Goal: Information Seeking & Learning: Learn about a topic

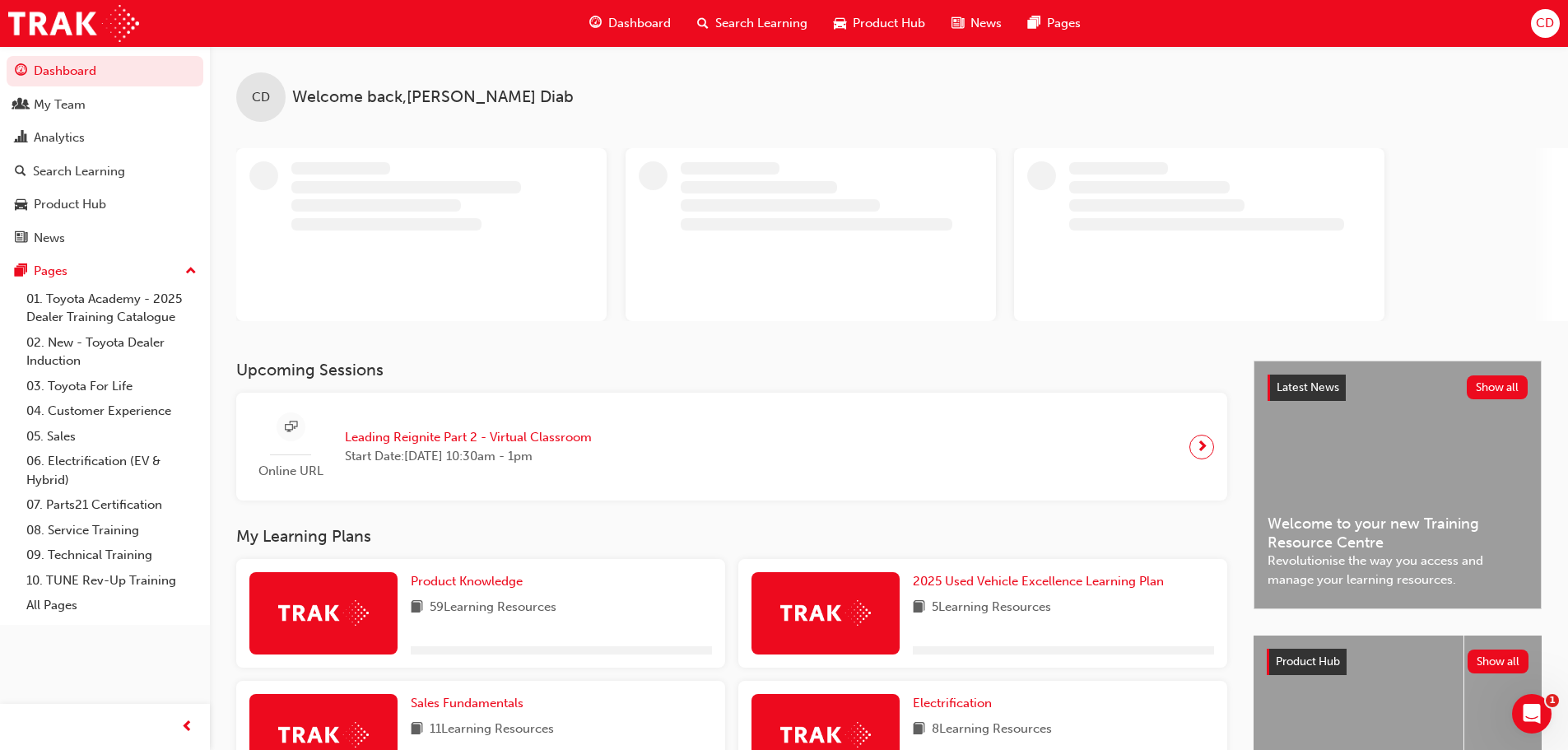
click at [745, 16] on span "Search Learning" at bounding box center [761, 23] width 92 height 19
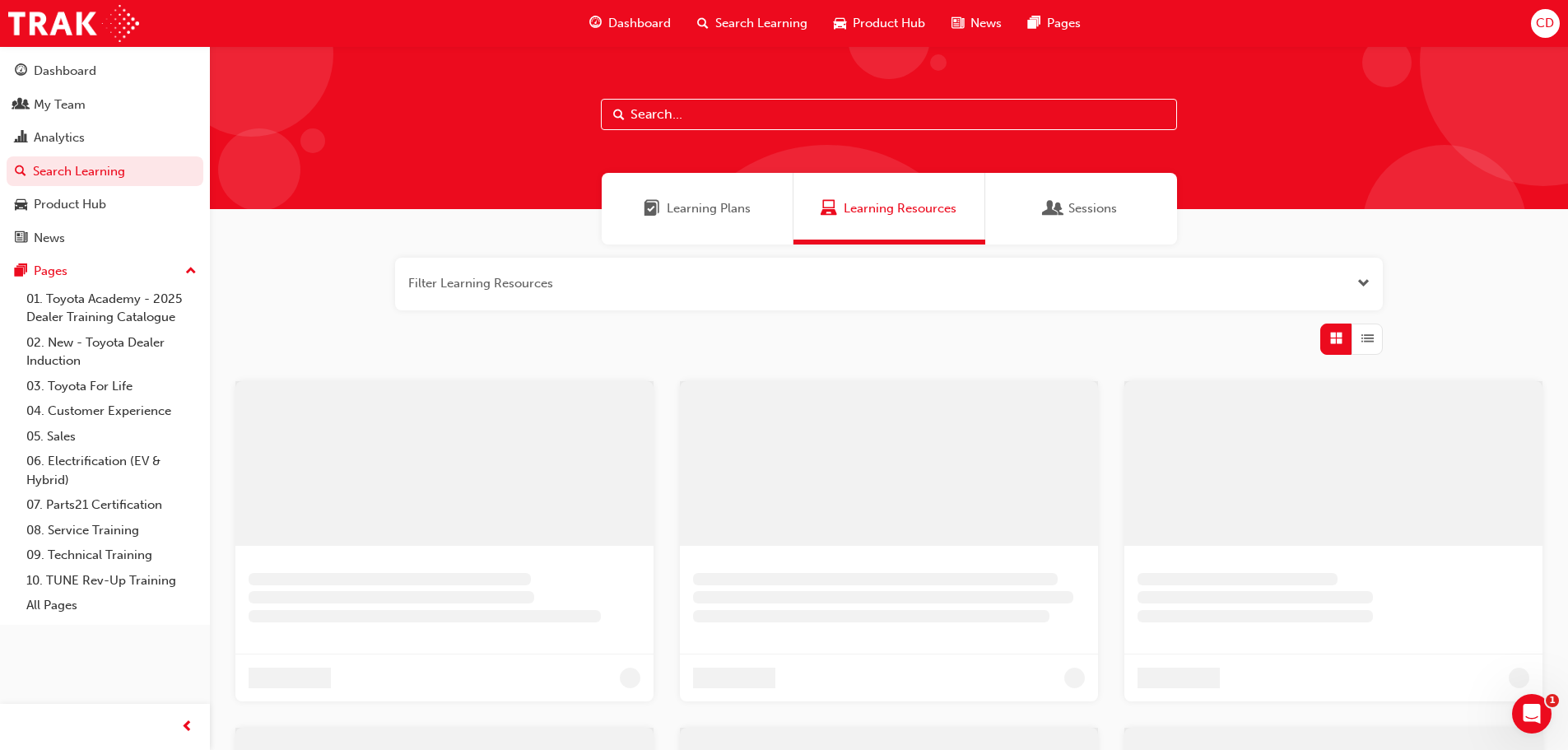
click at [664, 111] on input "text" at bounding box center [889, 114] width 576 height 32
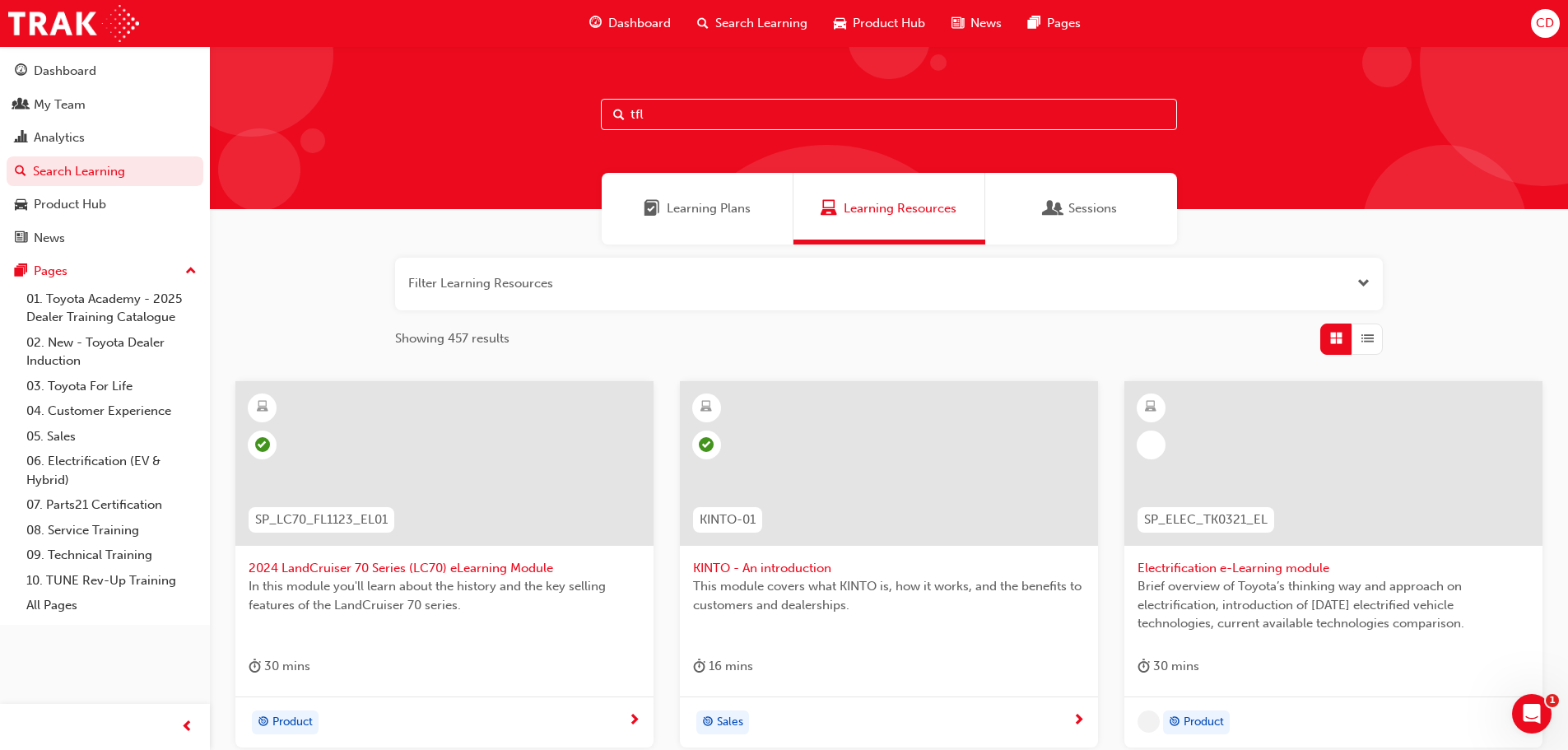
type input "tfl"
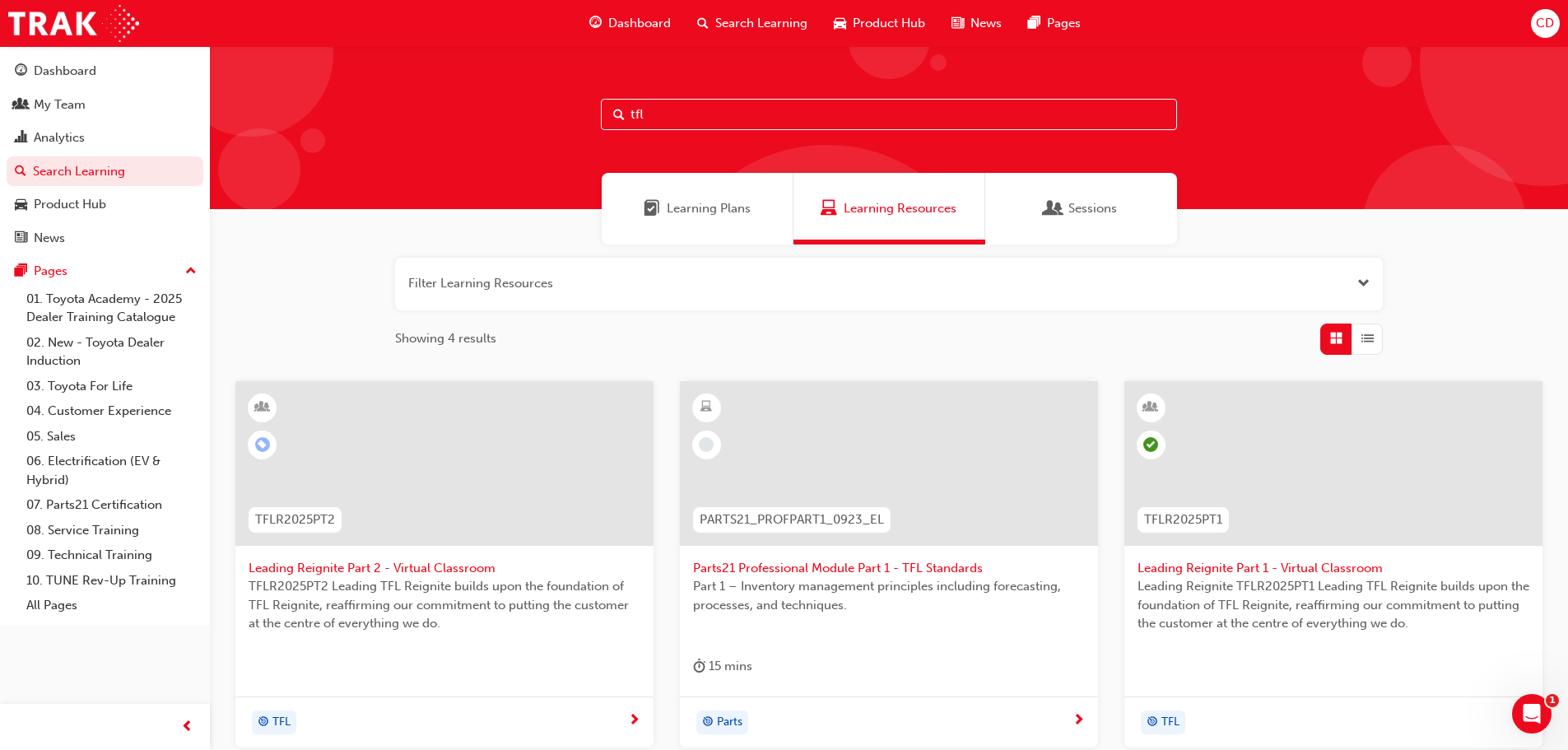
click at [438, 567] on span "Leading Reignite Part 2 - Virtual Classroom" at bounding box center [444, 568] width 392 height 19
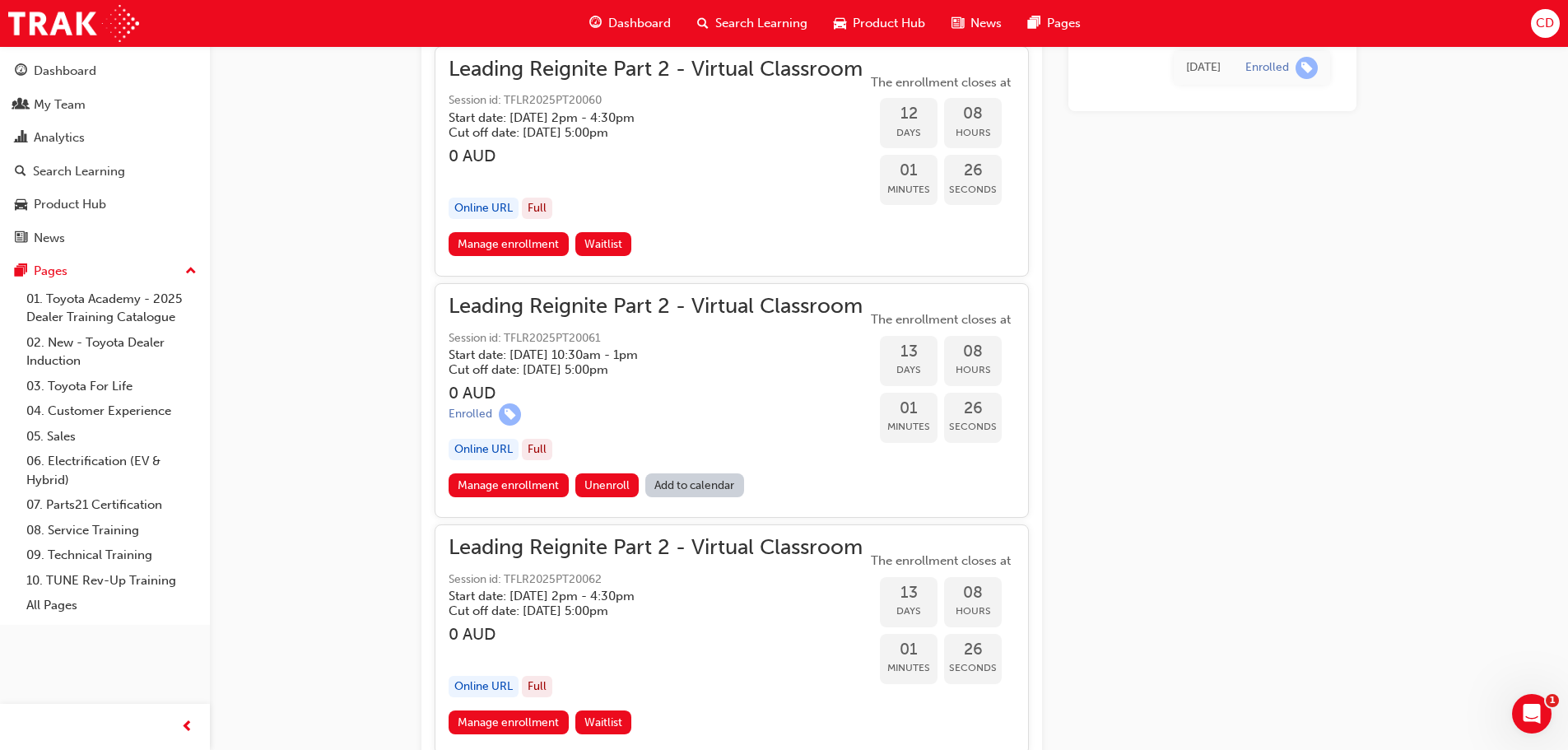
scroll to position [3911, 0]
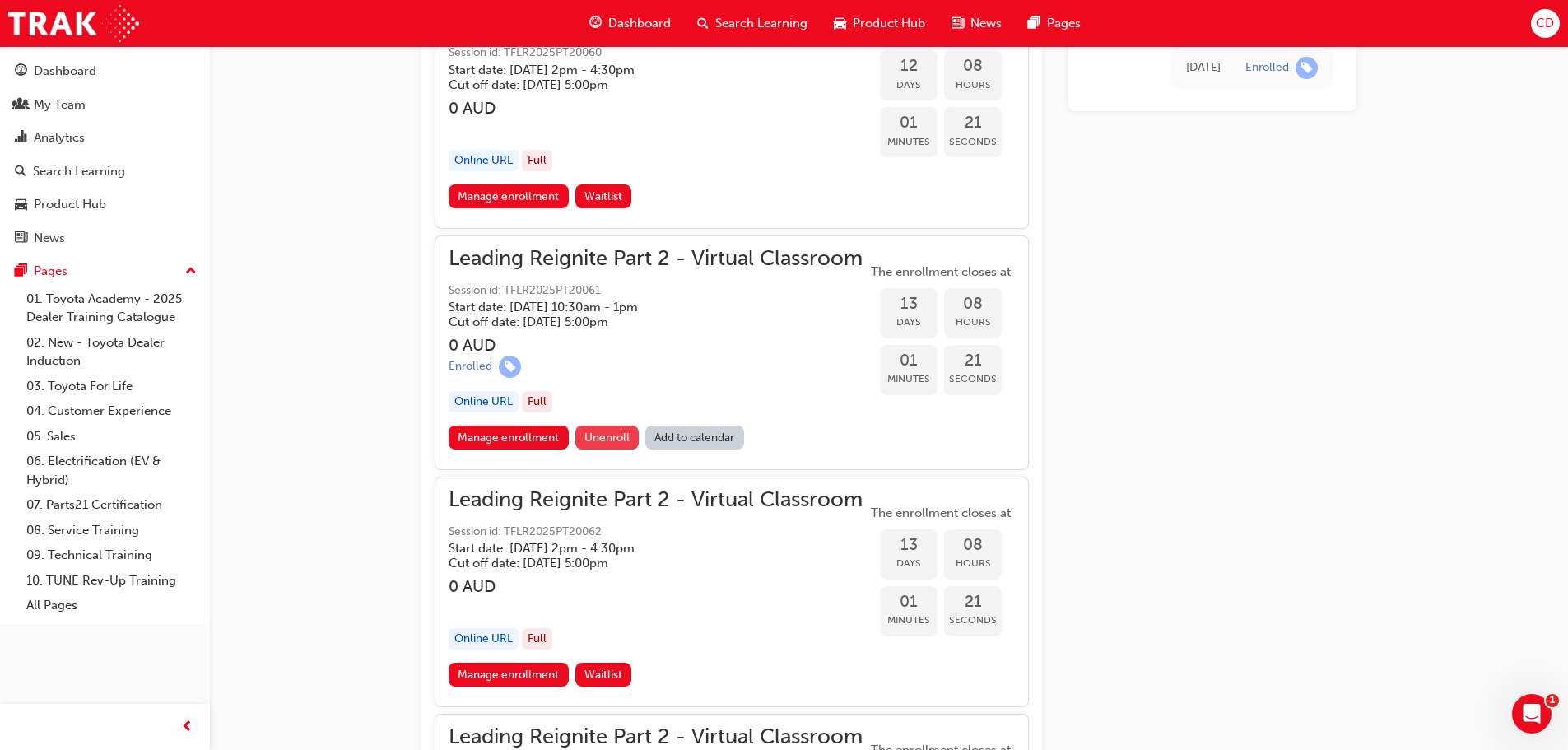
click at [607, 432] on span "Unenroll" at bounding box center [607, 437] width 45 height 14
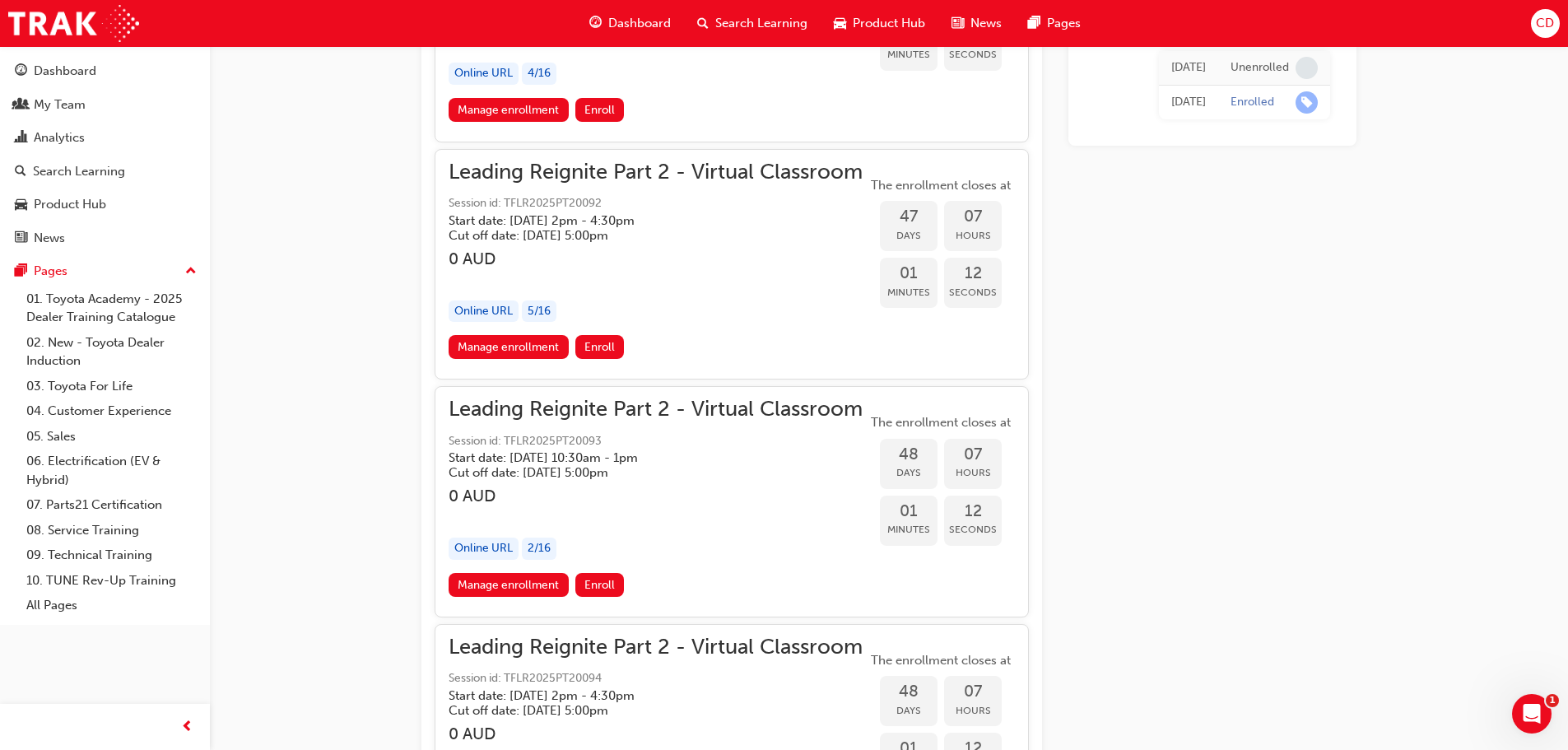
scroll to position [11380, 0]
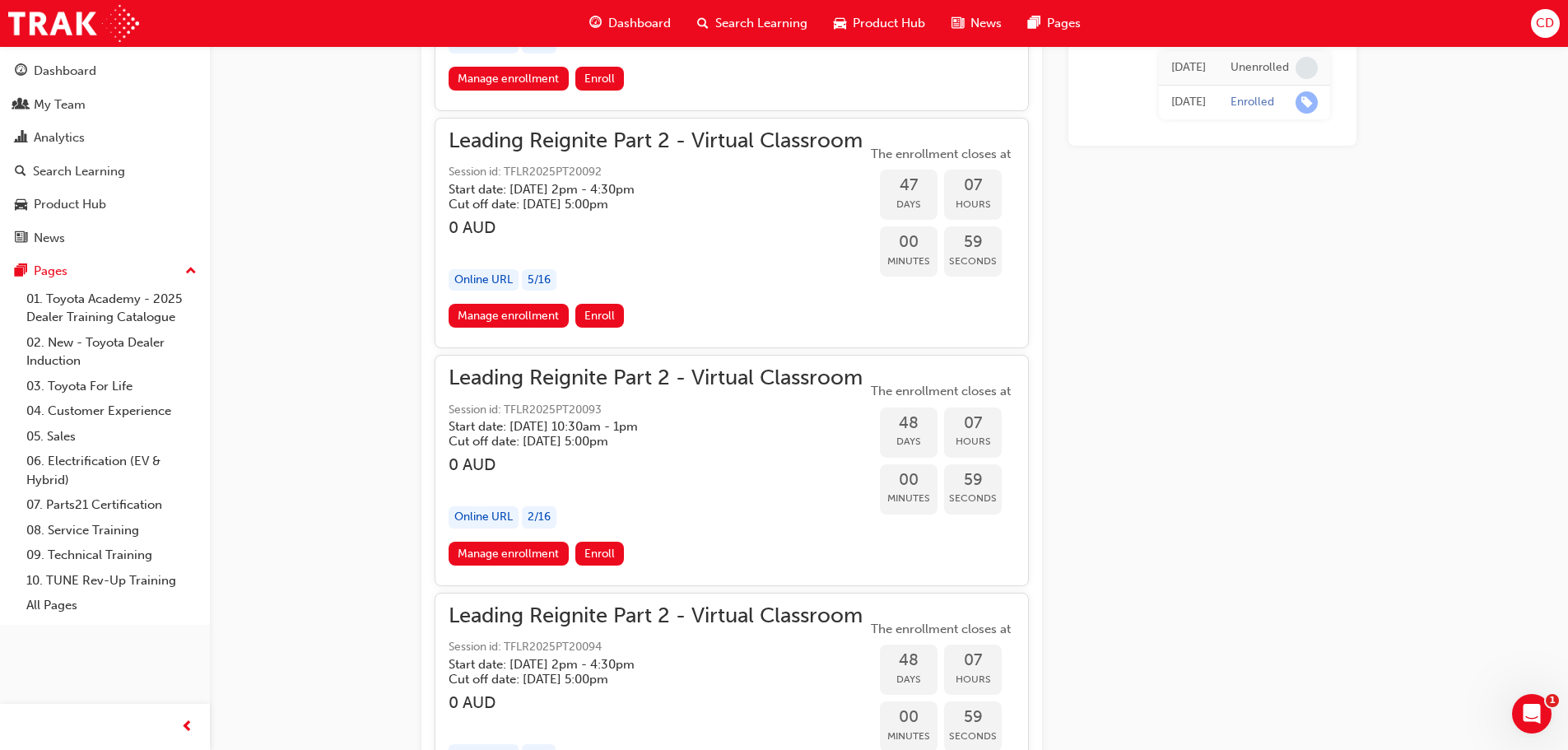
drag, startPoint x: 599, startPoint y: 312, endPoint x: 654, endPoint y: 310, distance: 55.0
click at [654, 310] on div "Manage enrollment Enroll" at bounding box center [731, 319] width 567 height 31
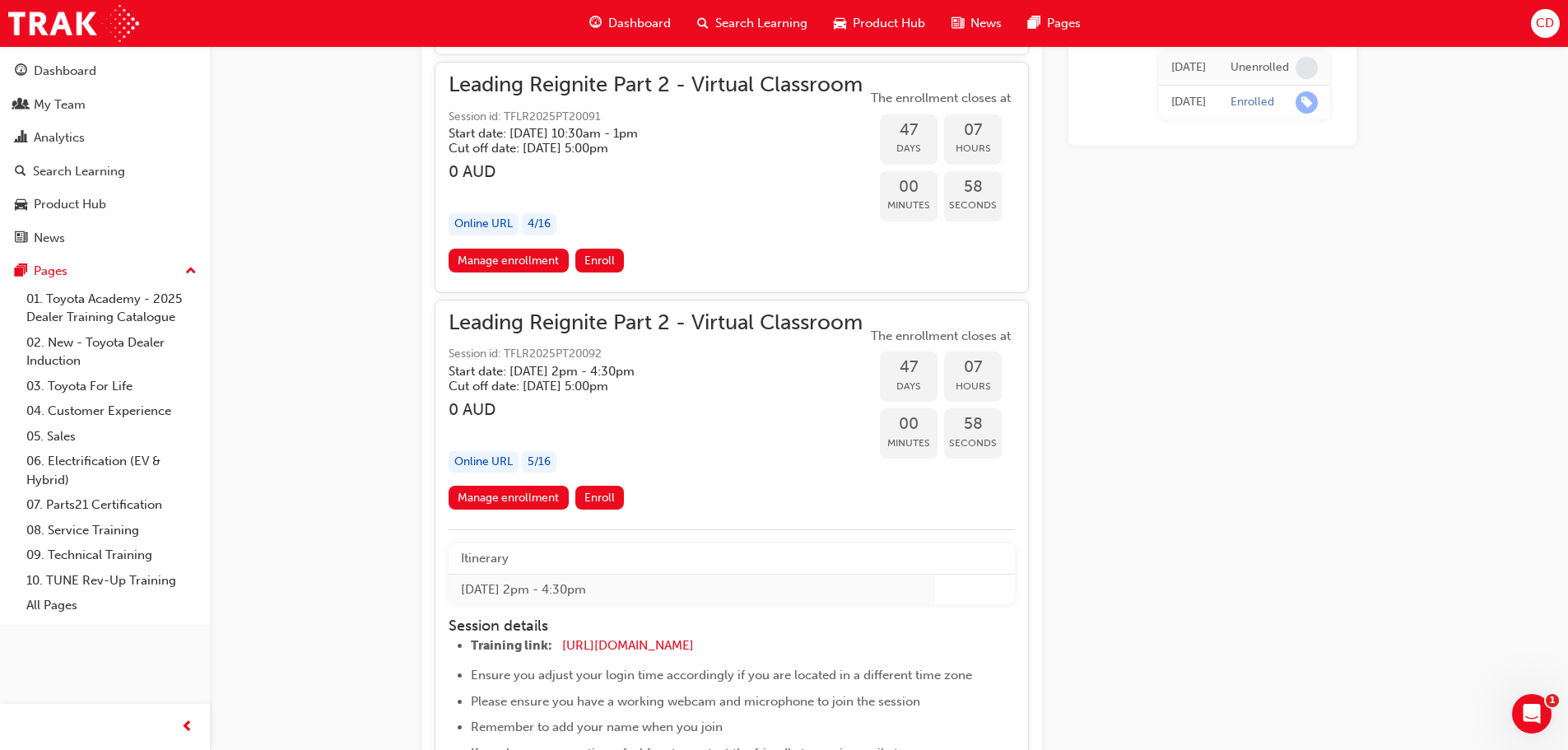
scroll to position [11133, 0]
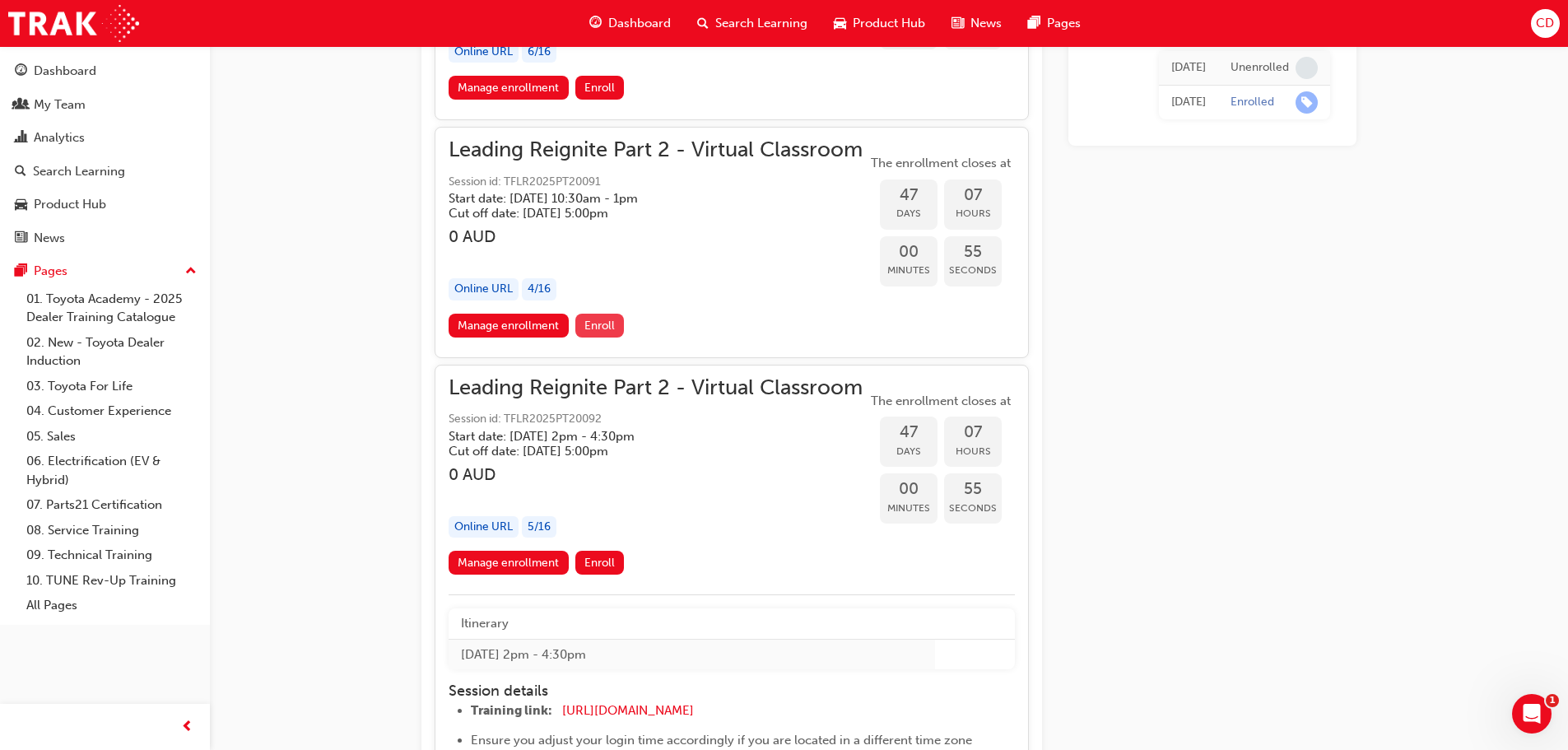
click at [602, 323] on span "Enroll" at bounding box center [600, 325] width 31 height 14
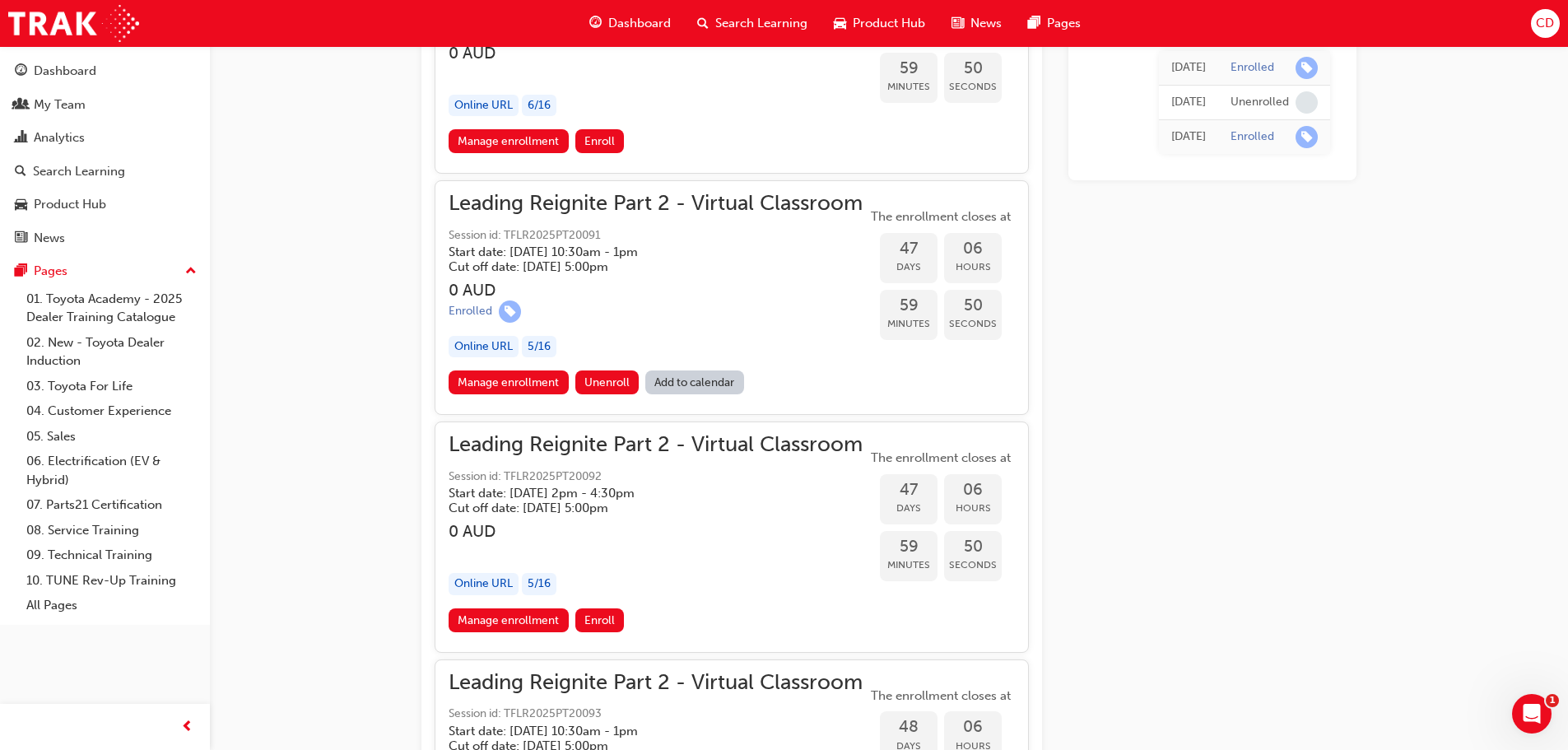
scroll to position [11095, 0]
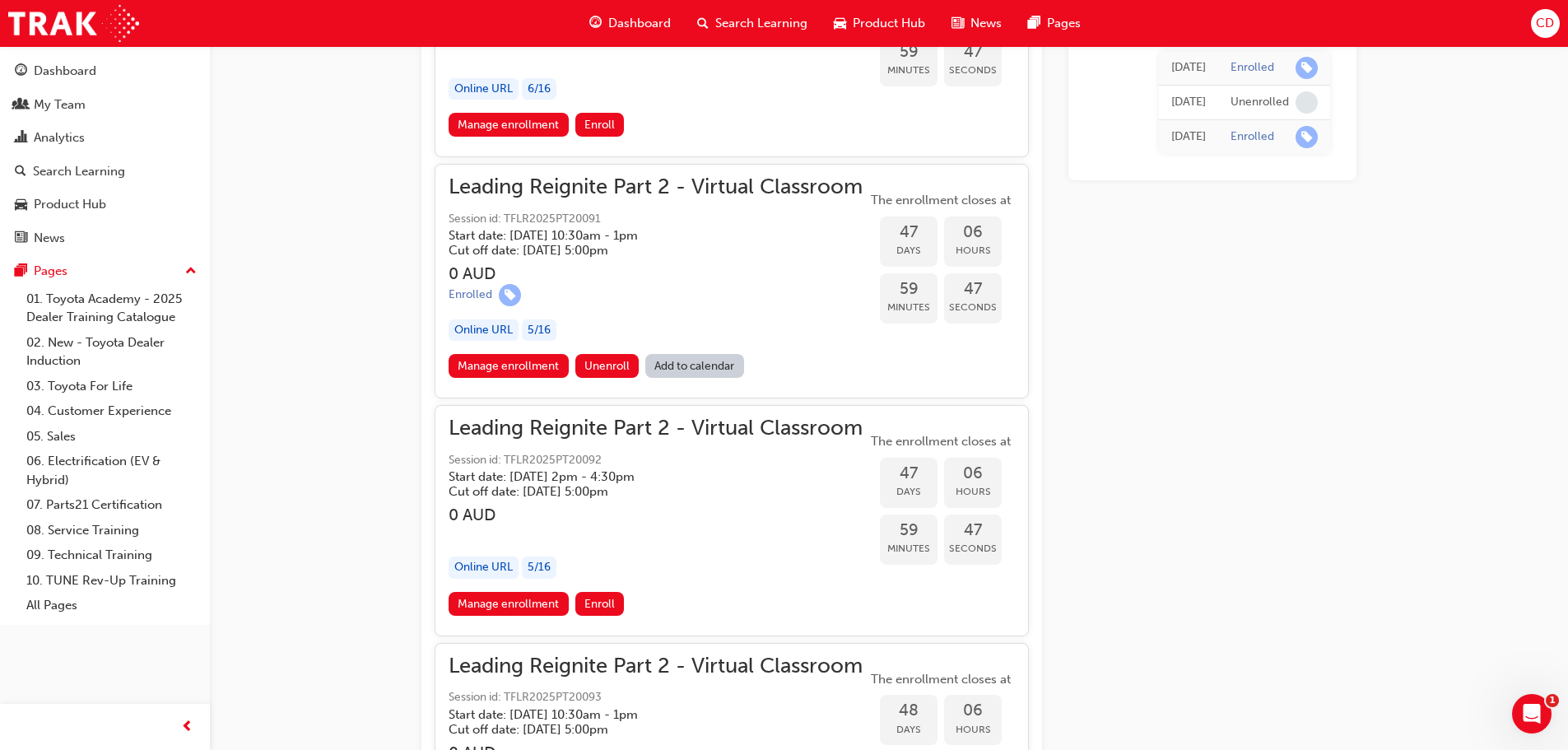
click at [696, 364] on link "Add to calendar" at bounding box center [695, 366] width 99 height 24
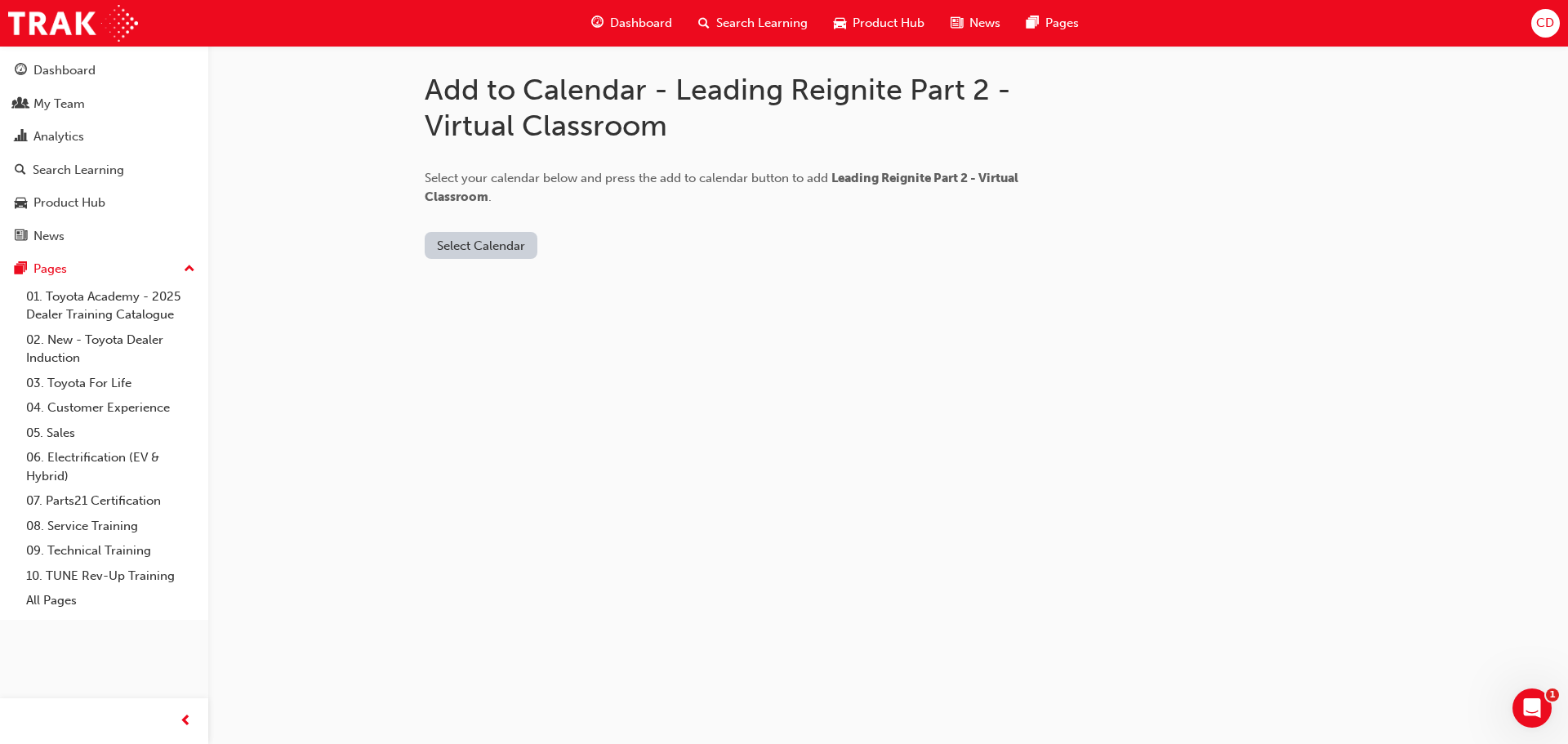
click at [477, 242] on button "Select Calendar" at bounding box center [481, 246] width 113 height 27
click at [487, 313] on div "Office 365" at bounding box center [462, 315] width 58 height 19
click at [570, 240] on button "Add to Calendar" at bounding box center [579, 246] width 116 height 27
click at [737, 16] on span "Search Learning" at bounding box center [762, 23] width 92 height 19
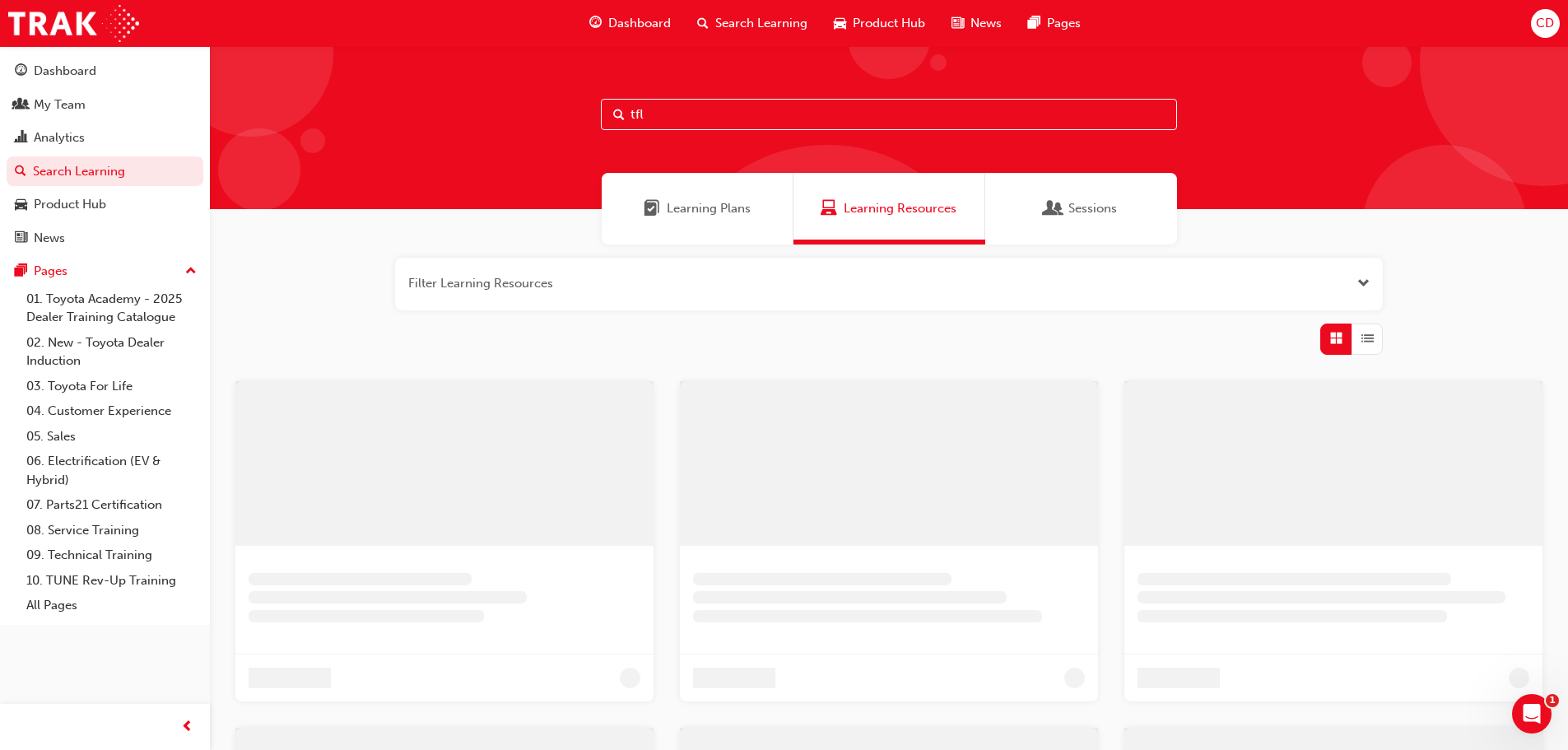
click at [666, 115] on input "tfl" at bounding box center [889, 114] width 576 height 32
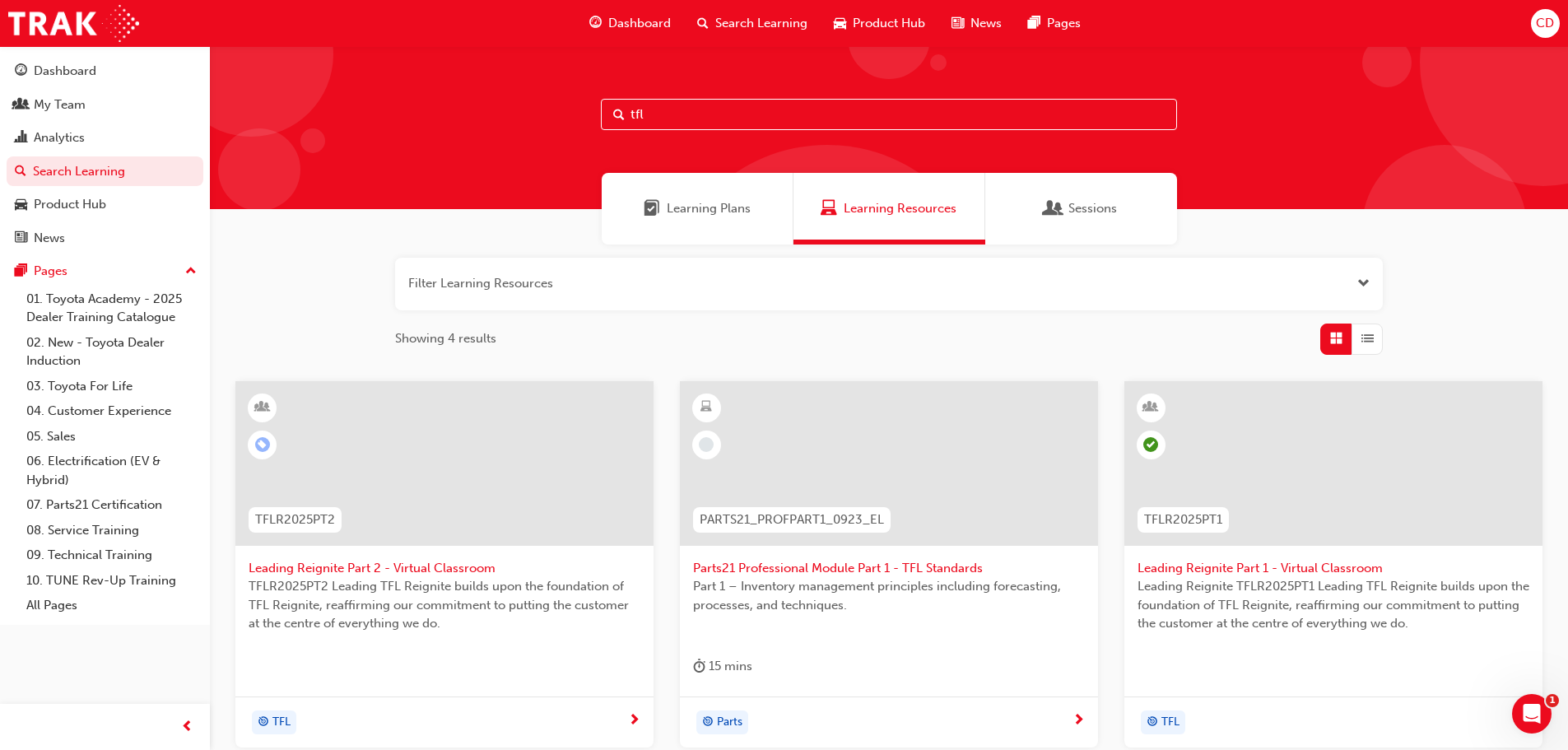
click at [373, 554] on div at bounding box center [444, 476] width 392 height 165
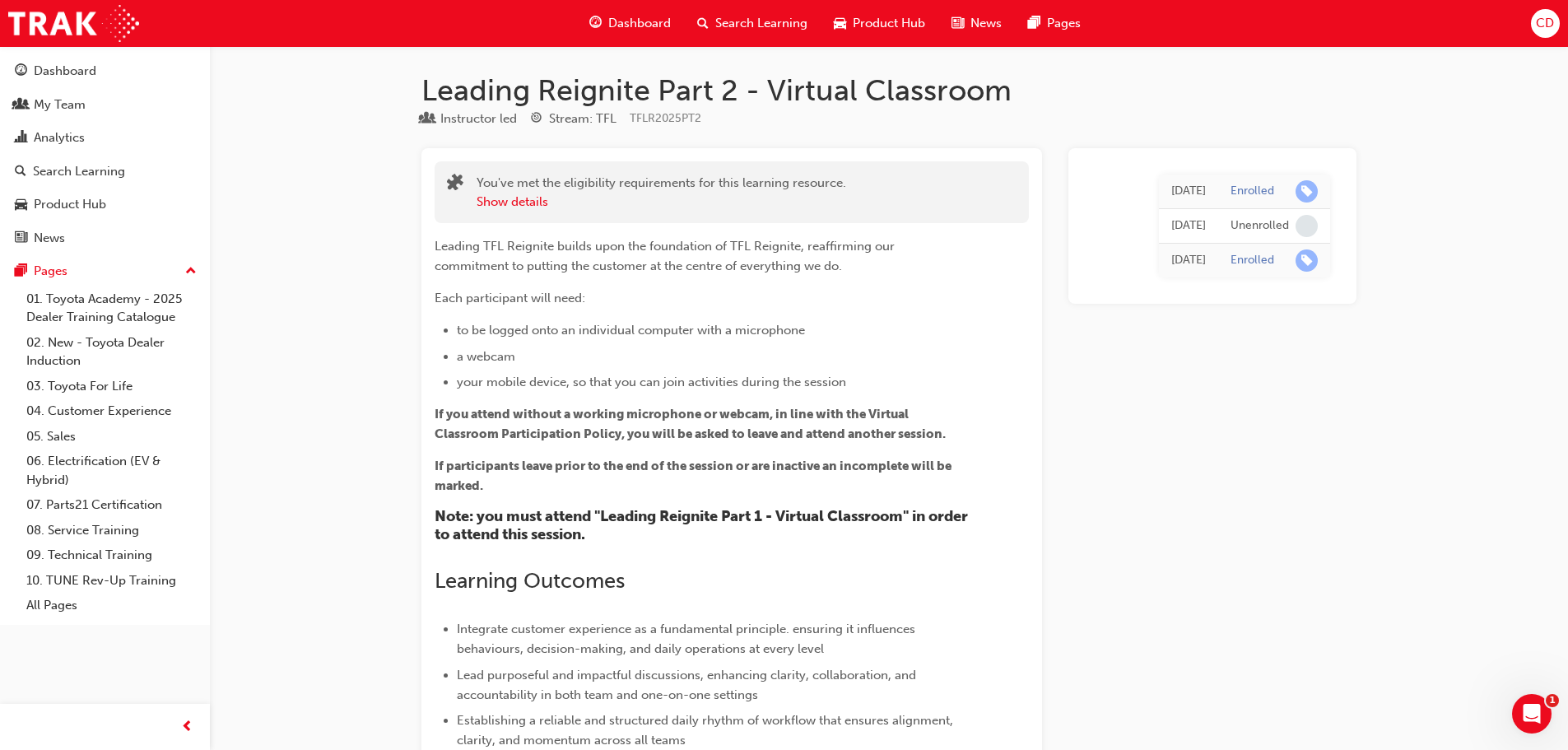
click at [547, 79] on h1 "Leading Reignite Part 2 - Virtual Classroom" at bounding box center [889, 91] width 935 height 36
click at [641, 19] on span "Dashboard" at bounding box center [639, 23] width 62 height 19
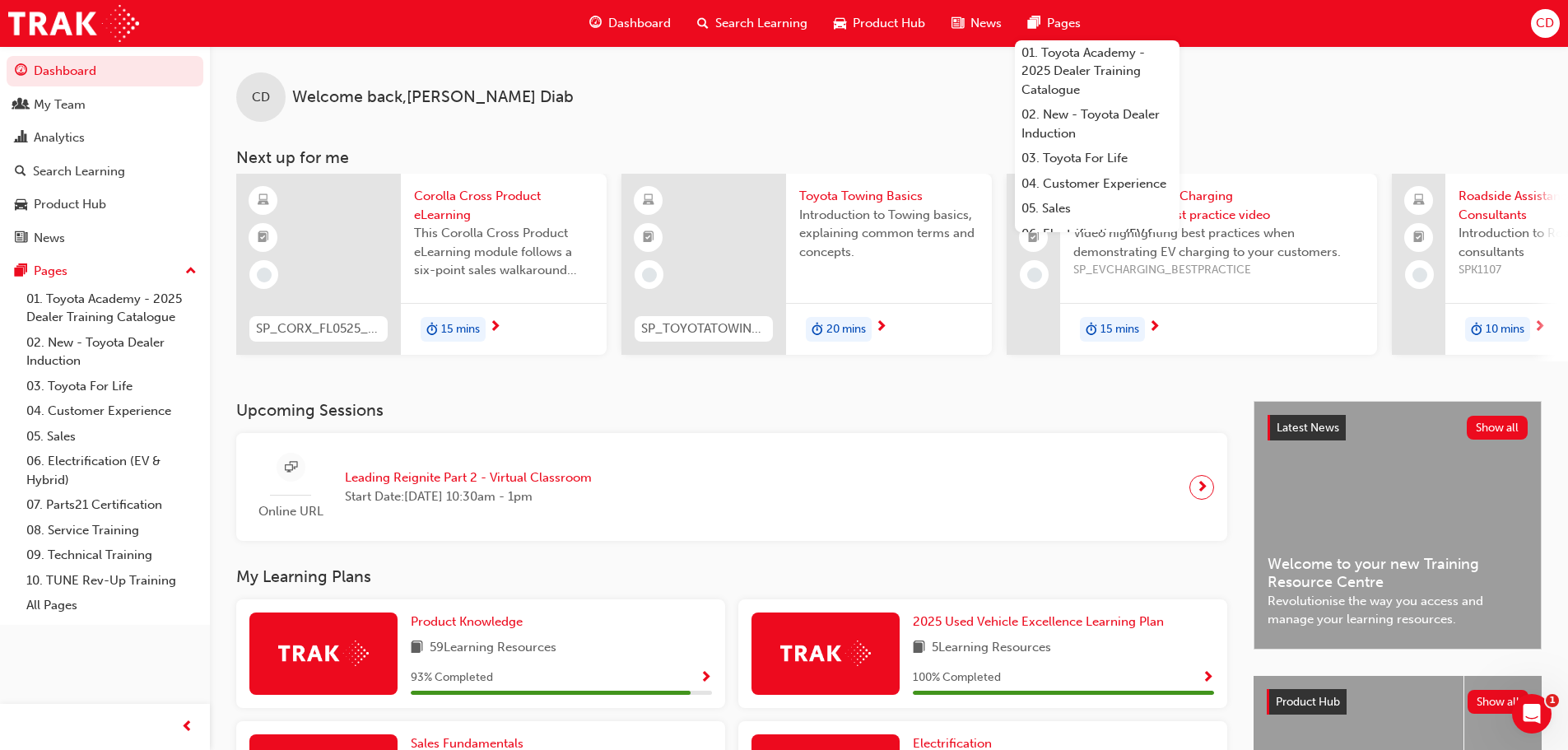
click at [457, 199] on span "Corolla Cross Product eLearning" at bounding box center [504, 205] width 179 height 37
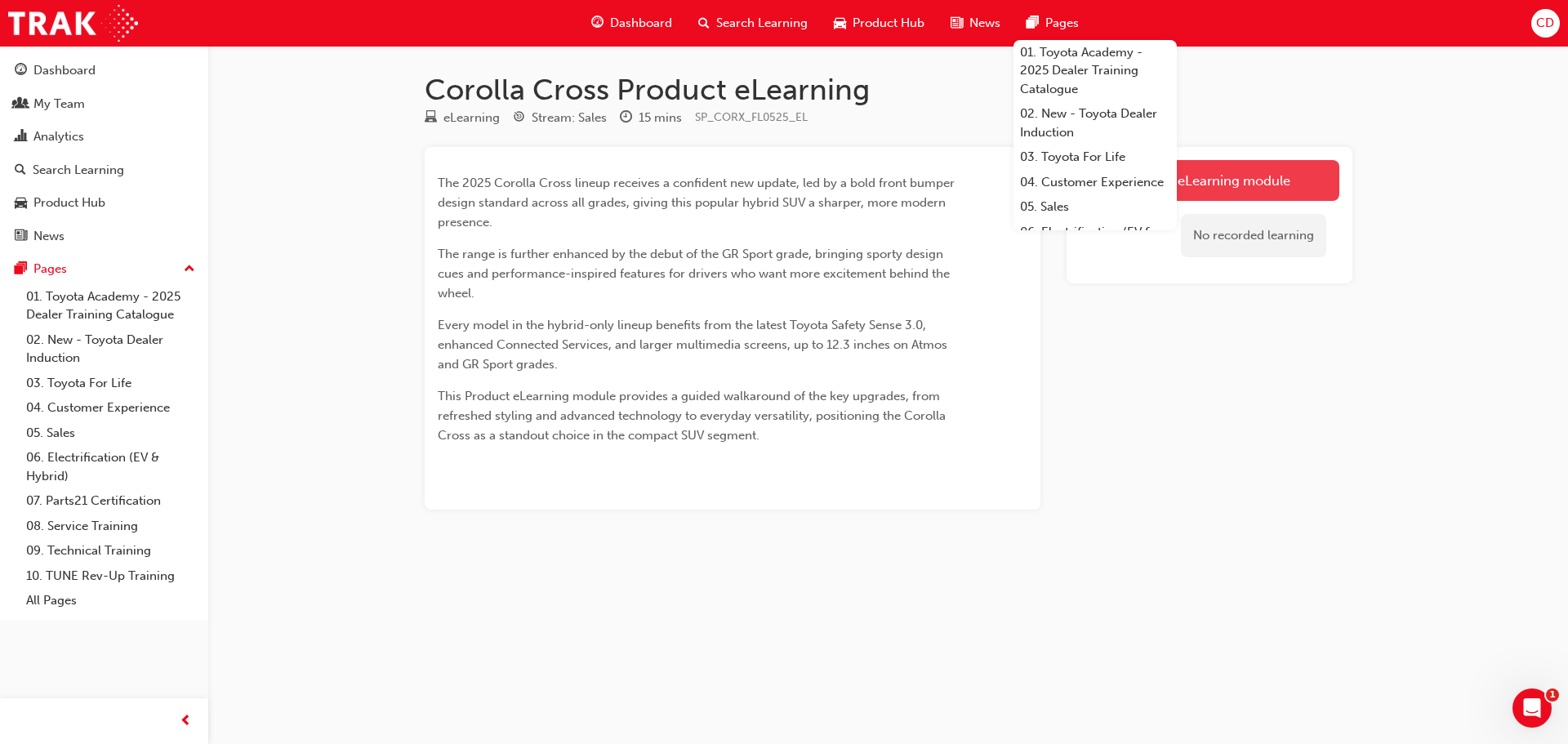
click at [1282, 168] on link "Launch eLearning module" at bounding box center [1209, 180] width 259 height 41
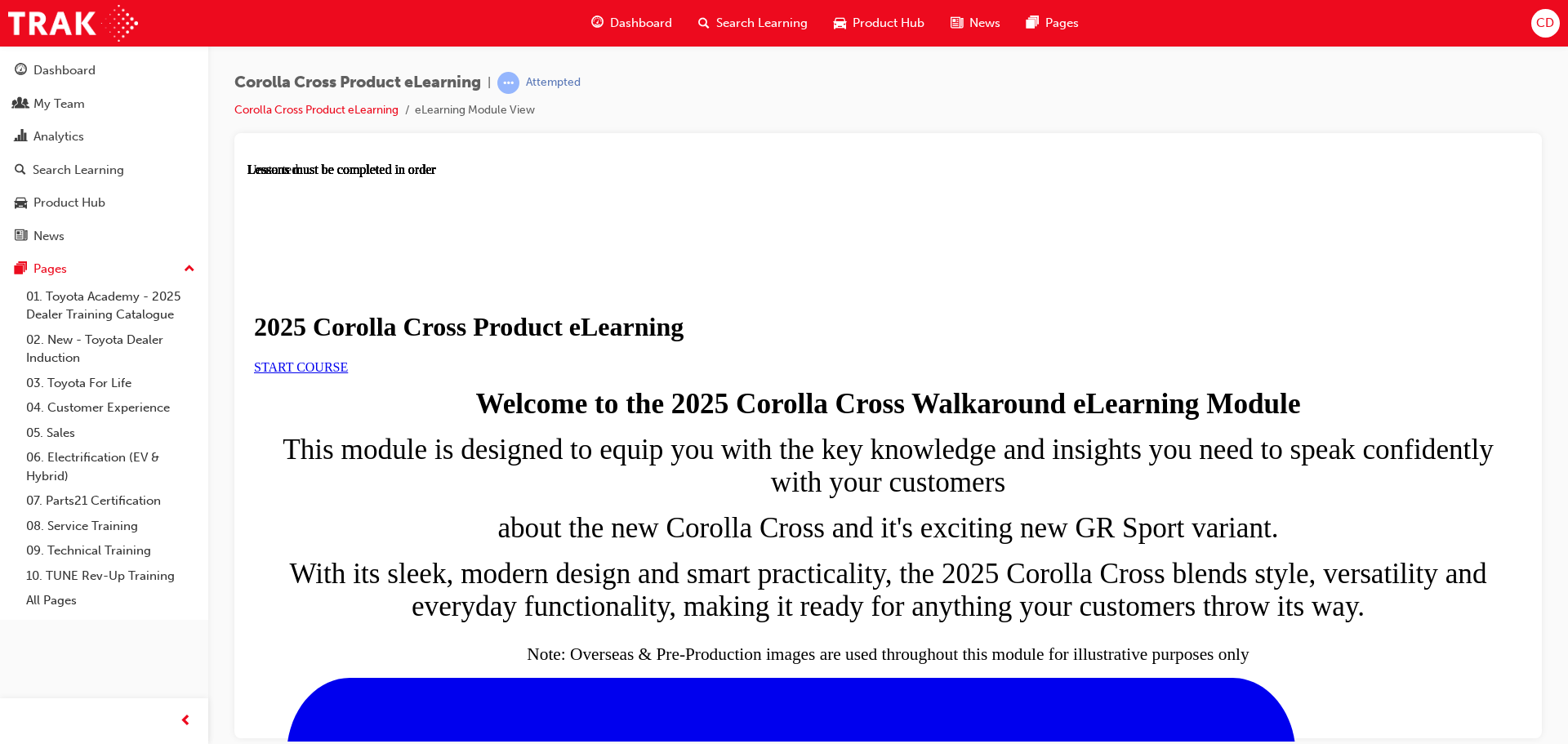
click at [348, 373] on link "START COURSE" at bounding box center [301, 366] width 94 height 14
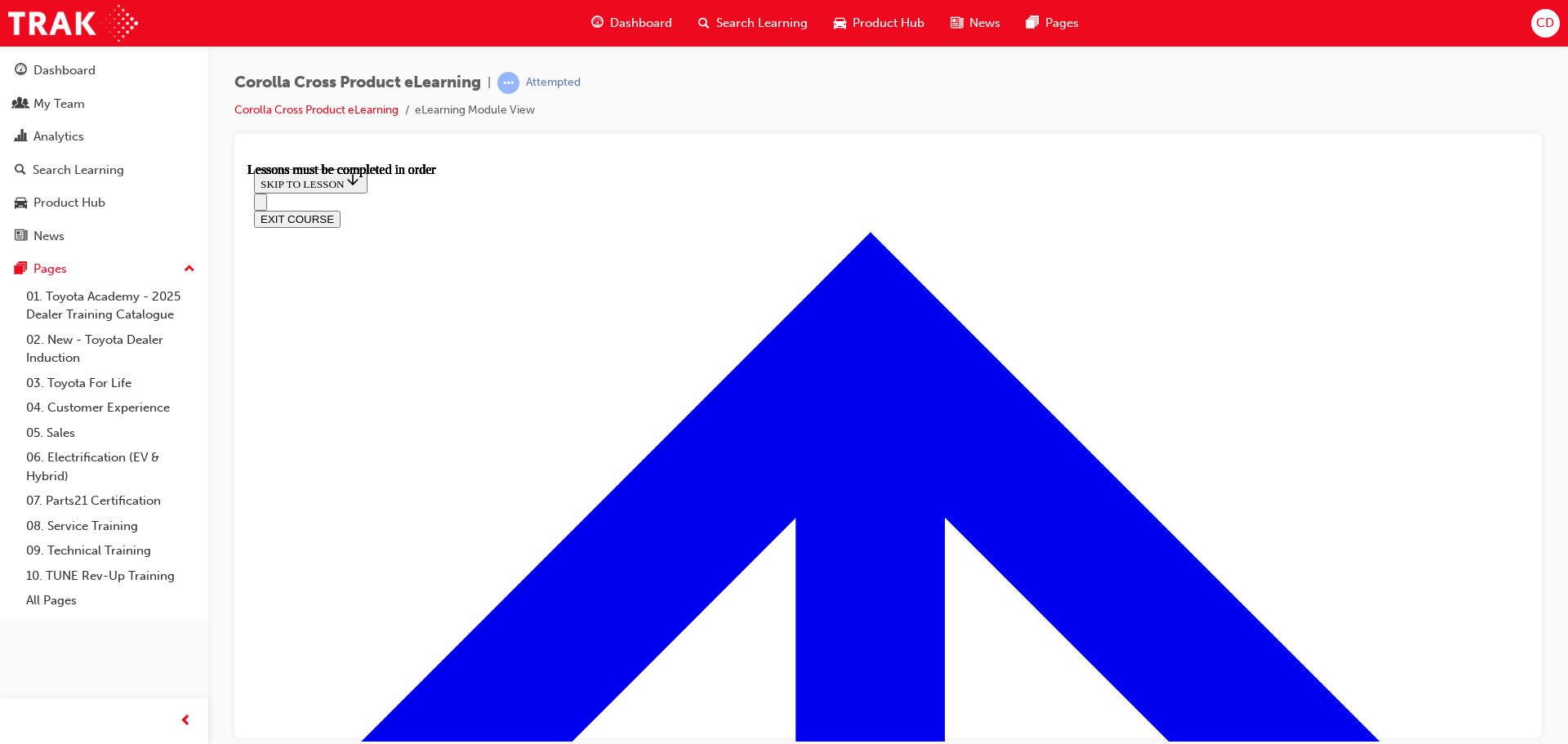
scroll to position [936, 0]
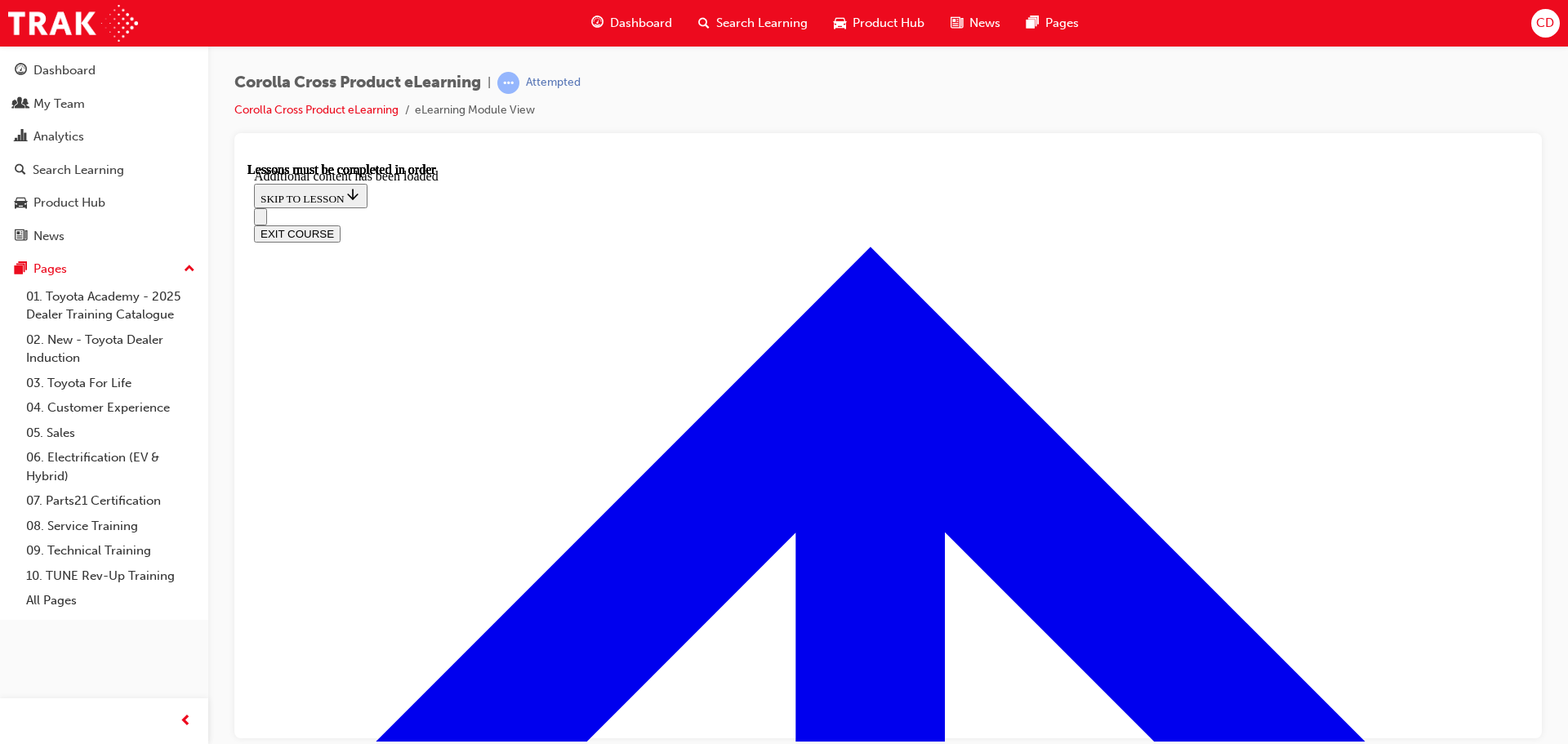
radio input "true"
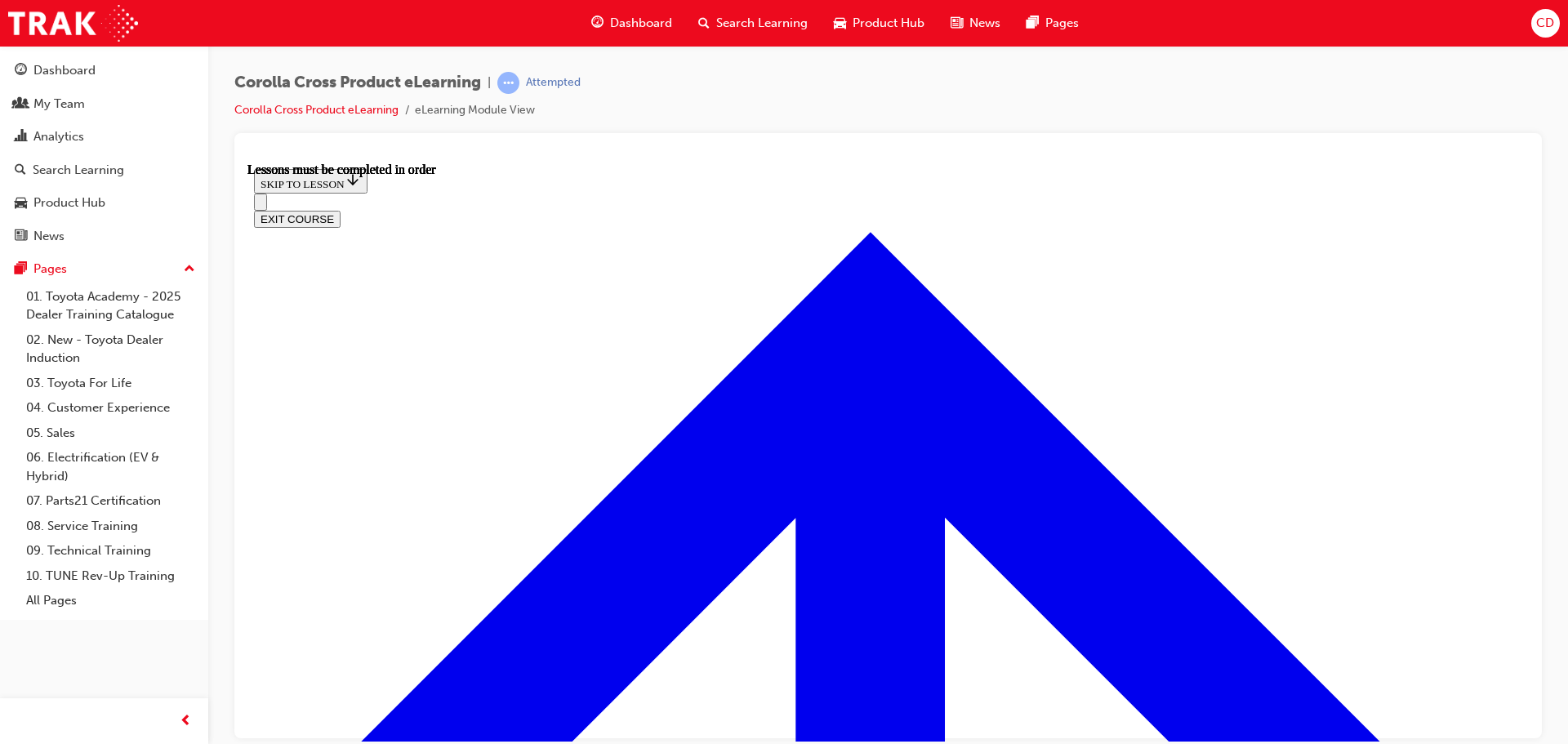
scroll to position [1861, 0]
drag, startPoint x: 817, startPoint y: 172, endPoint x: 815, endPoint y: 269, distance: 97.0
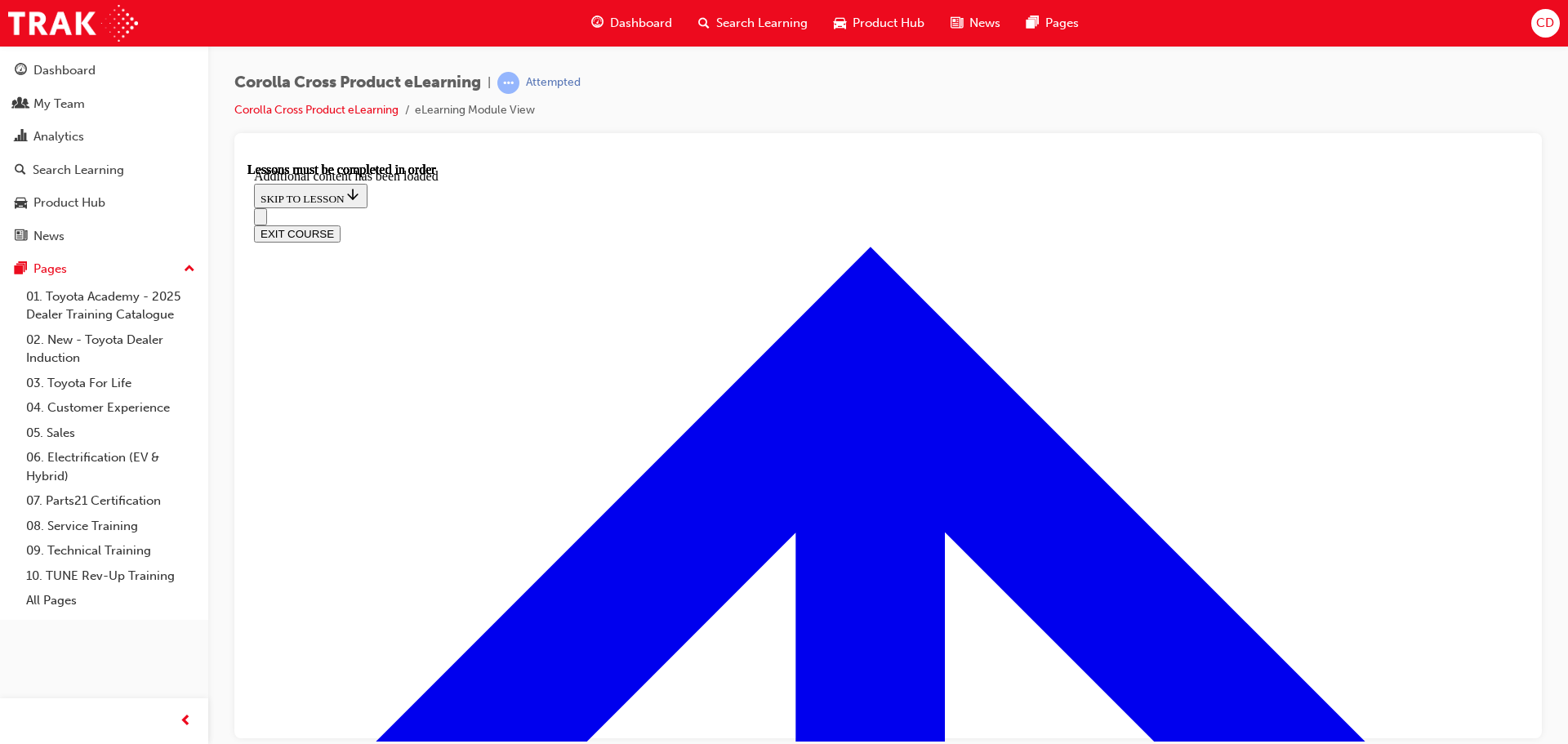
scroll to position [2345, 0]
radio input "true"
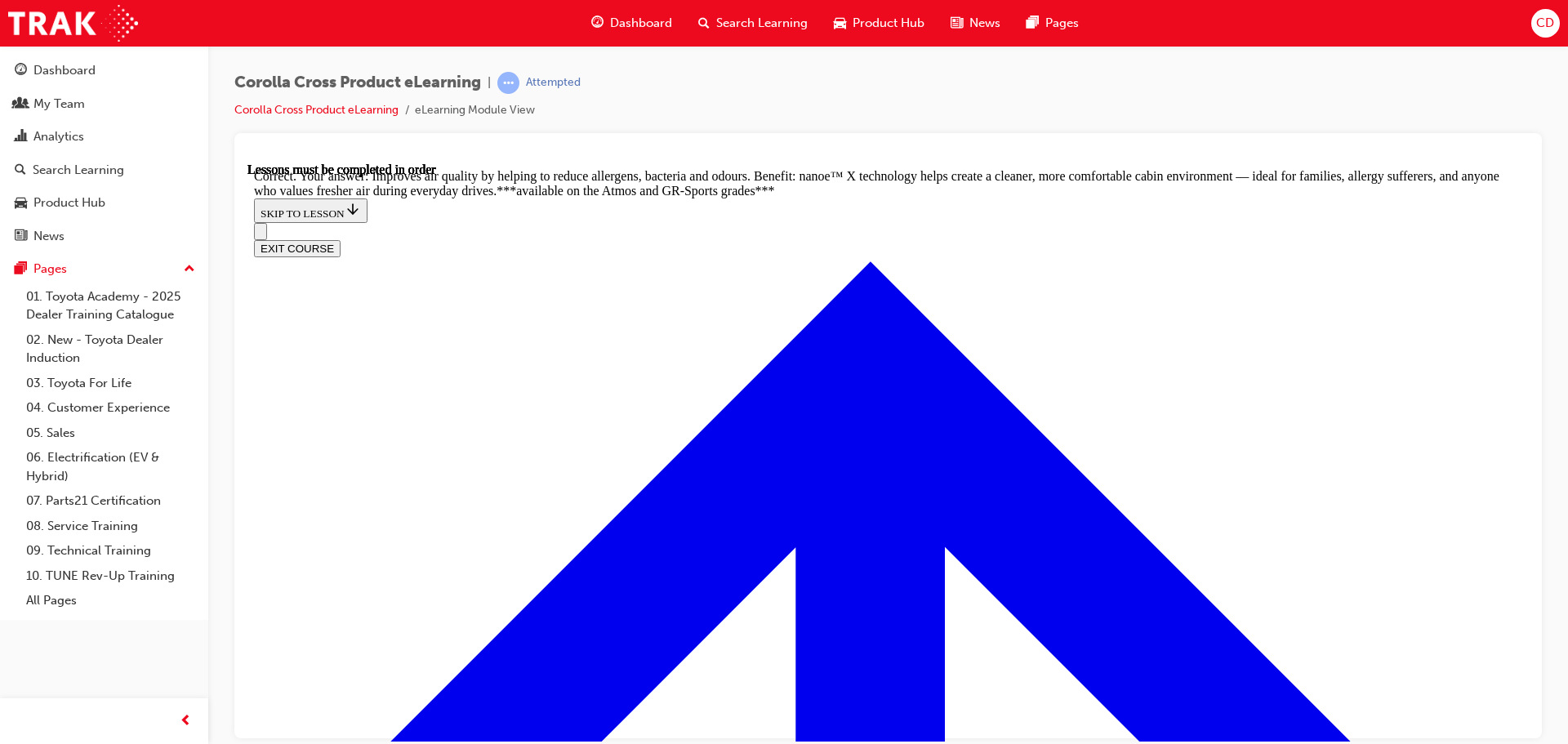
scroll to position [3243, 0]
radio input "true"
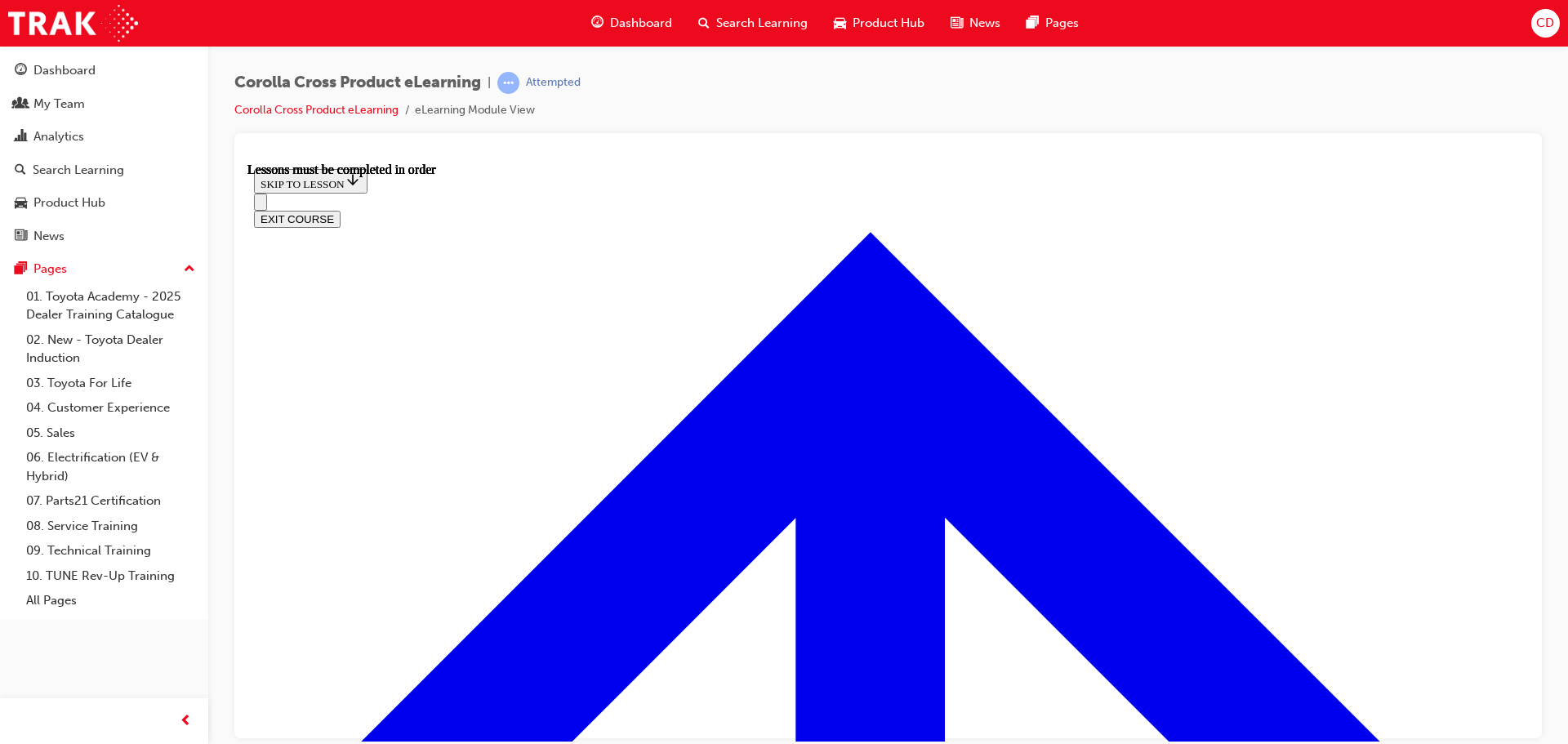
scroll to position [1363, 0]
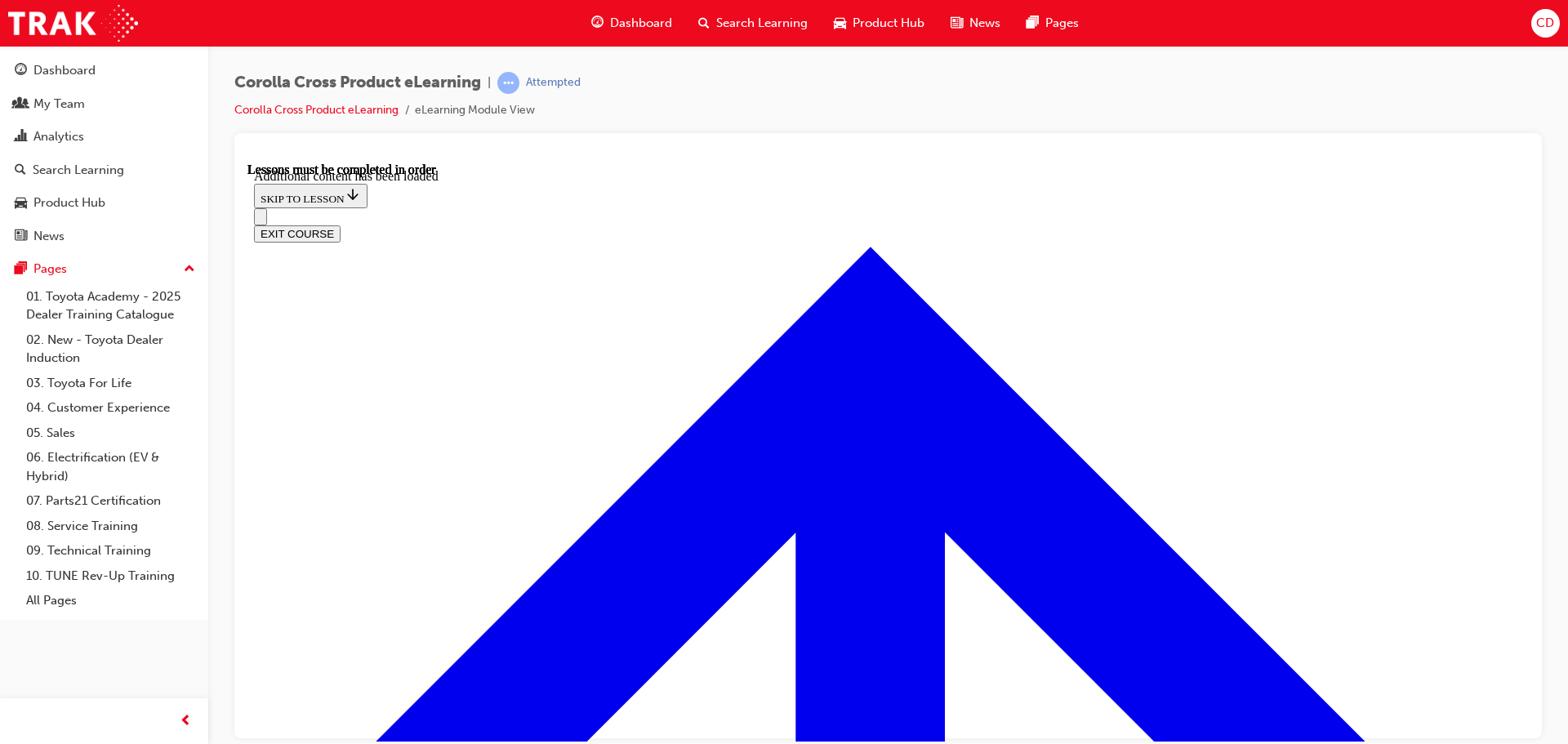
scroll to position [1564, 0]
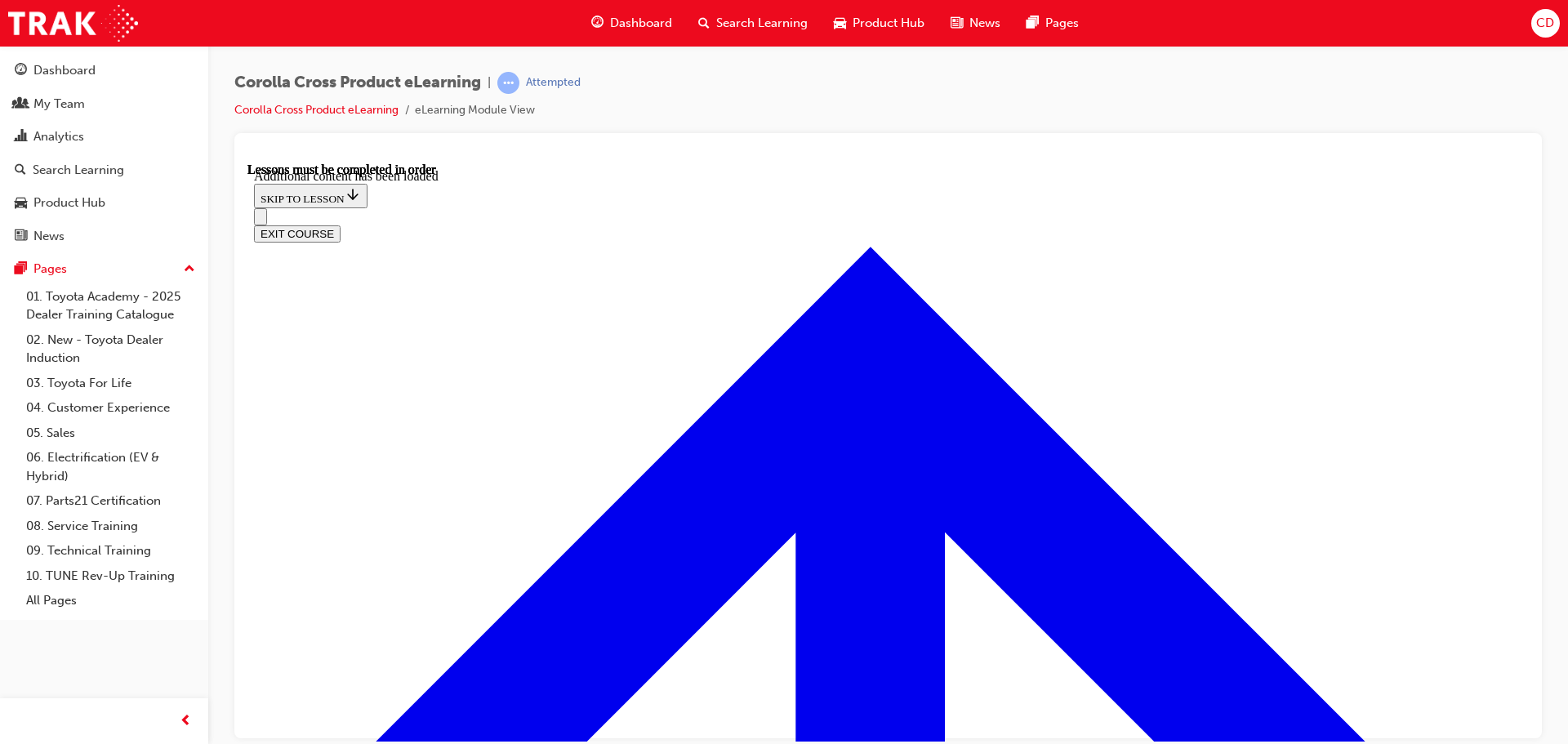
radio input "true"
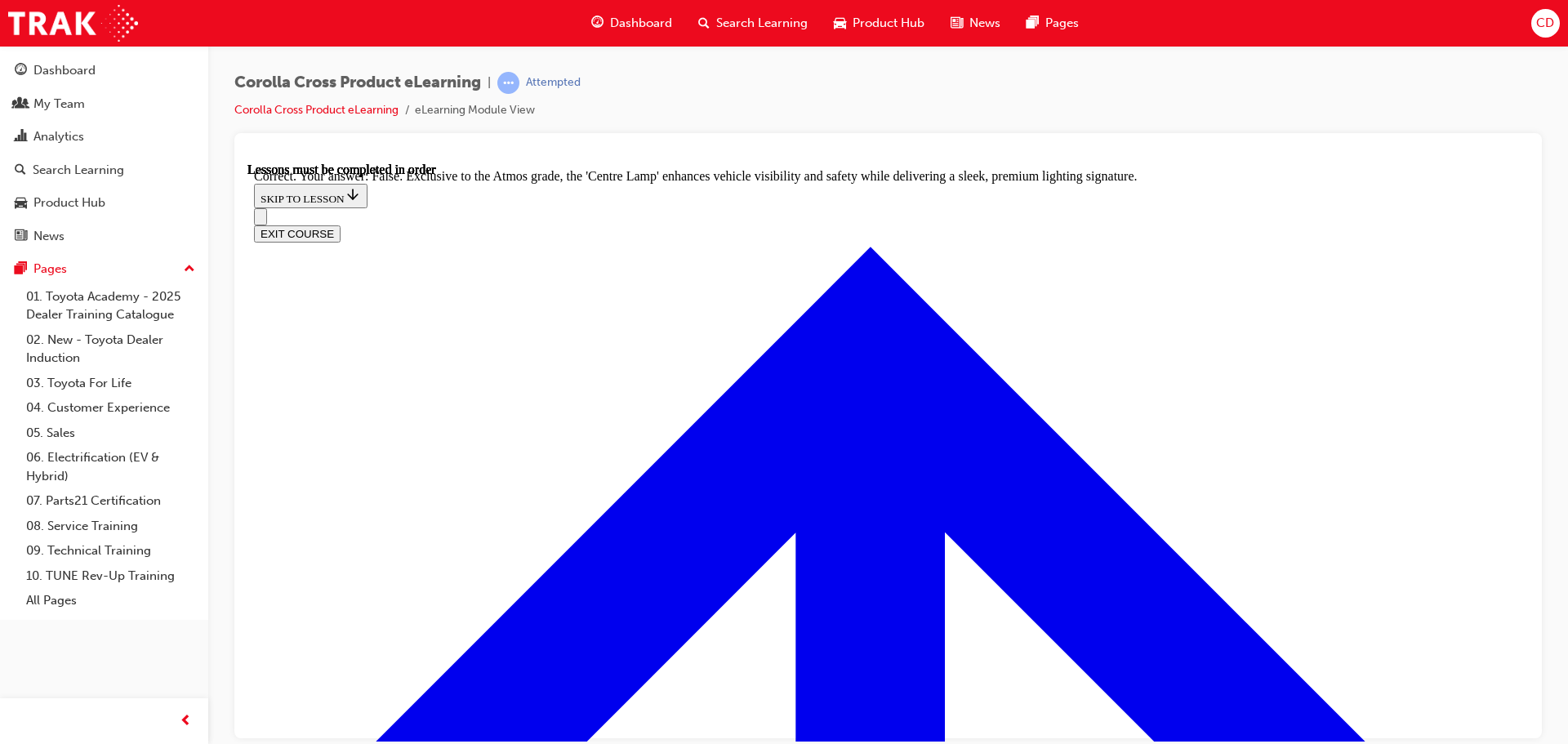
scroll to position [2897, 0]
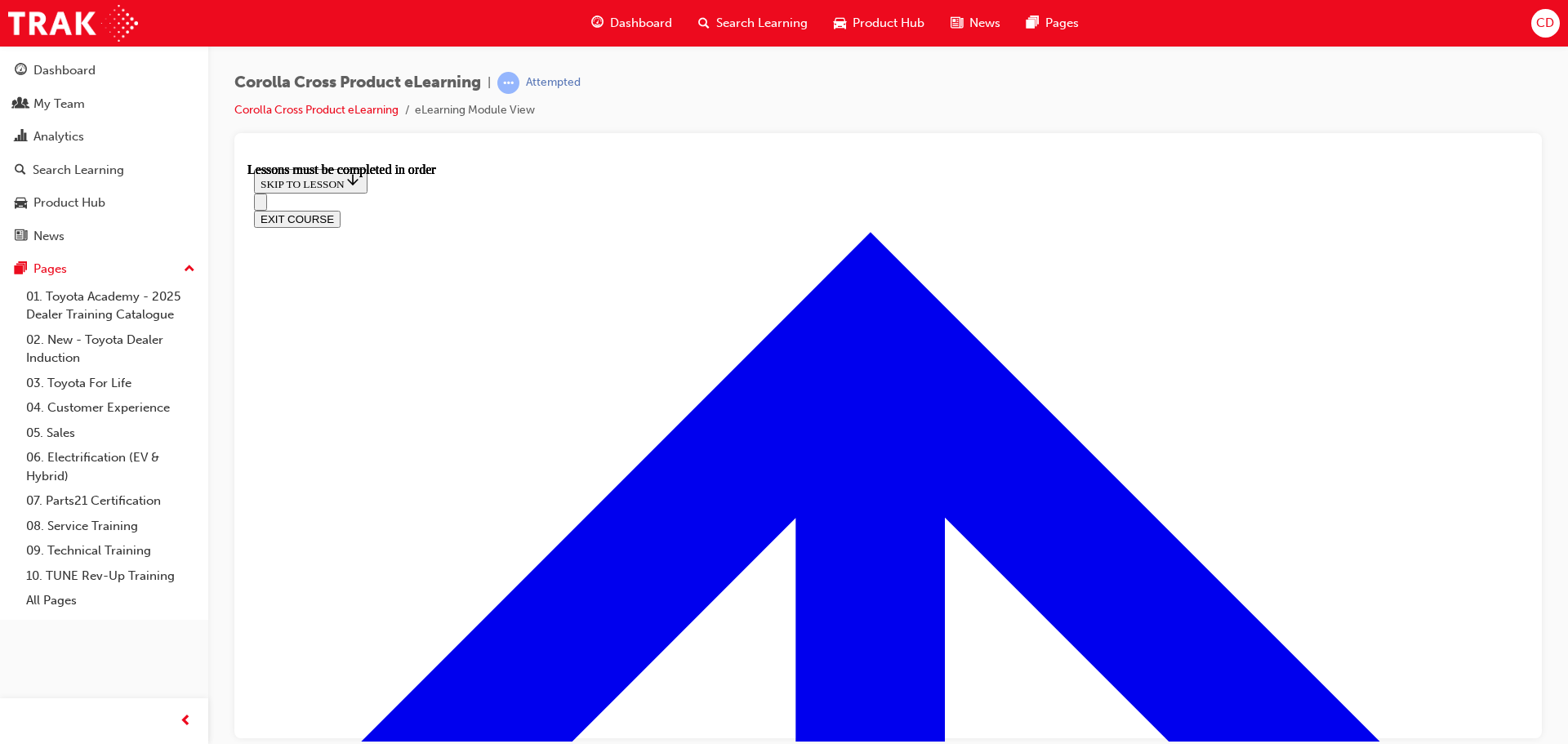
scroll to position [1267, 0]
drag, startPoint x: 535, startPoint y: 447, endPoint x: 709, endPoint y: 445, distance: 174.0
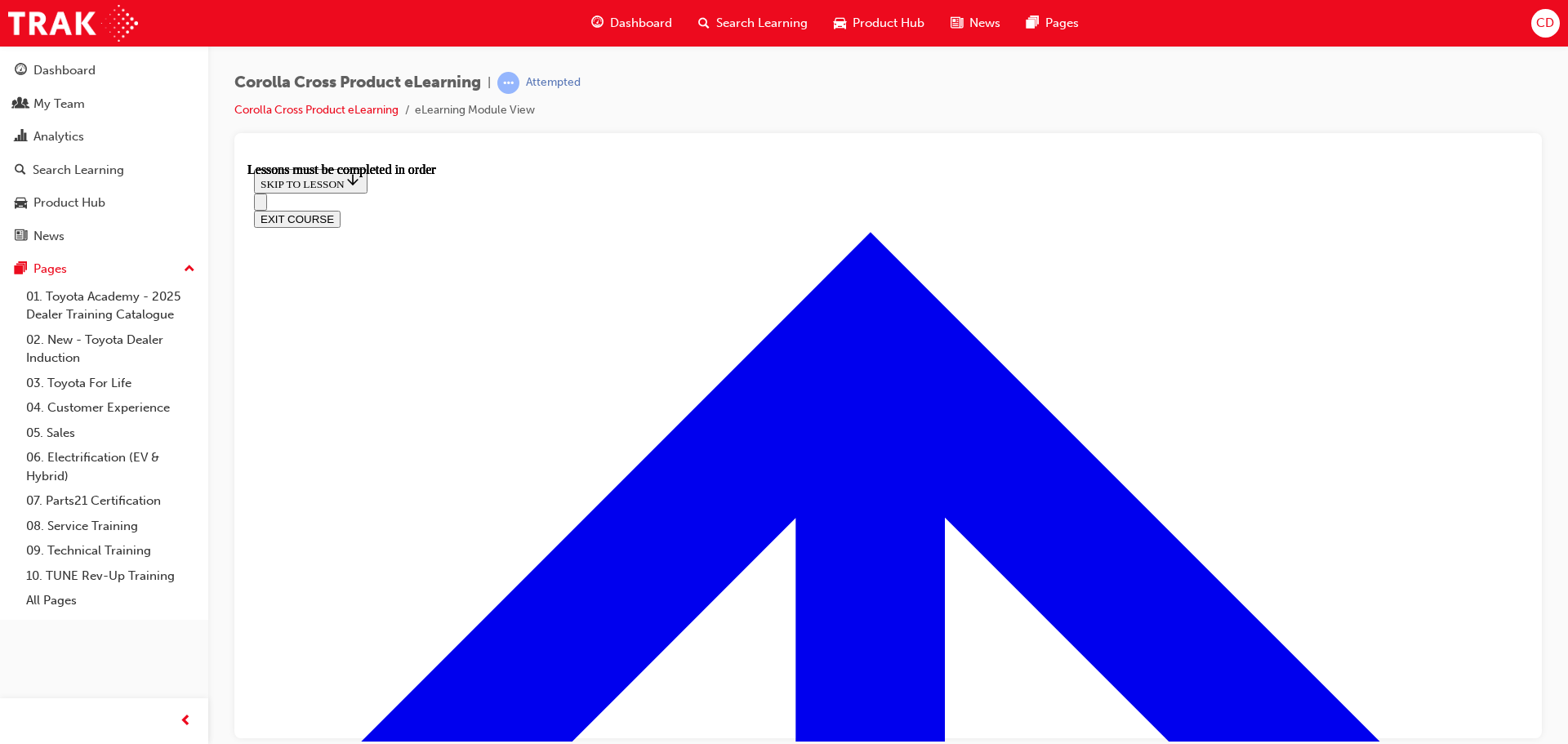
scroll to position [1512, 0]
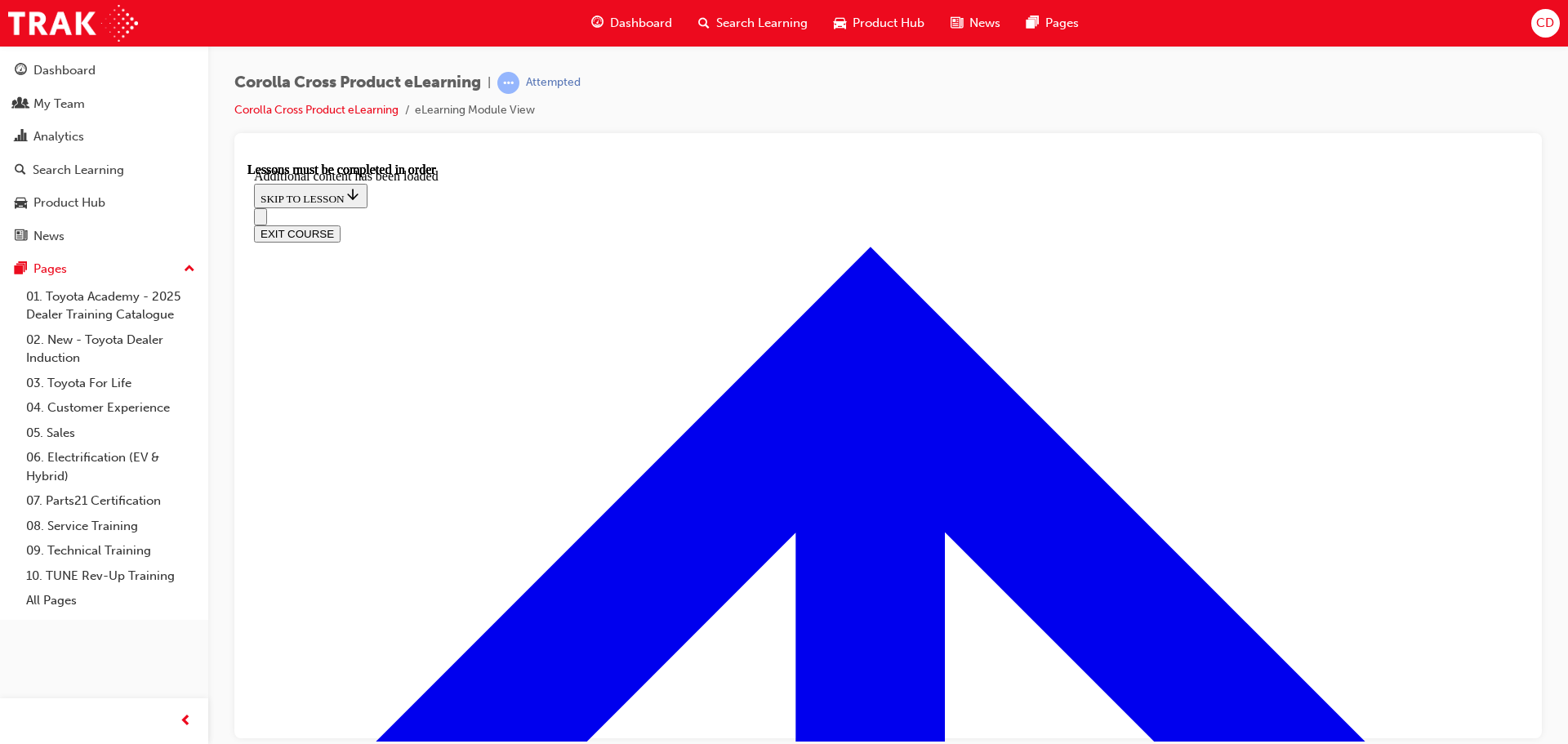
scroll to position [1996, 0]
radio input "true"
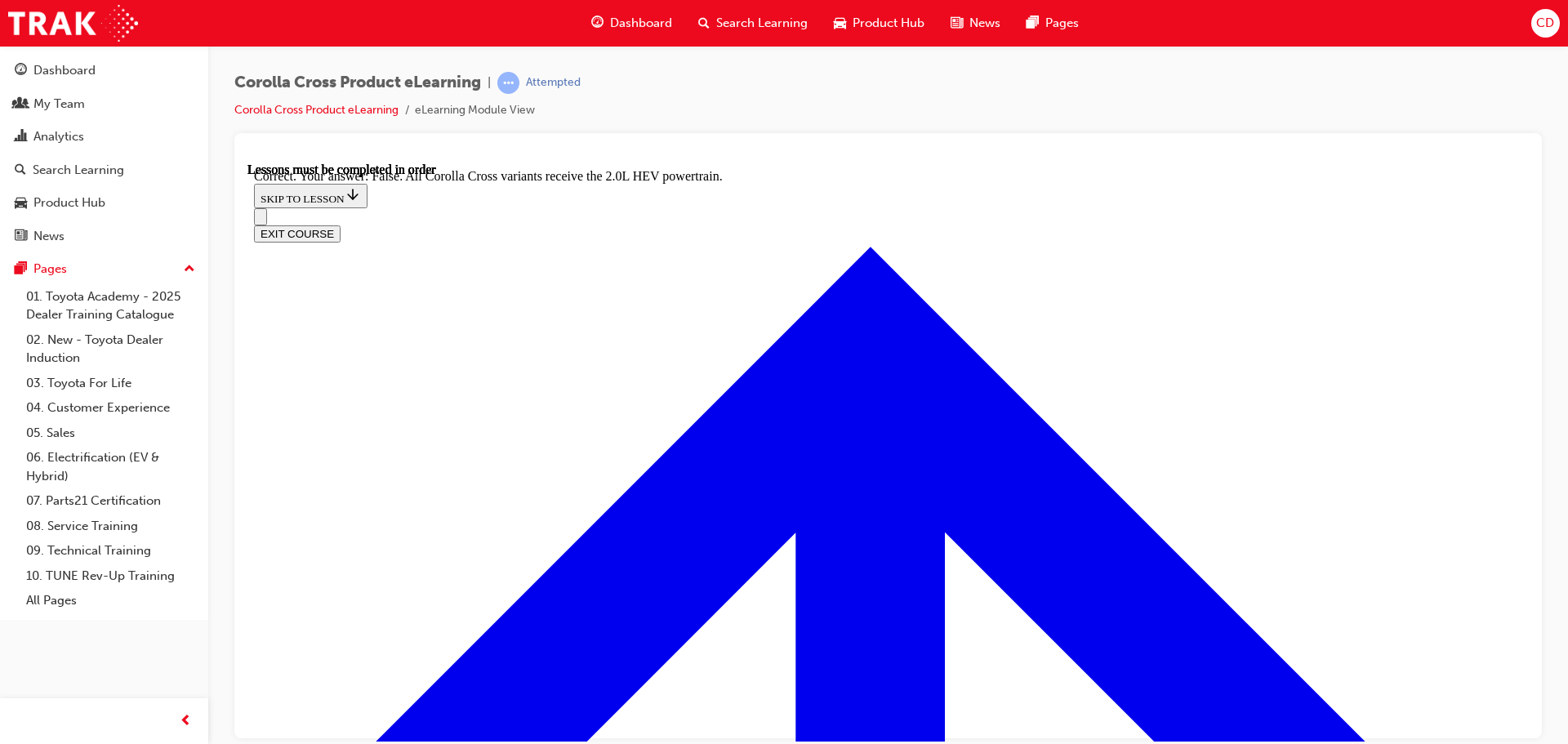
scroll to position [2290, 0]
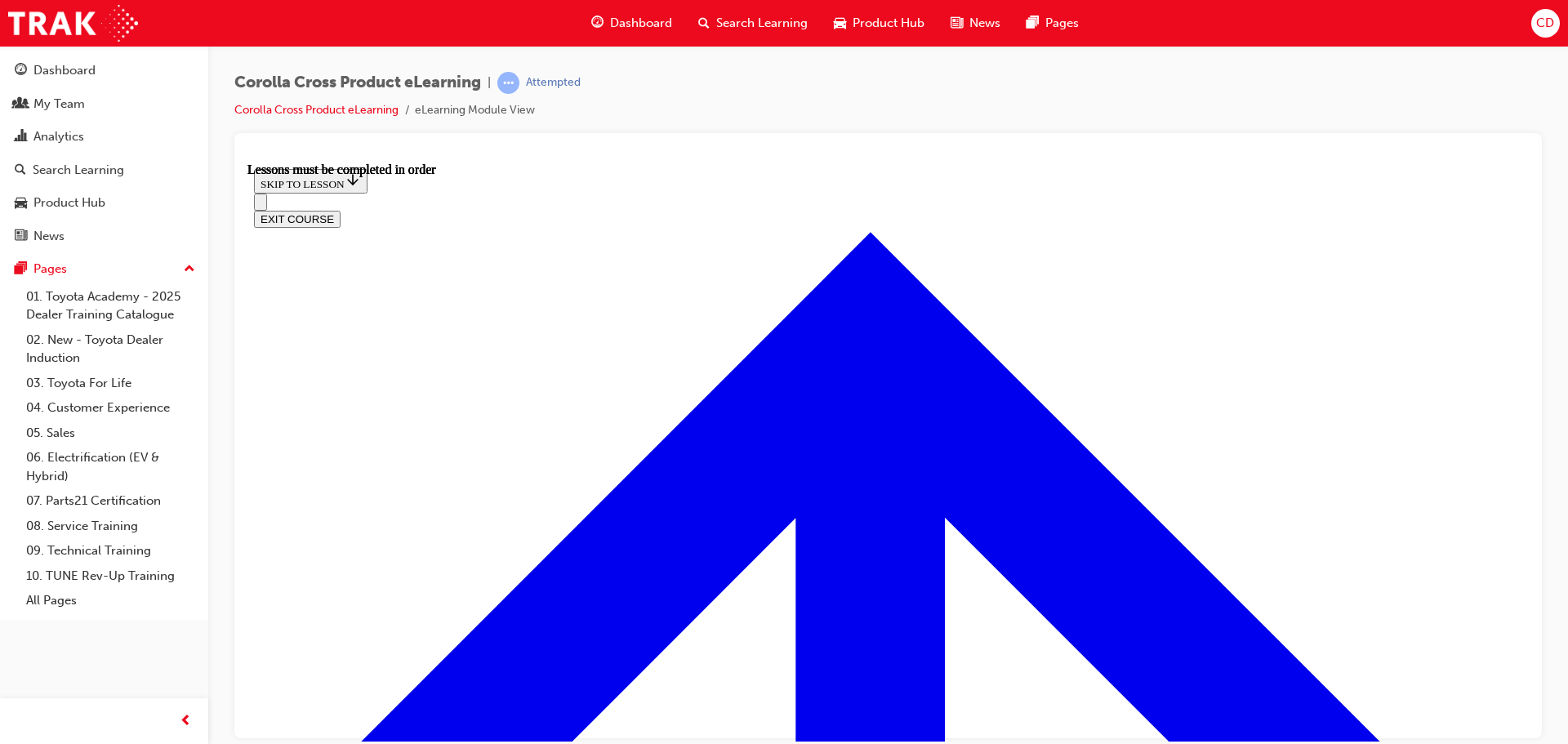
scroll to position [1282, 0]
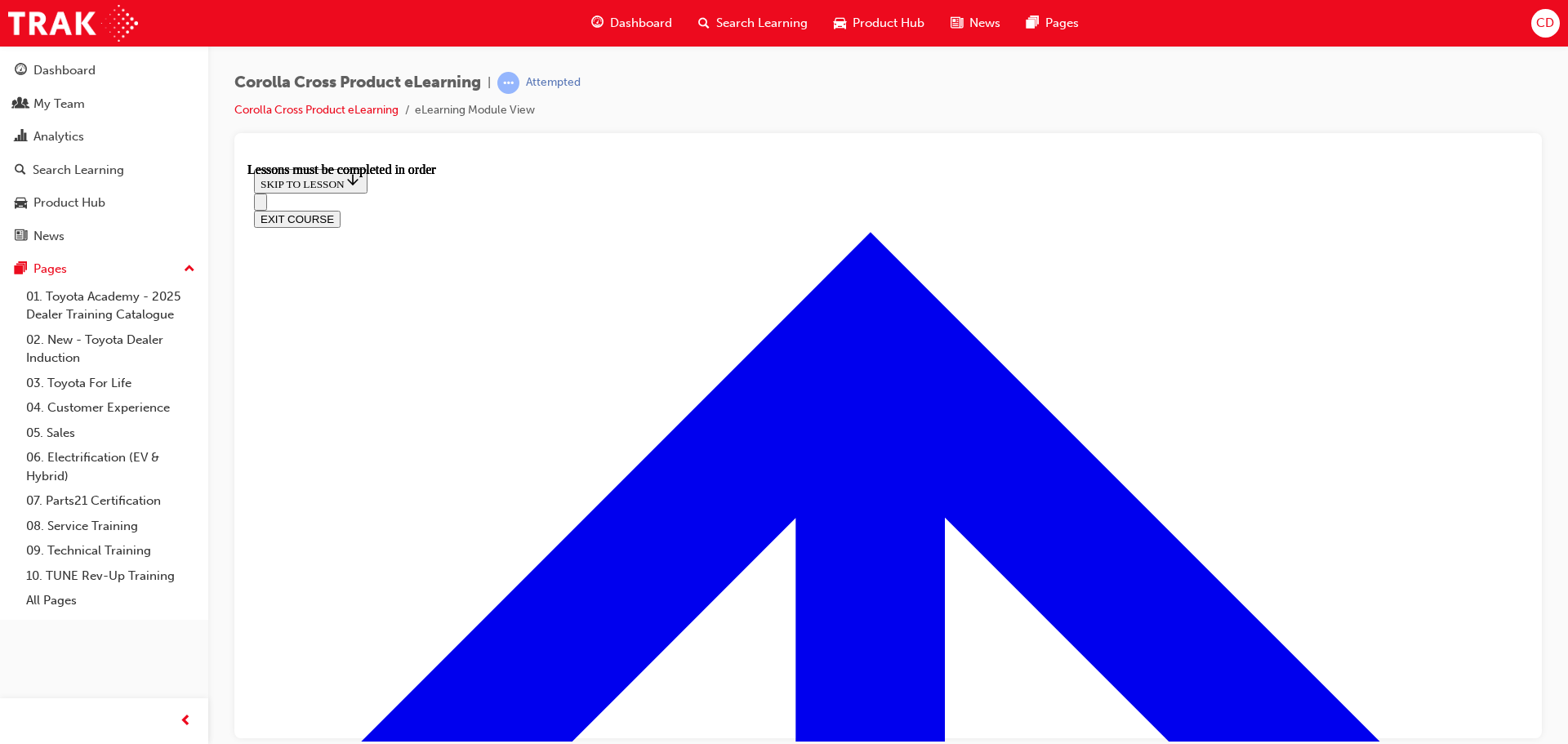
drag, startPoint x: 1224, startPoint y: 381, endPoint x: 1233, endPoint y: 377, distance: 9.8
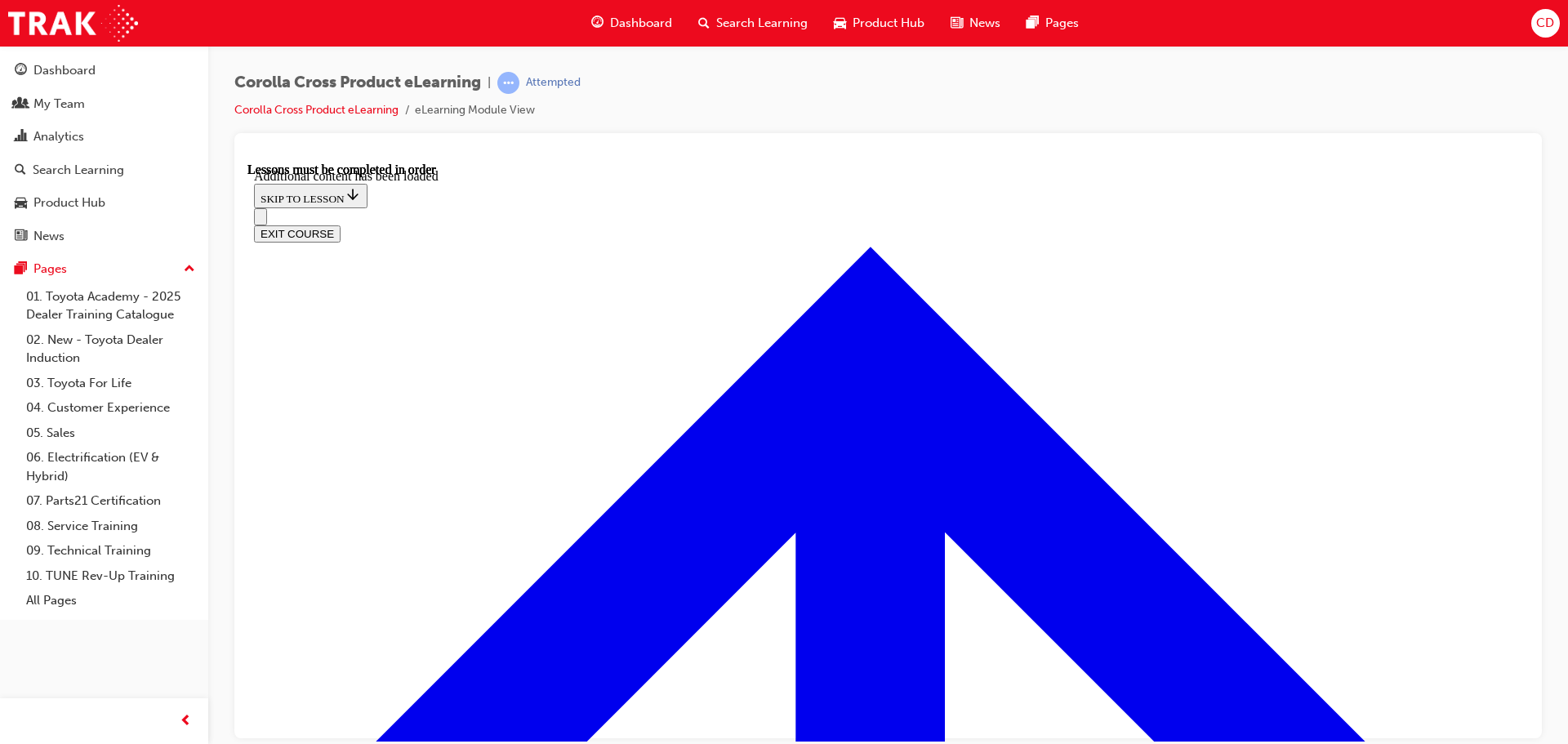
scroll to position [2039, 0]
radio input "true"
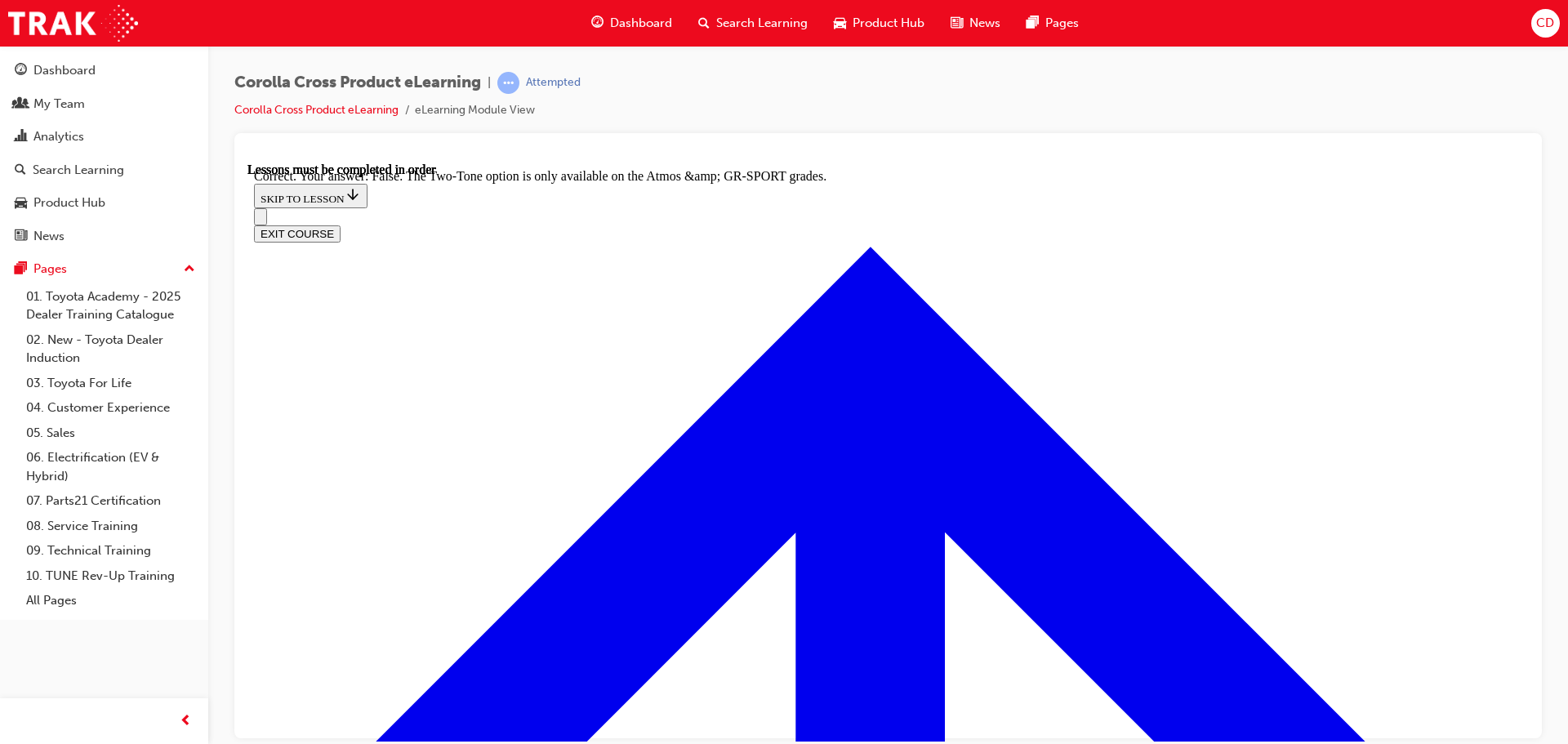
scroll to position [2331, 0]
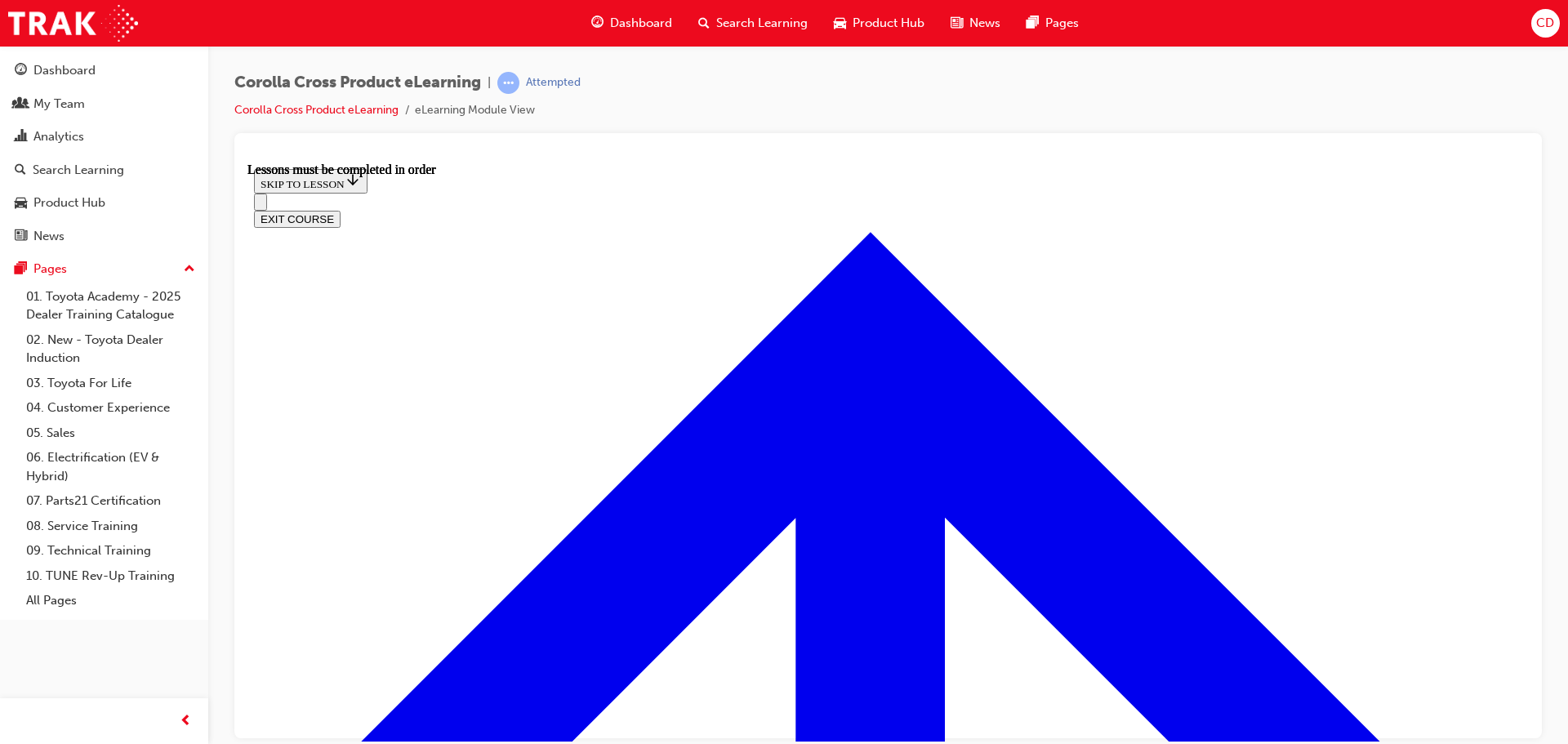
scroll to position [1372, 0]
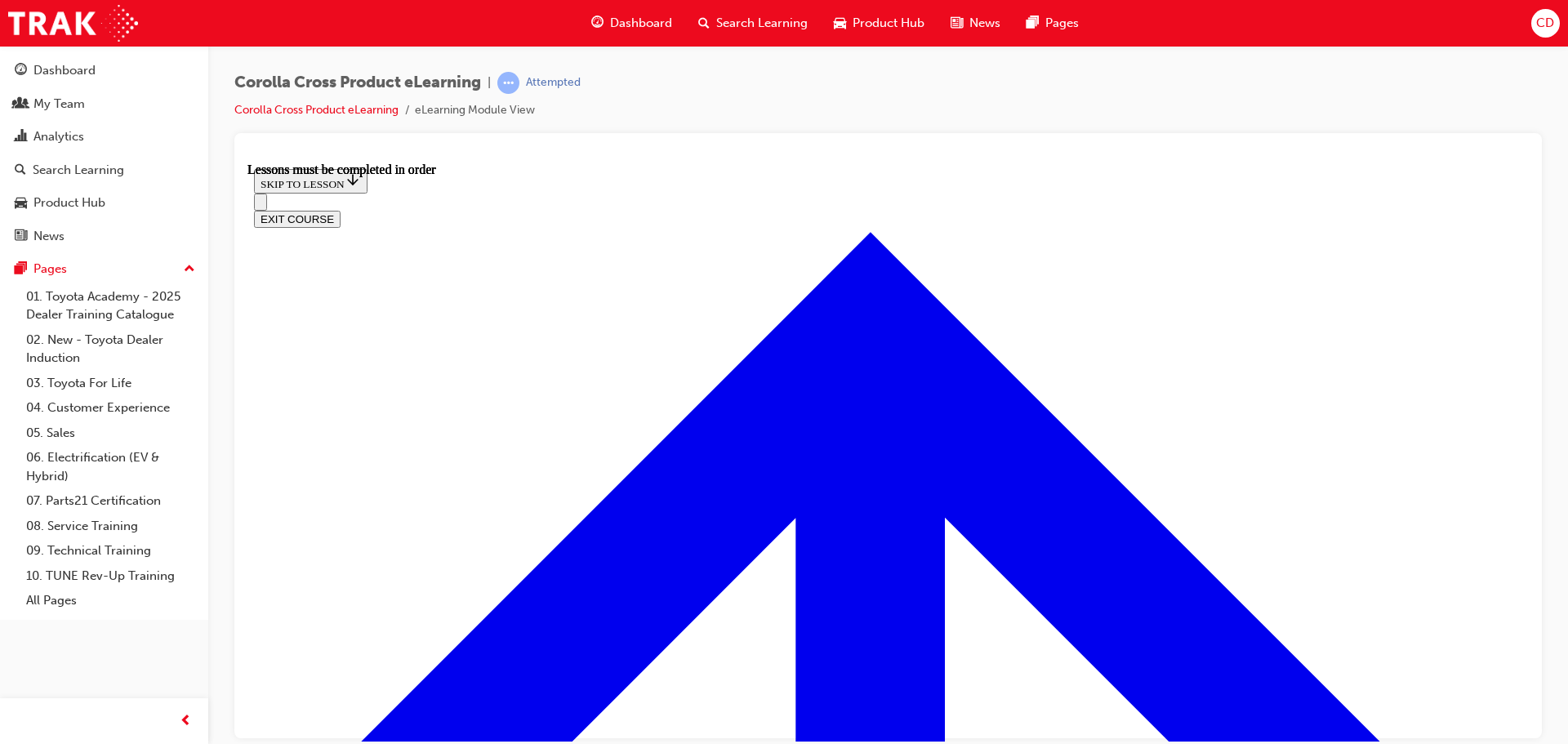
drag, startPoint x: 734, startPoint y: 422, endPoint x: 748, endPoint y: 429, distance: 15.7
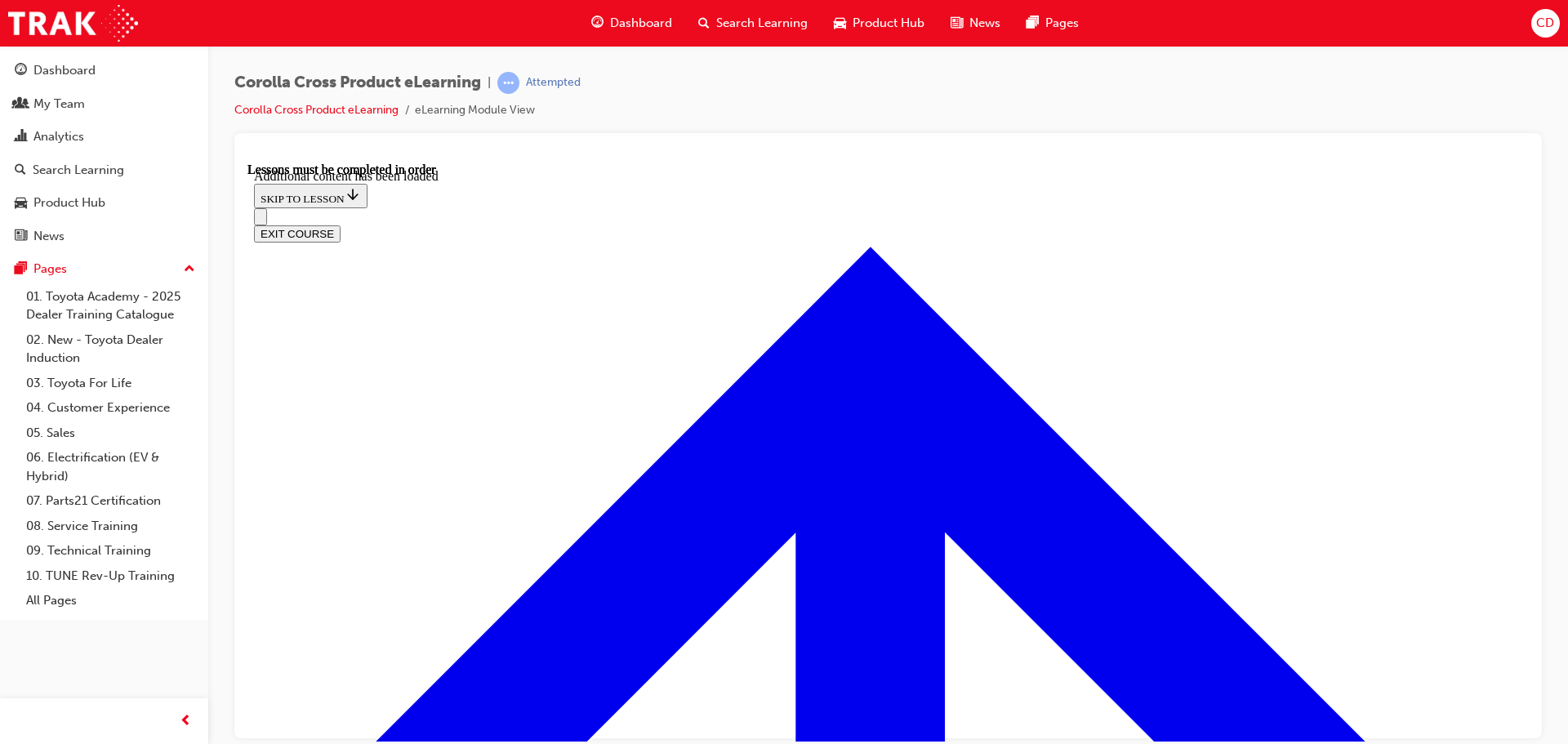
scroll to position [1708, 0]
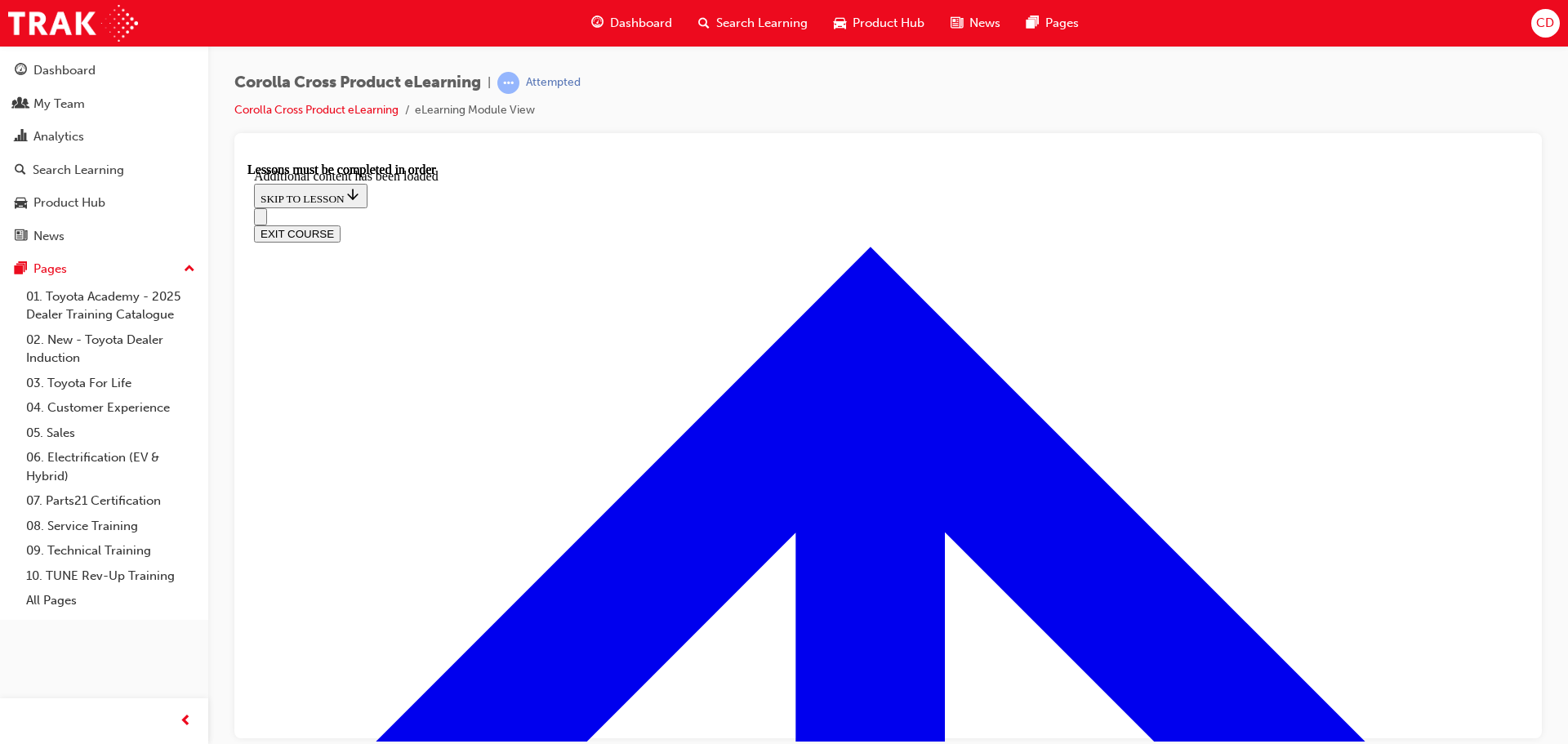
scroll to position [2525, 0]
radio input "true"
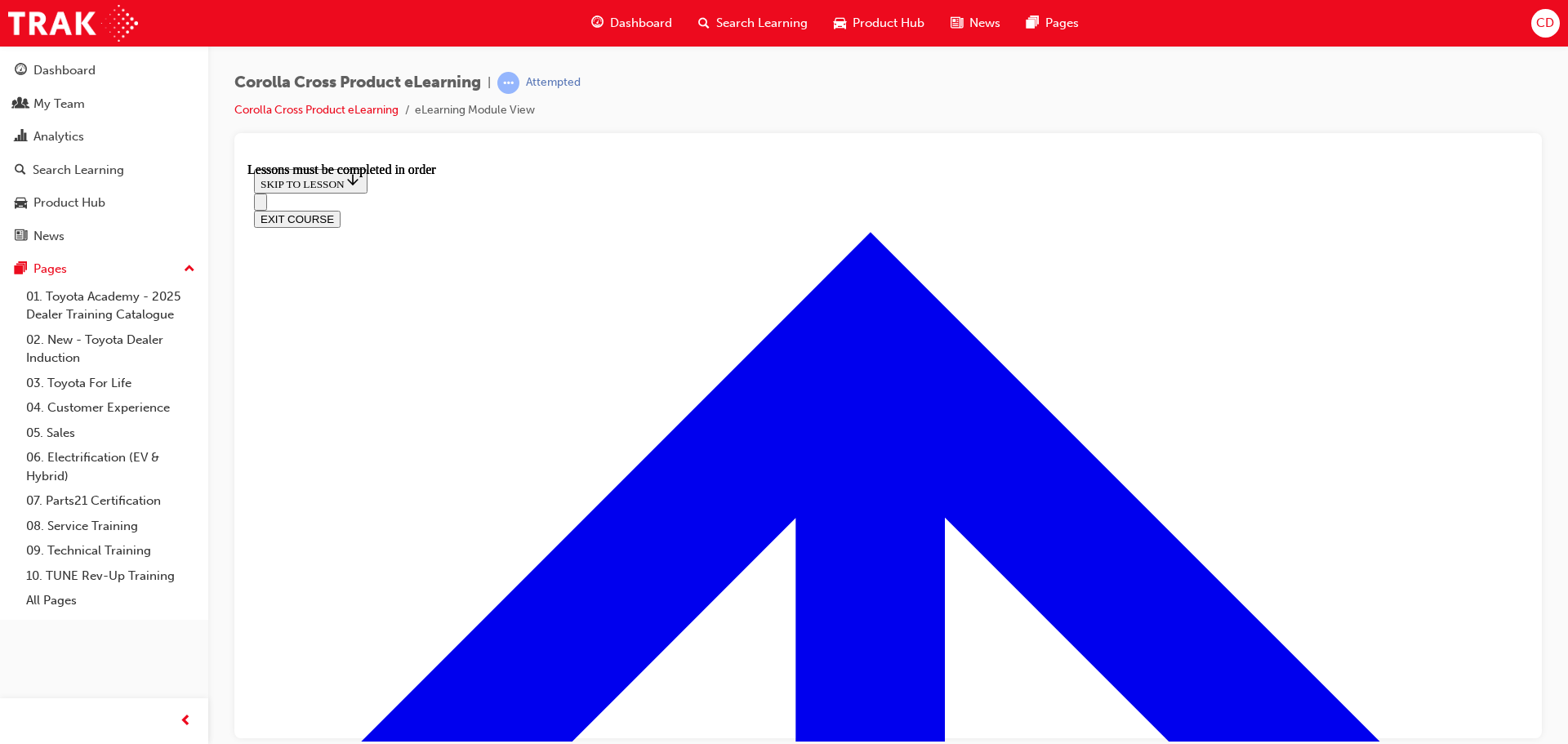
scroll to position [1458, 0]
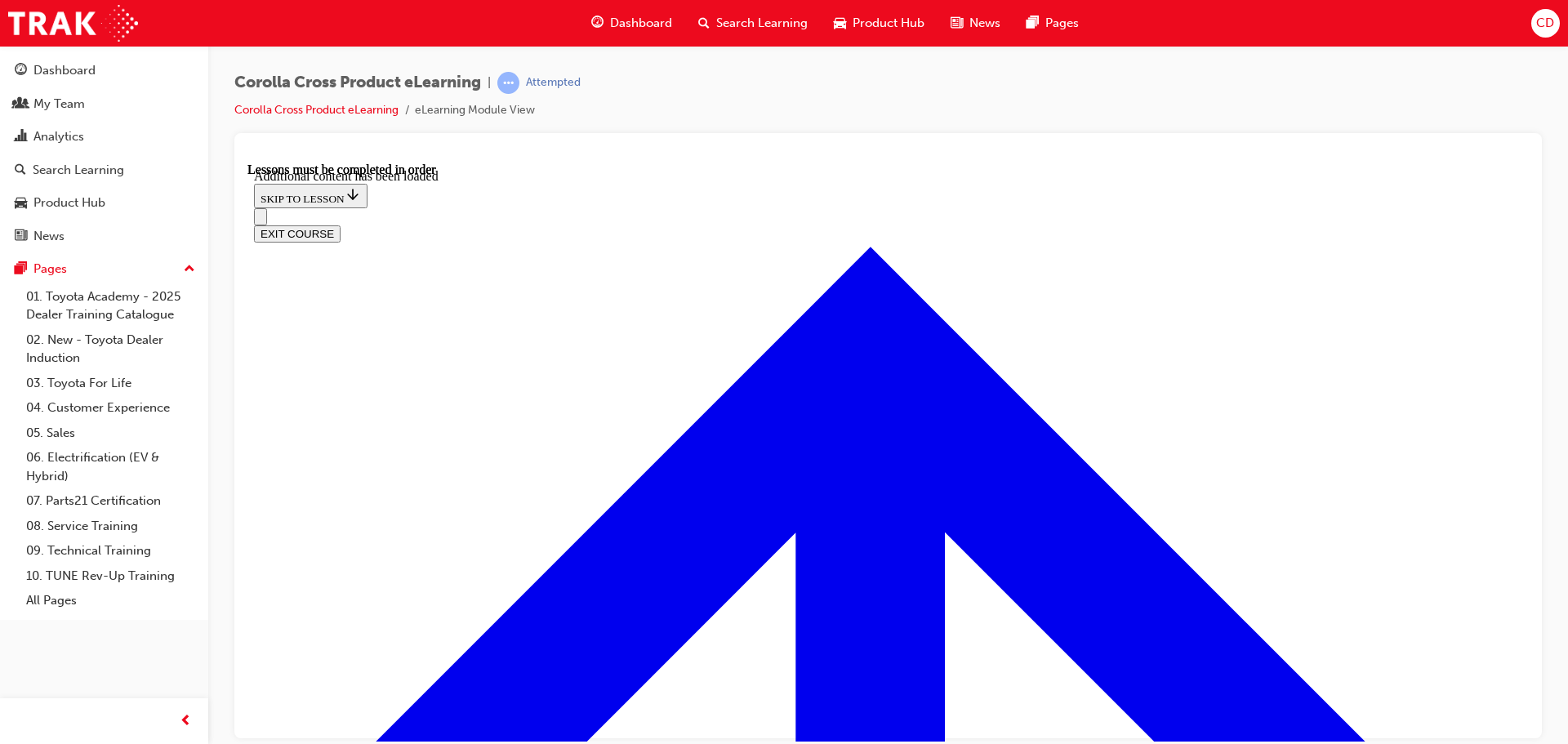
scroll to position [2409, 0]
radio input "true"
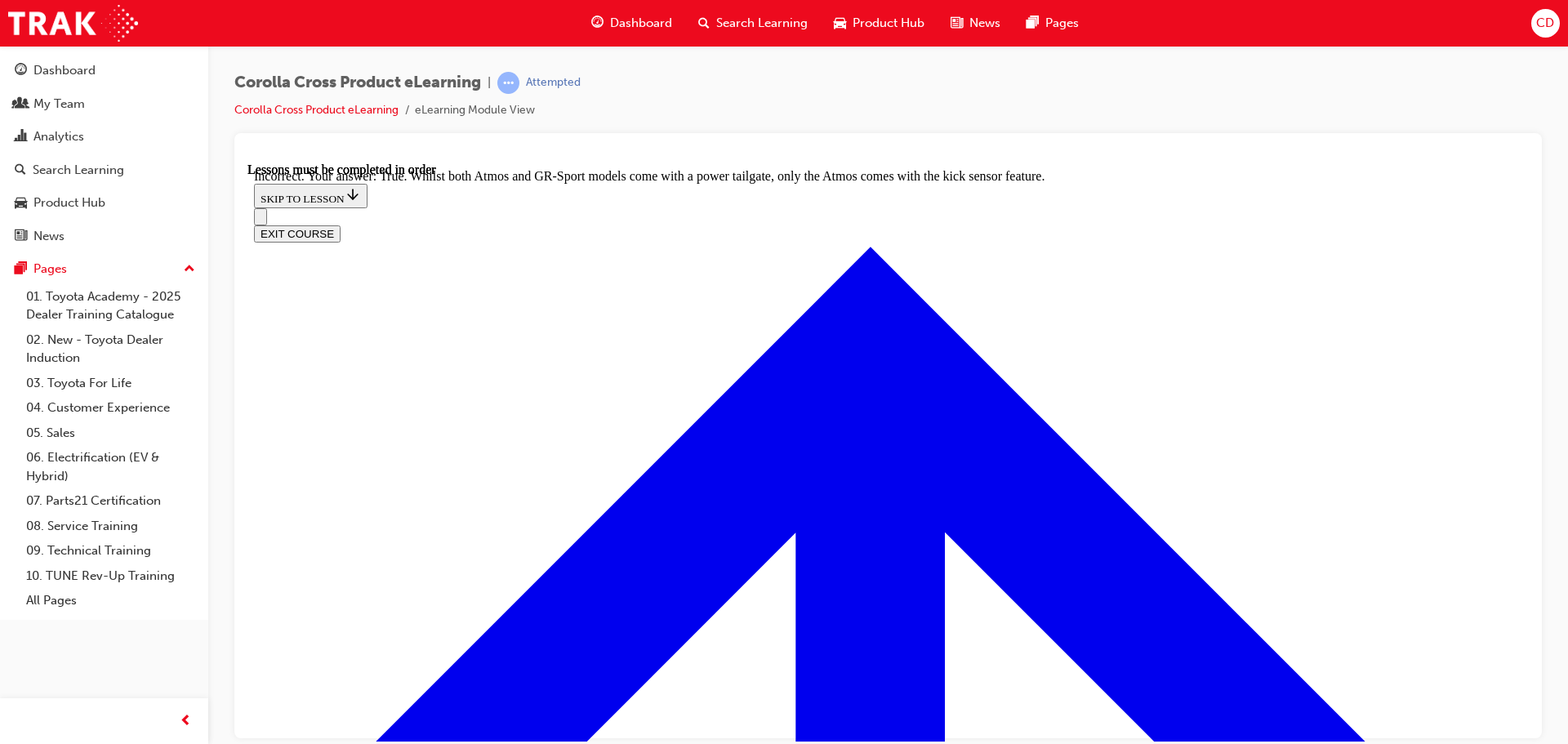
scroll to position [2573, 0]
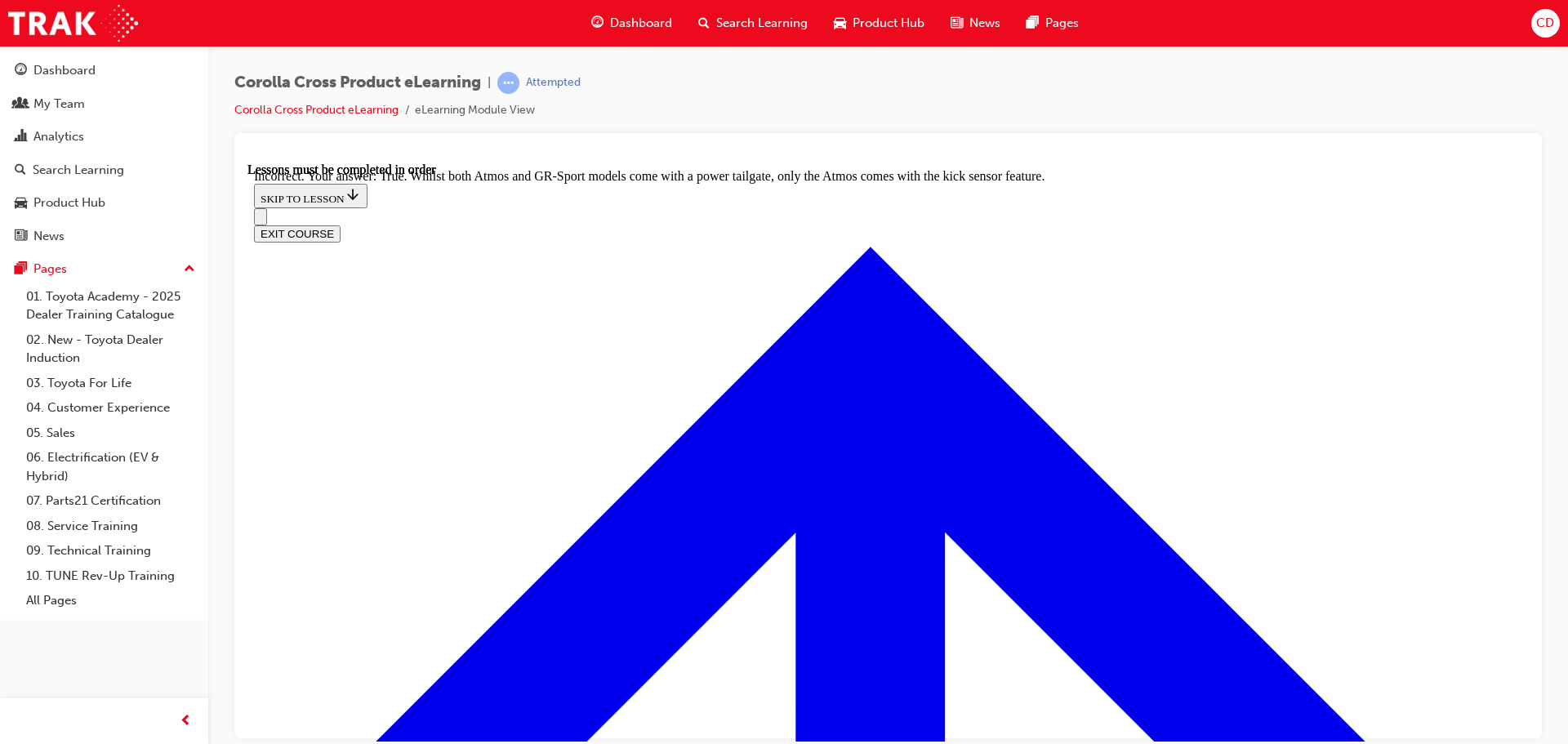
radio input "true"
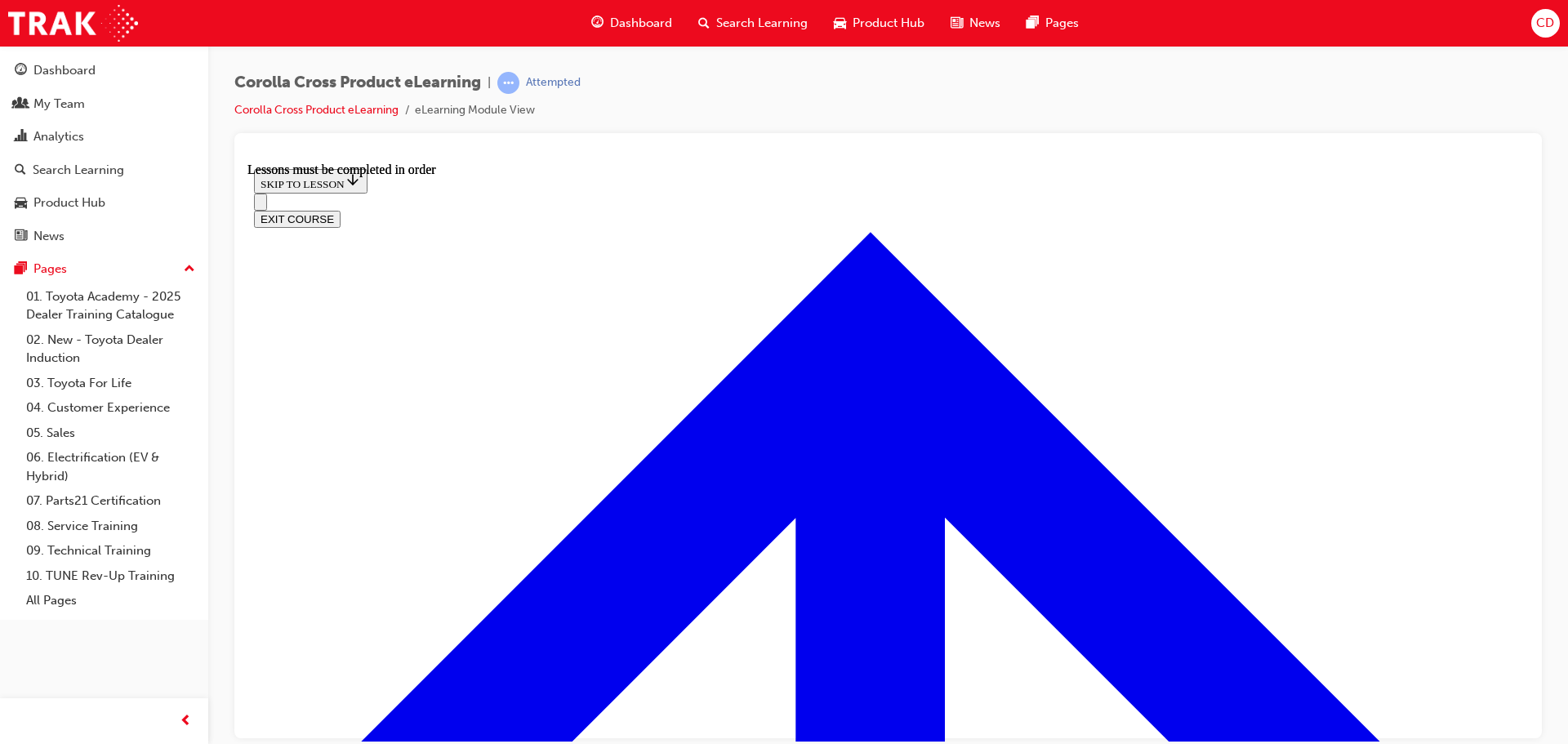
scroll to position [1690, 0]
drag, startPoint x: 403, startPoint y: 266, endPoint x: 446, endPoint y: 306, distance: 58.7
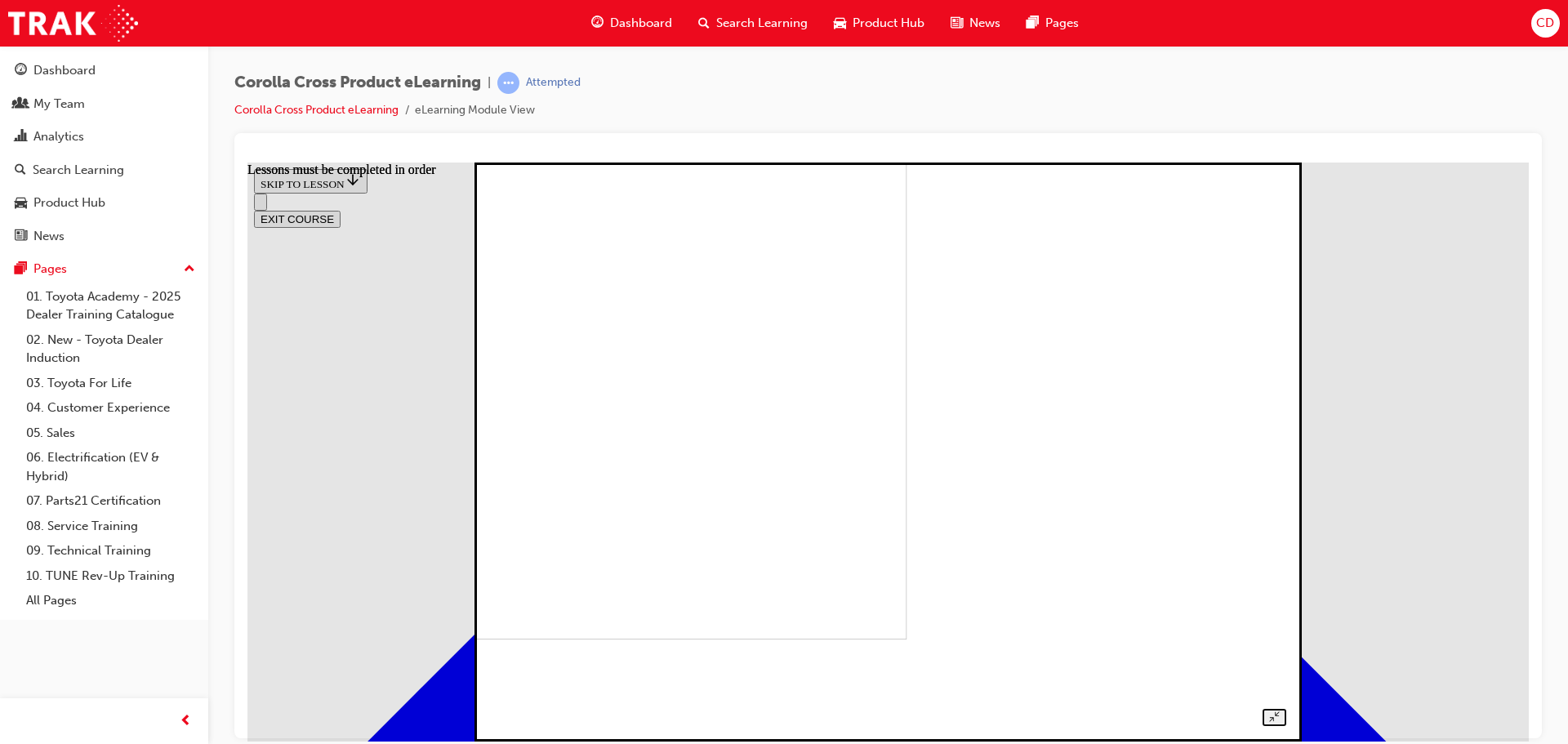
click at [490, 481] on div at bounding box center [887, 433] width 796 height 584
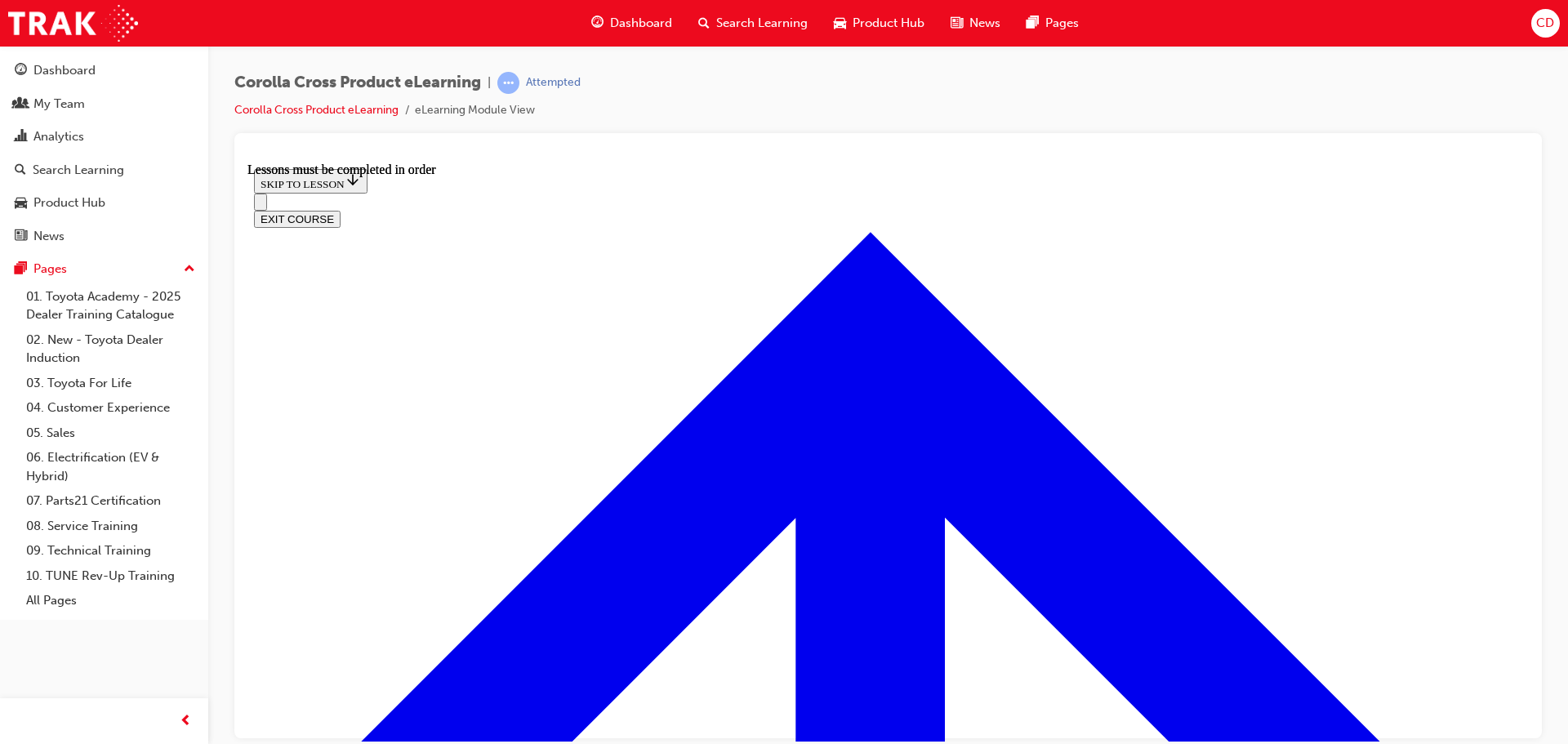
drag, startPoint x: 1202, startPoint y: 454, endPoint x: 1217, endPoint y: 457, distance: 15.3
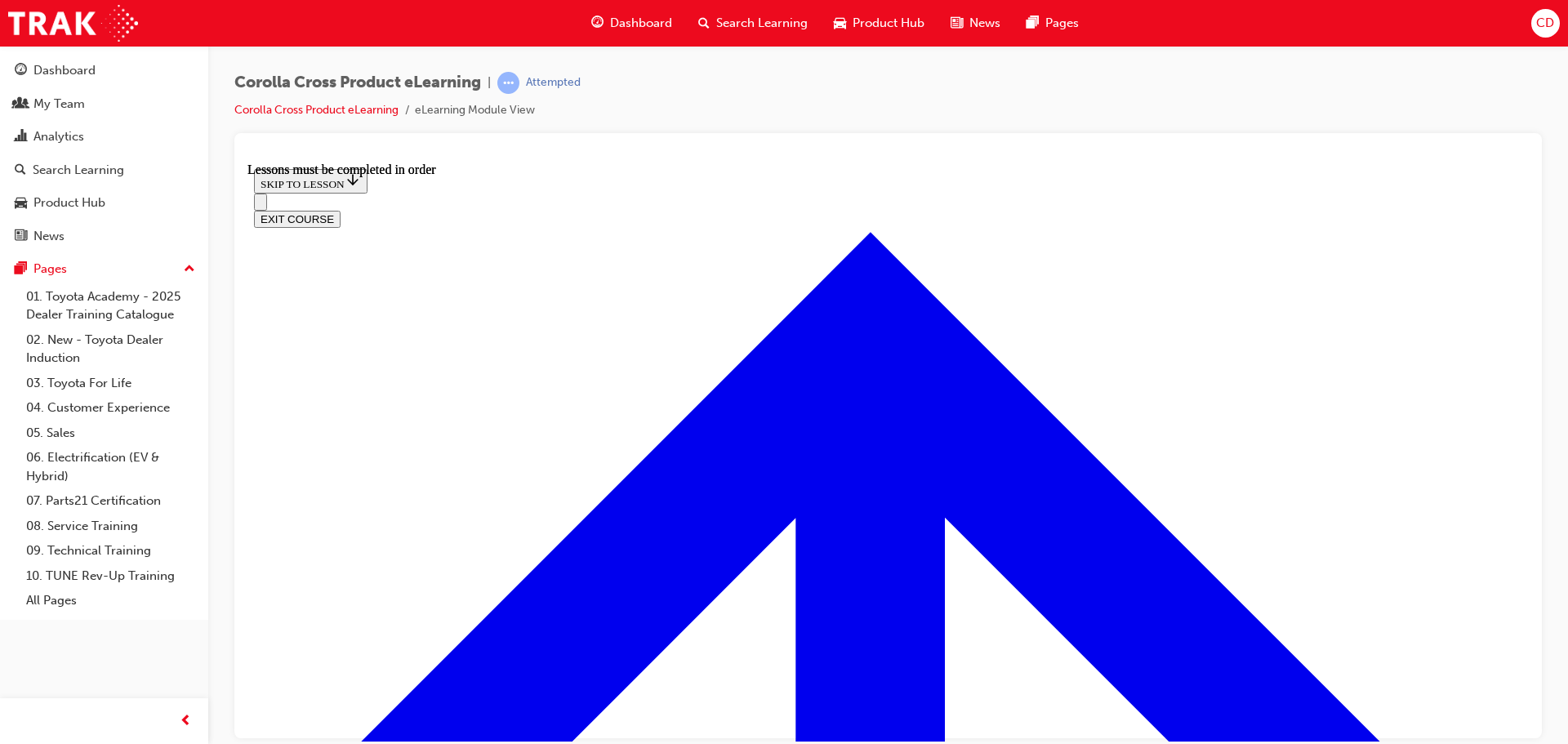
scroll to position [2787, 0]
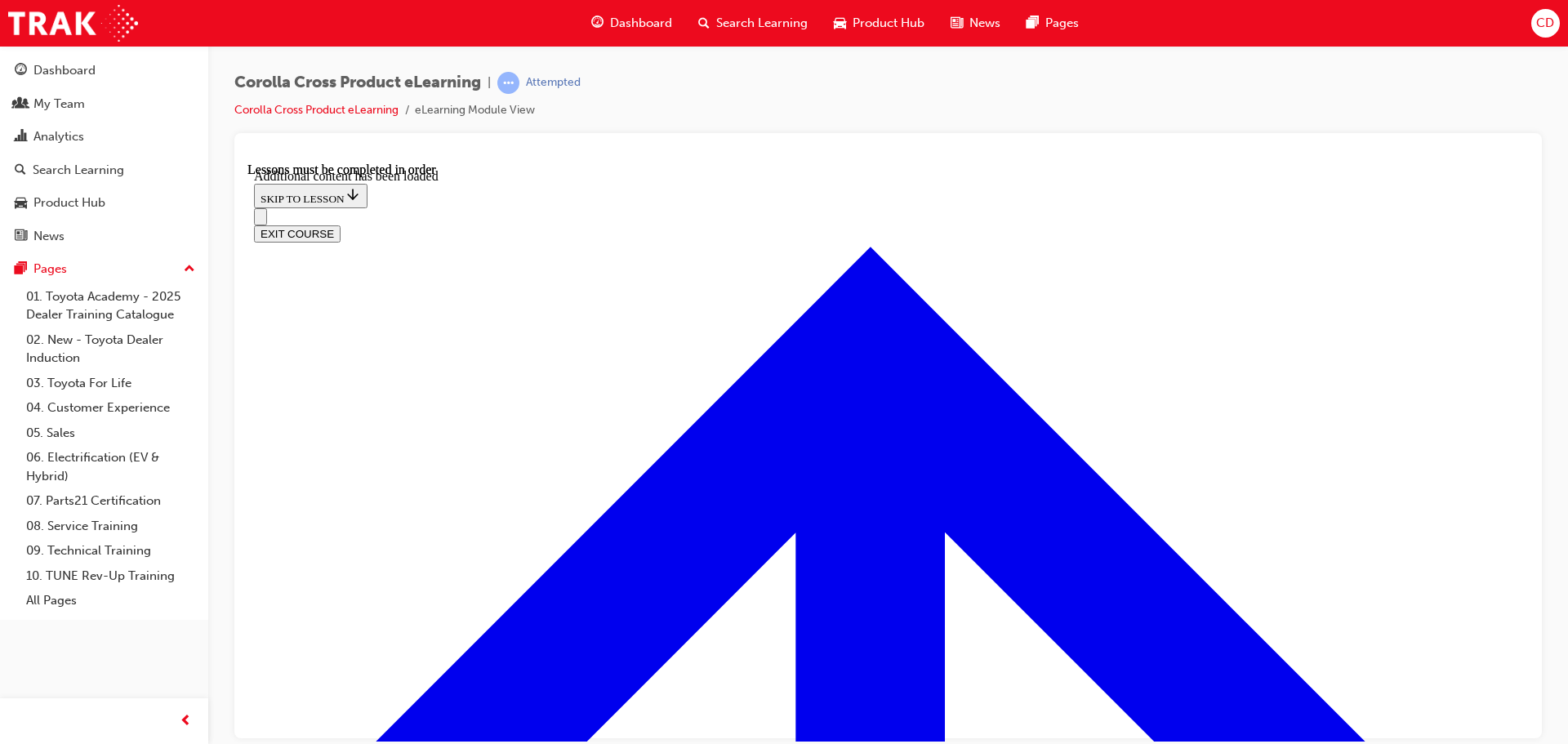
scroll to position [4006, 0]
checkbox input "true"
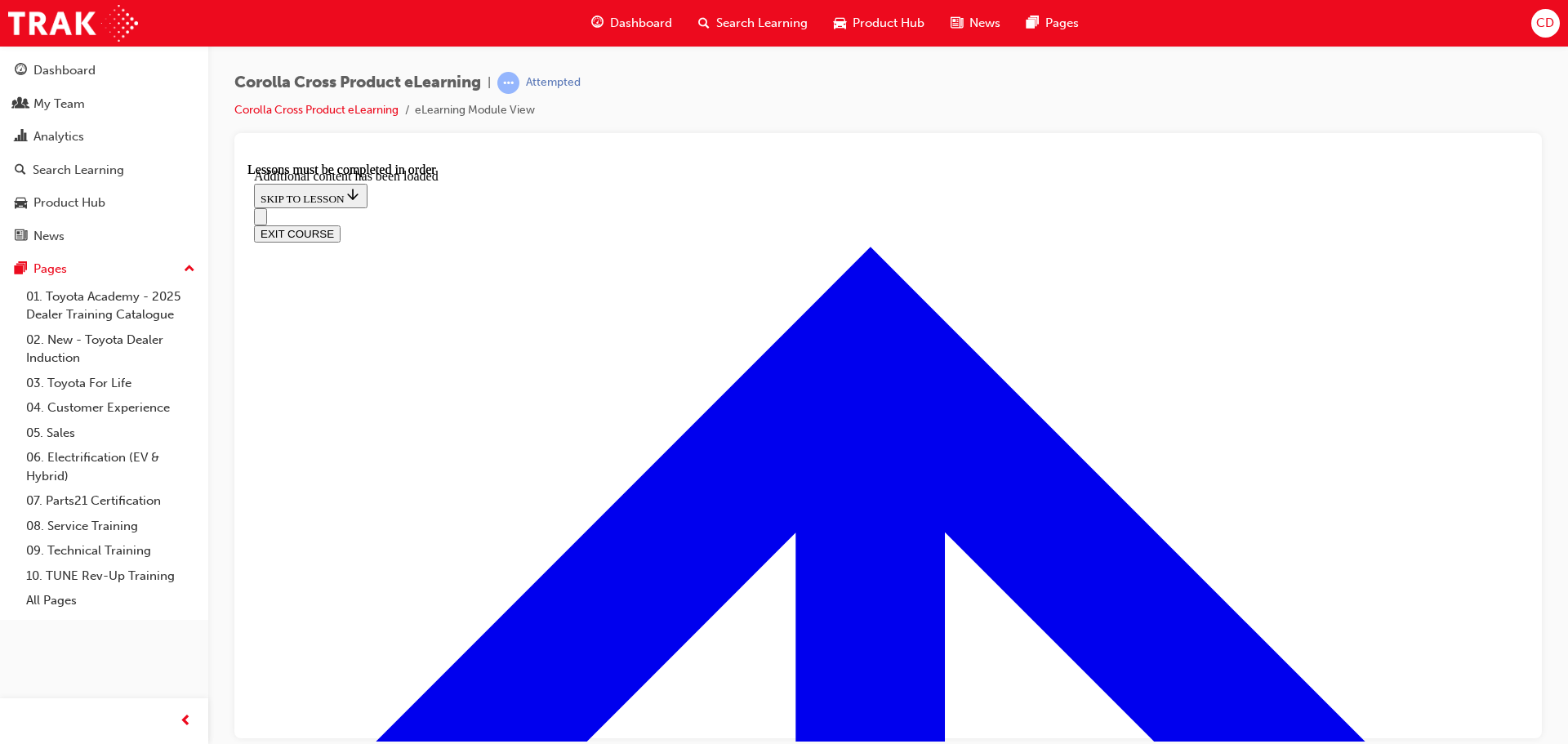
drag, startPoint x: 753, startPoint y: 360, endPoint x: 792, endPoint y: 364, distance: 39.2
drag, startPoint x: 722, startPoint y: 364, endPoint x: 791, endPoint y: 366, distance: 69.0
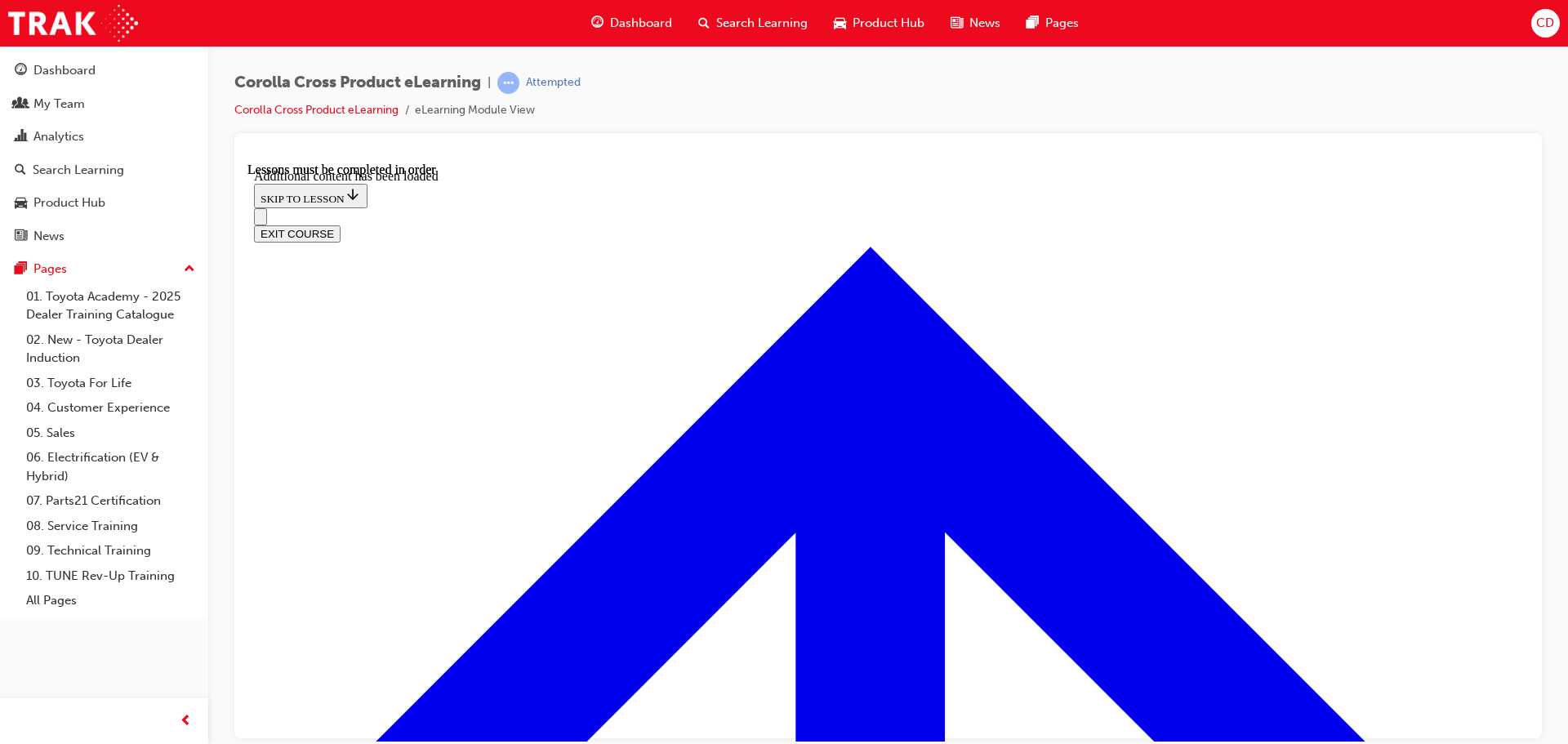
drag, startPoint x: 814, startPoint y: 367, endPoint x: 750, endPoint y: 366, distance: 64.0
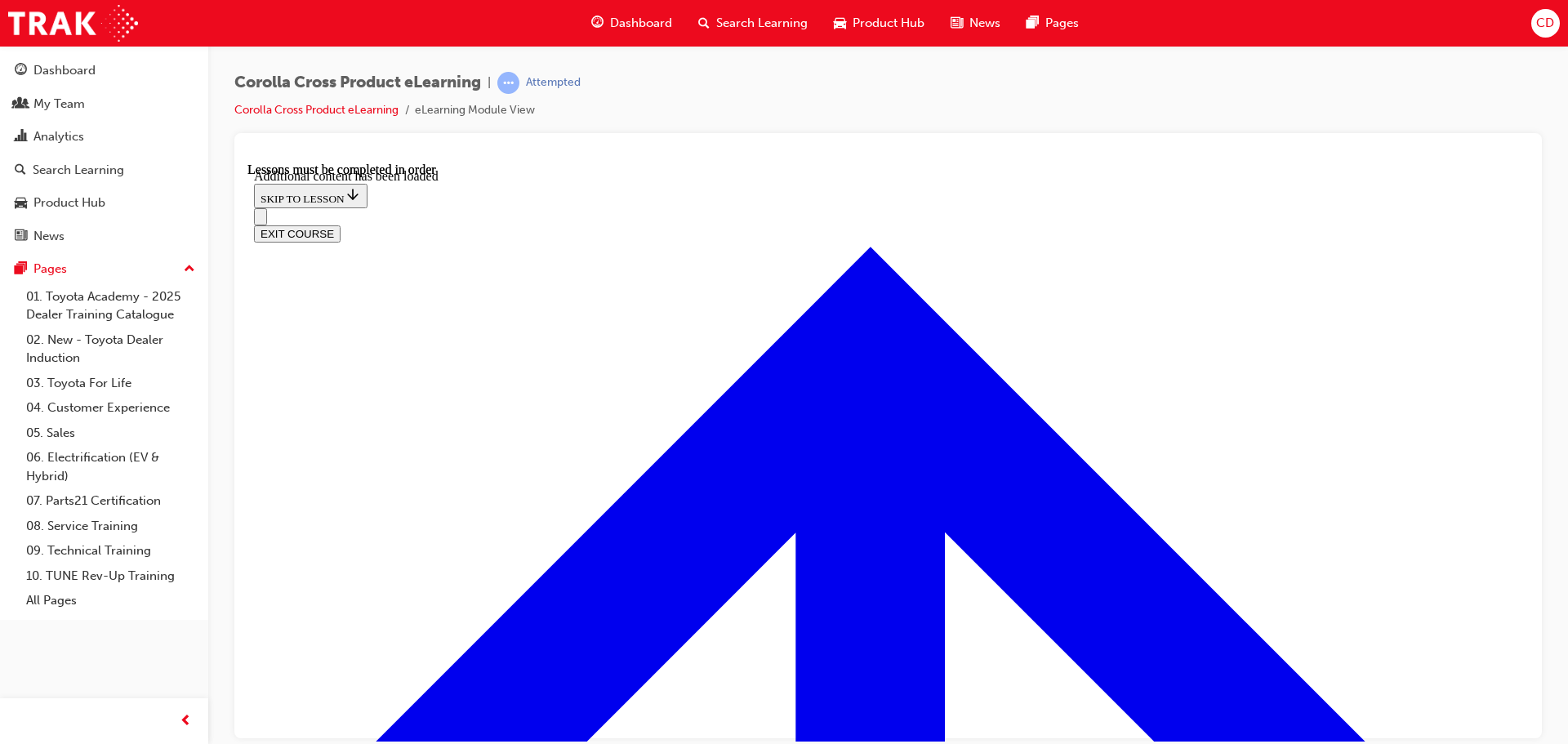
checkbox input "true"
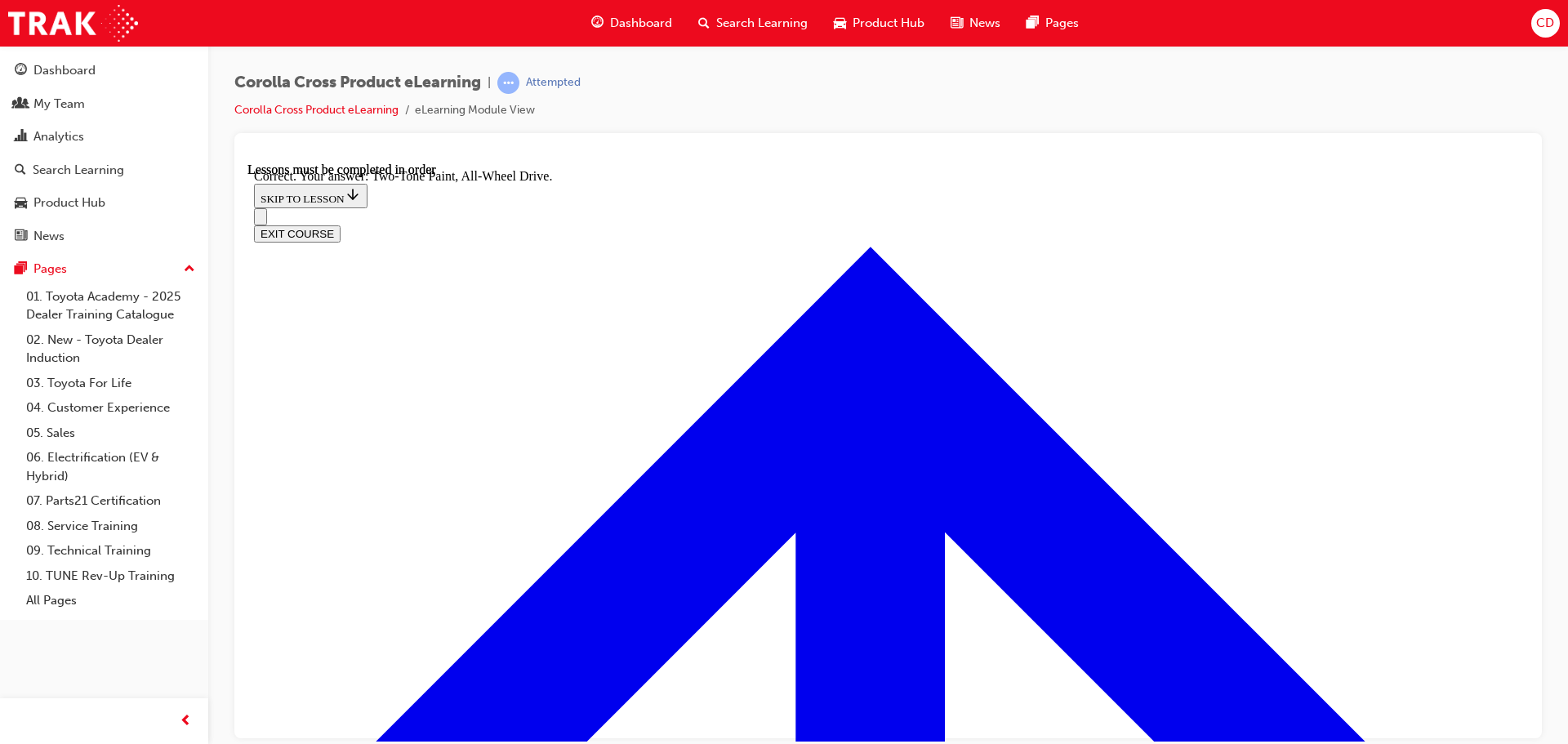
radio input "true"
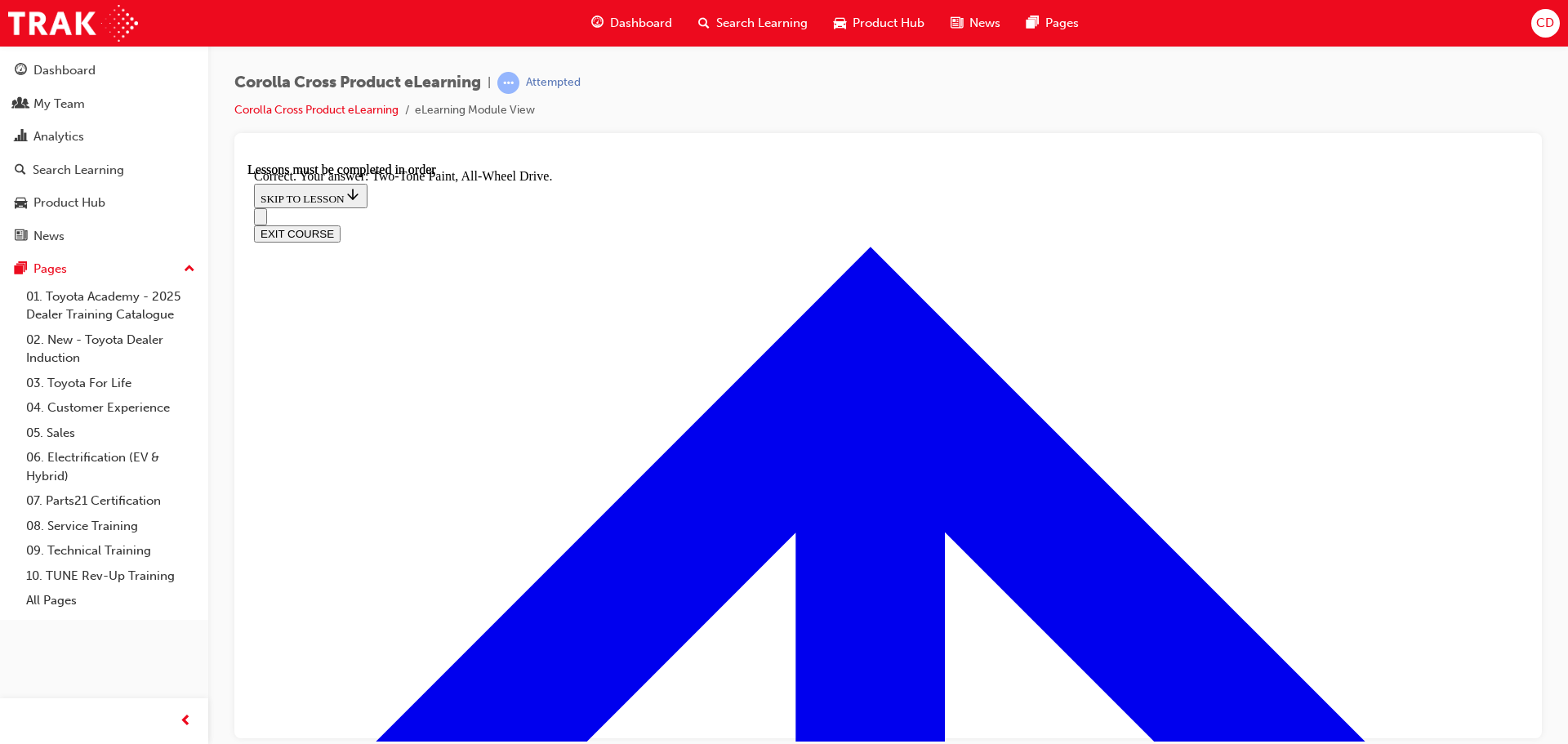
scroll to position [4861, 0]
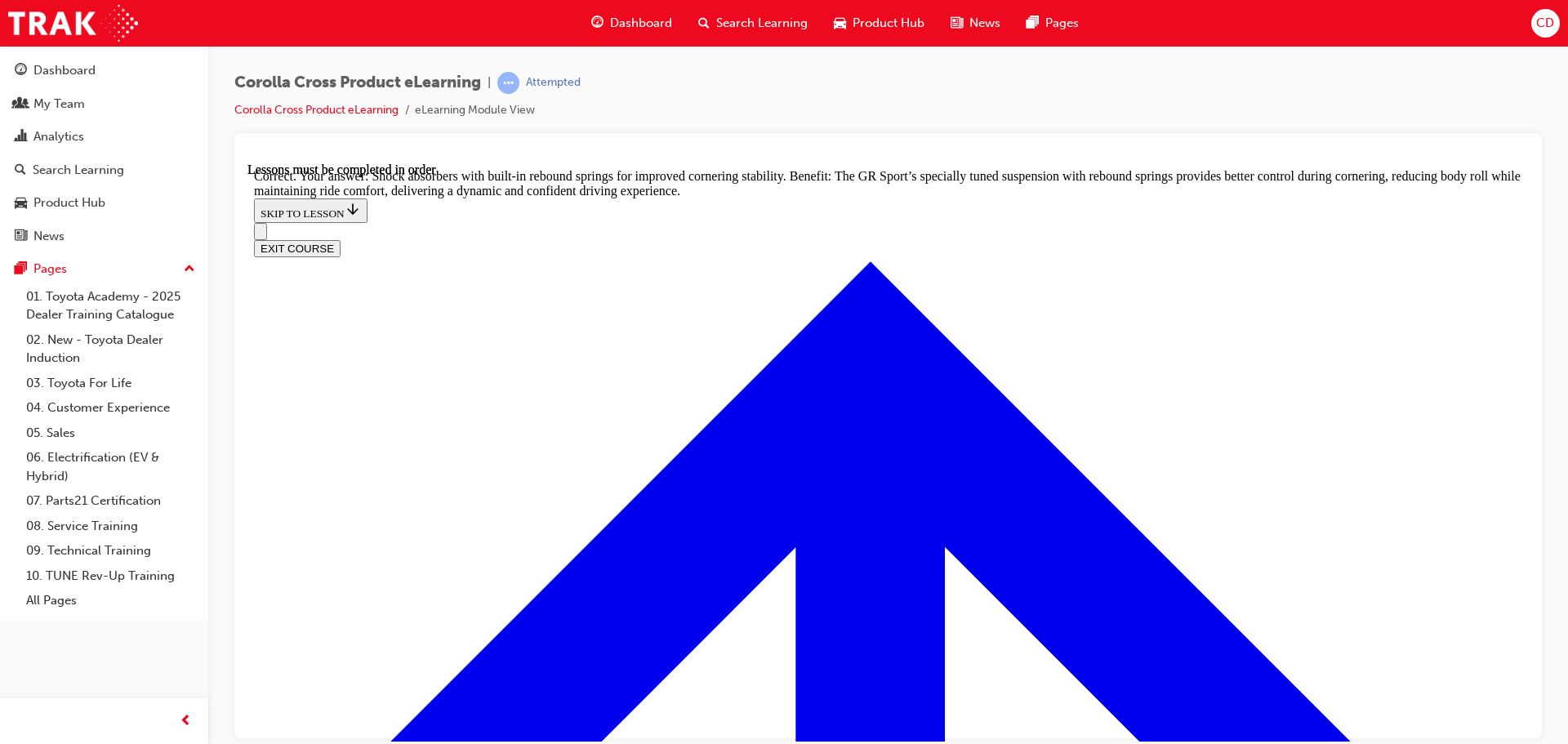
scroll to position [5214, 0]
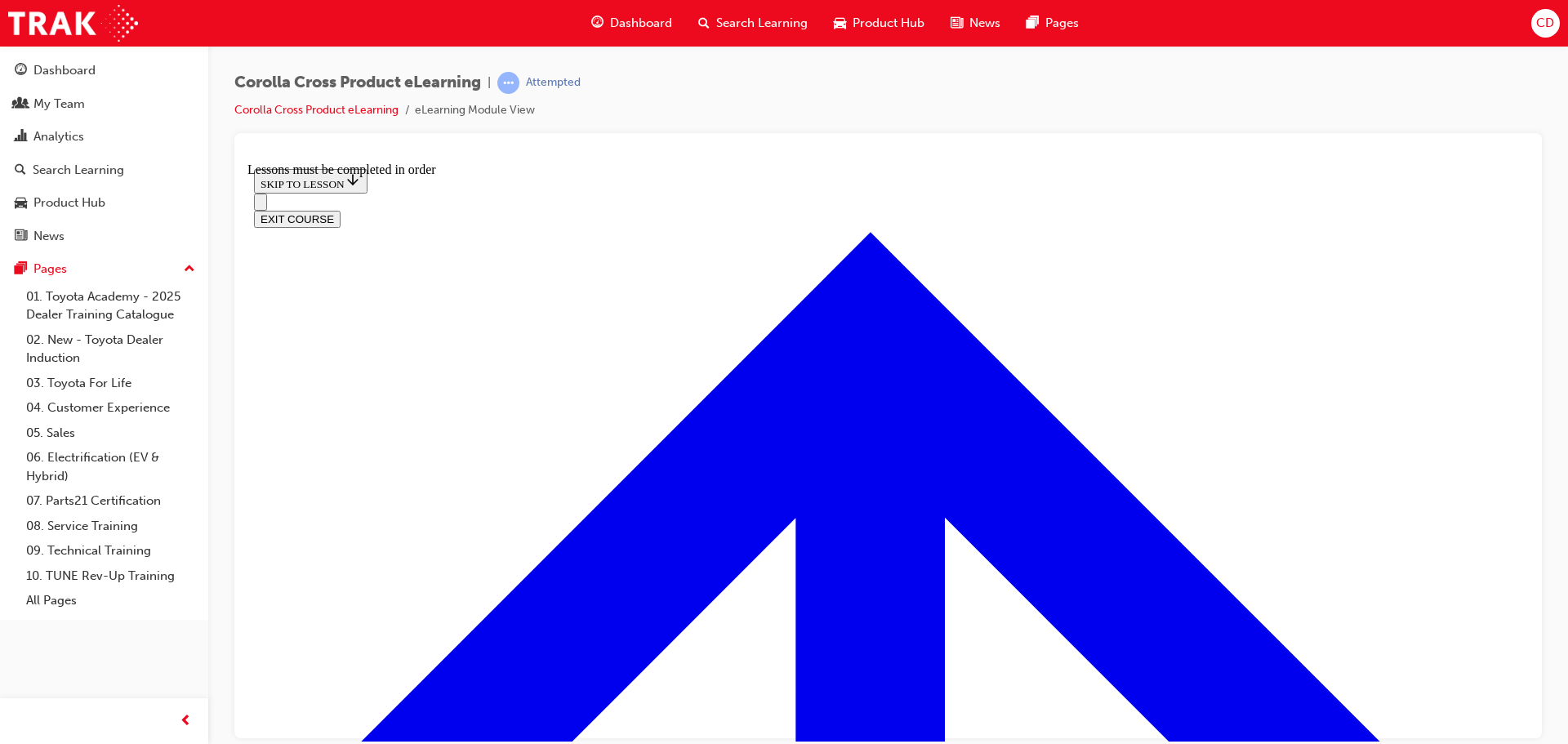
scroll to position [874, 0]
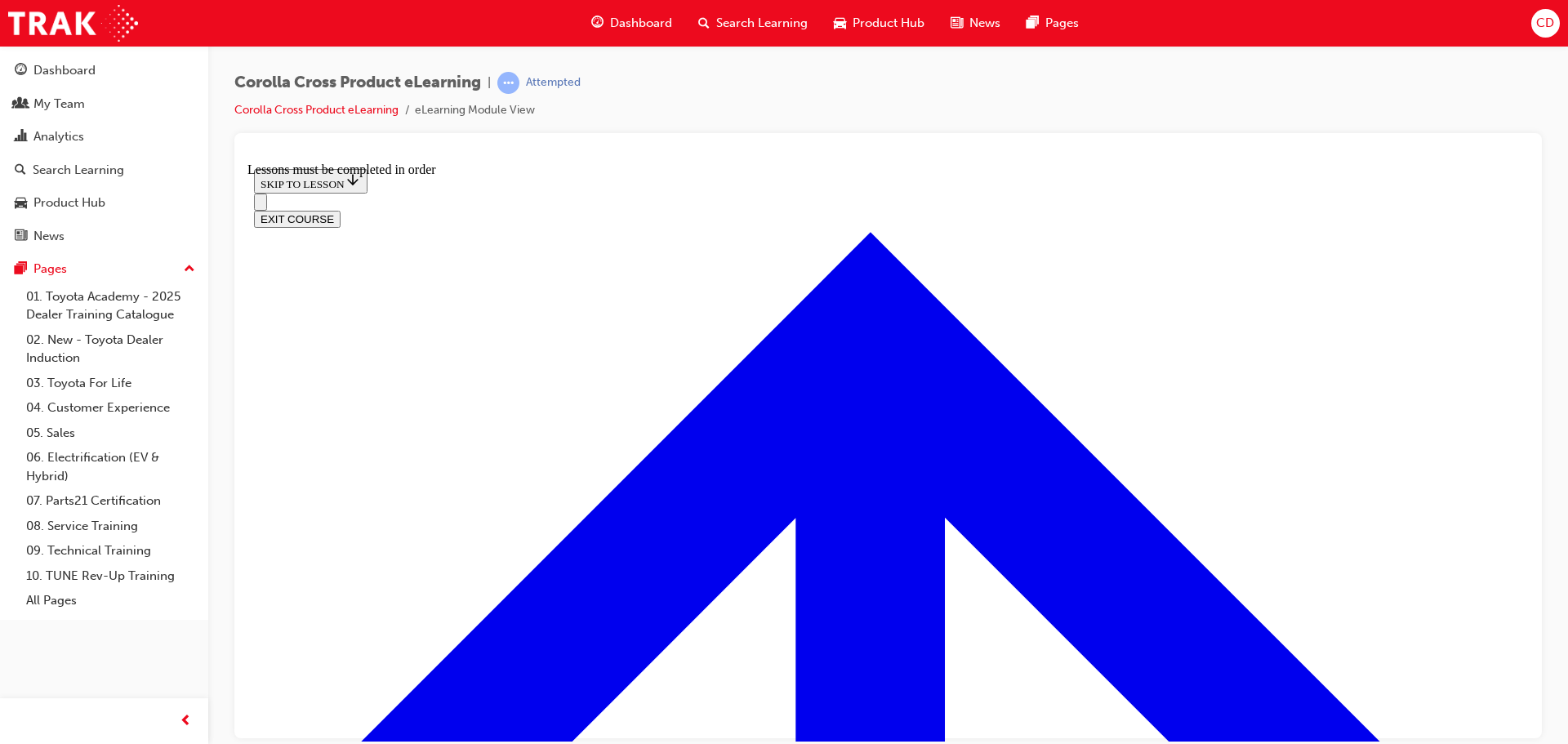
scroll to position [1820, 0]
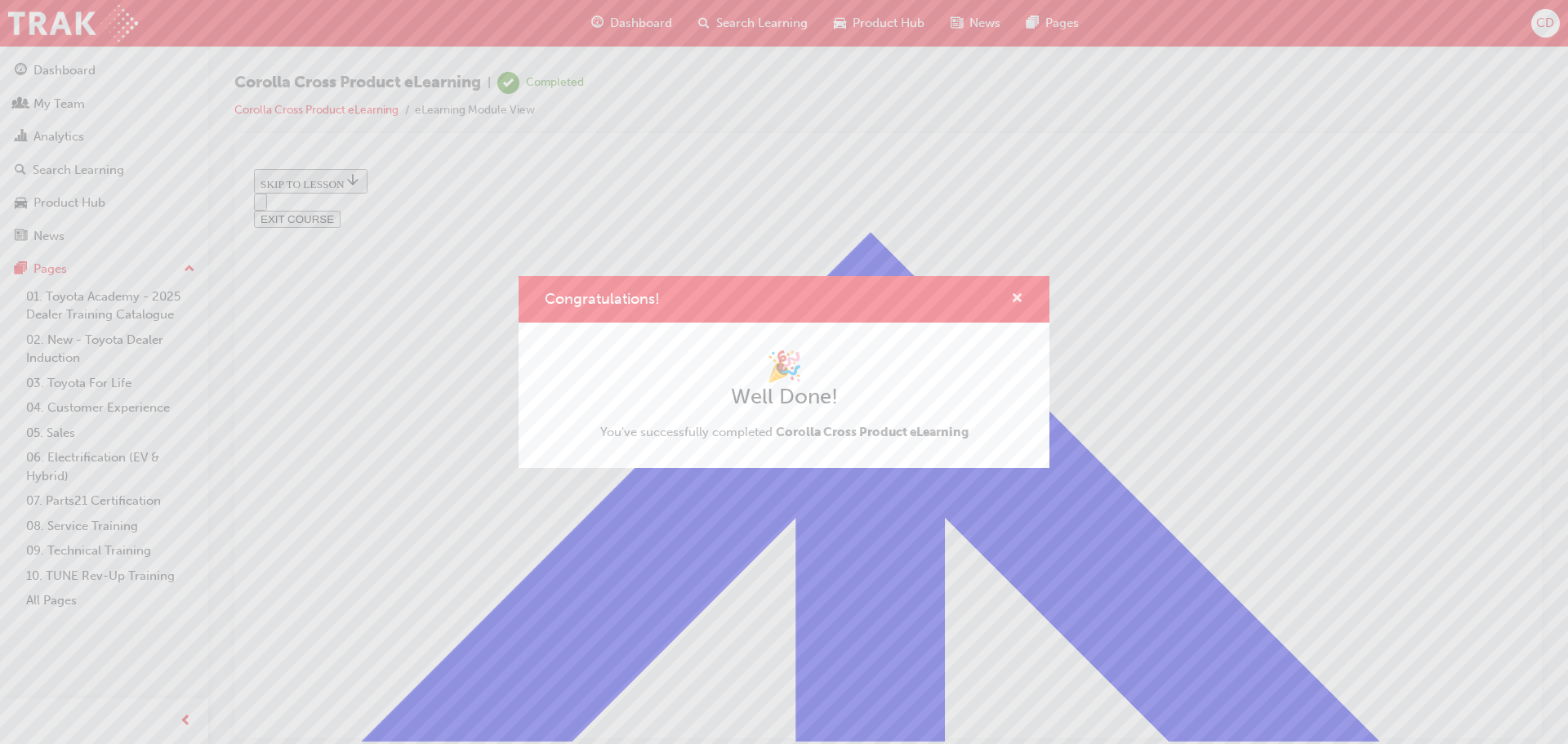
click at [1016, 296] on span "cross-icon" at bounding box center [1017, 299] width 12 height 14
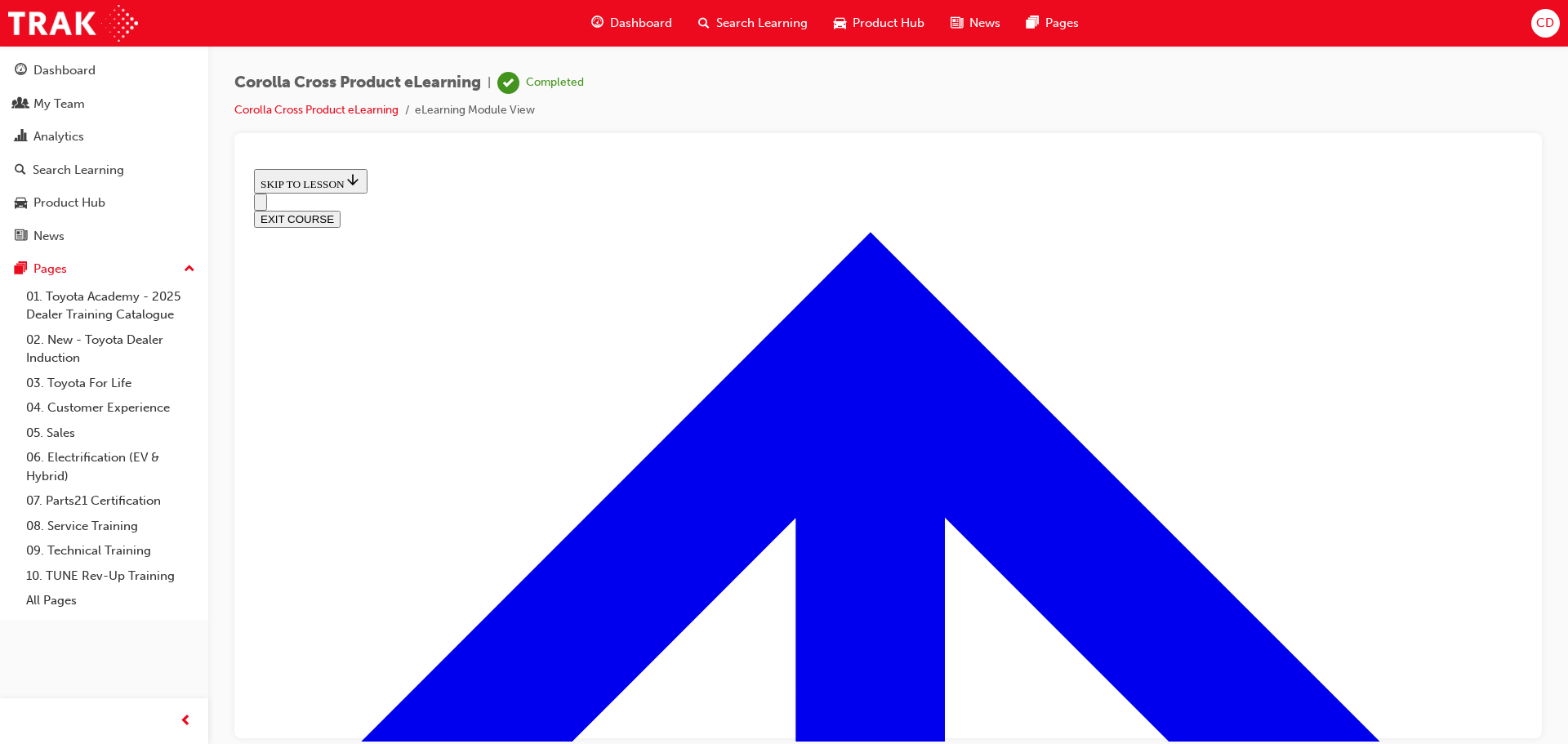
scroll to position [675, 0]
click at [341, 210] on button "EXIT COURSE" at bounding box center [297, 219] width 86 height 17
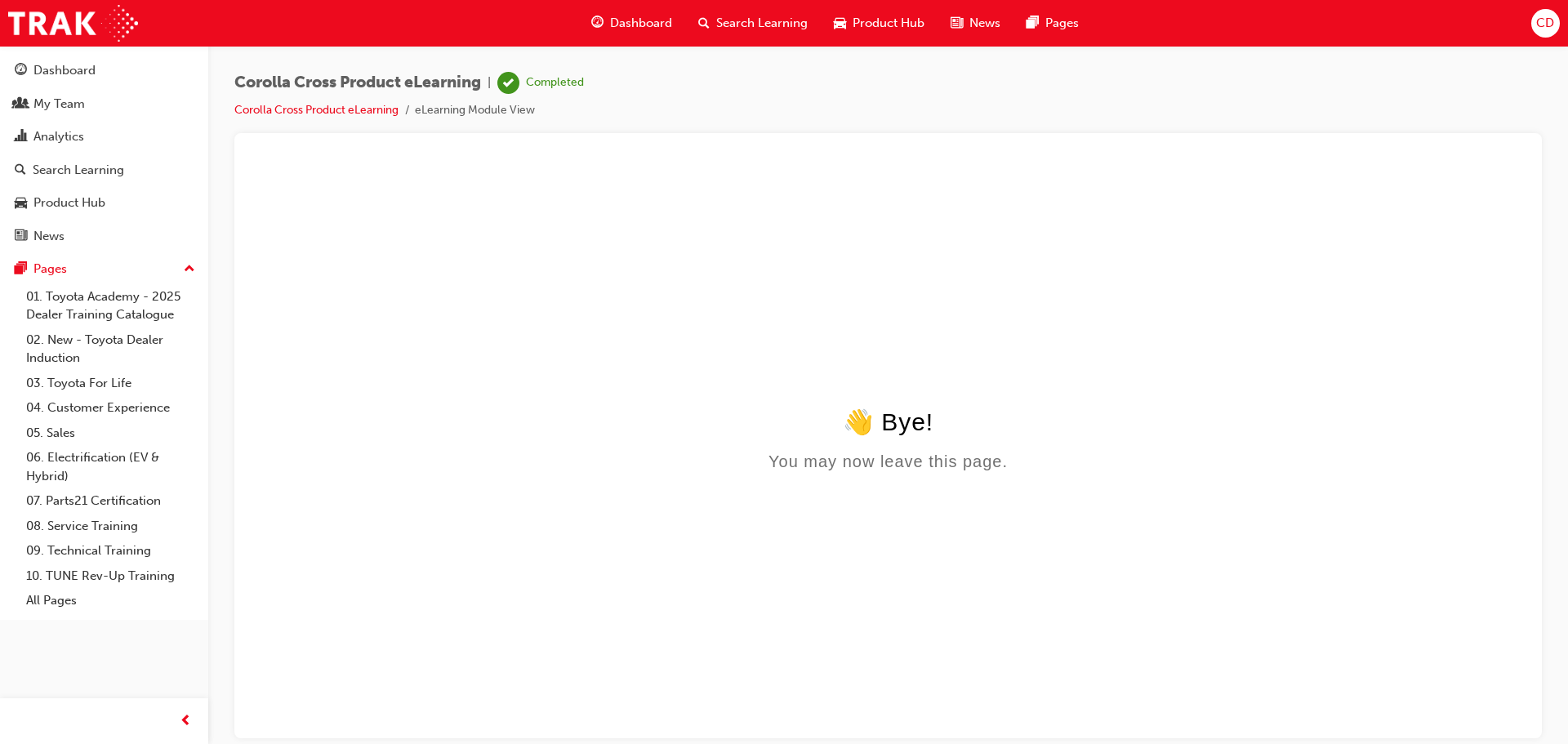
scroll to position [0, 0]
click at [81, 72] on div "Dashboard" at bounding box center [64, 70] width 62 height 19
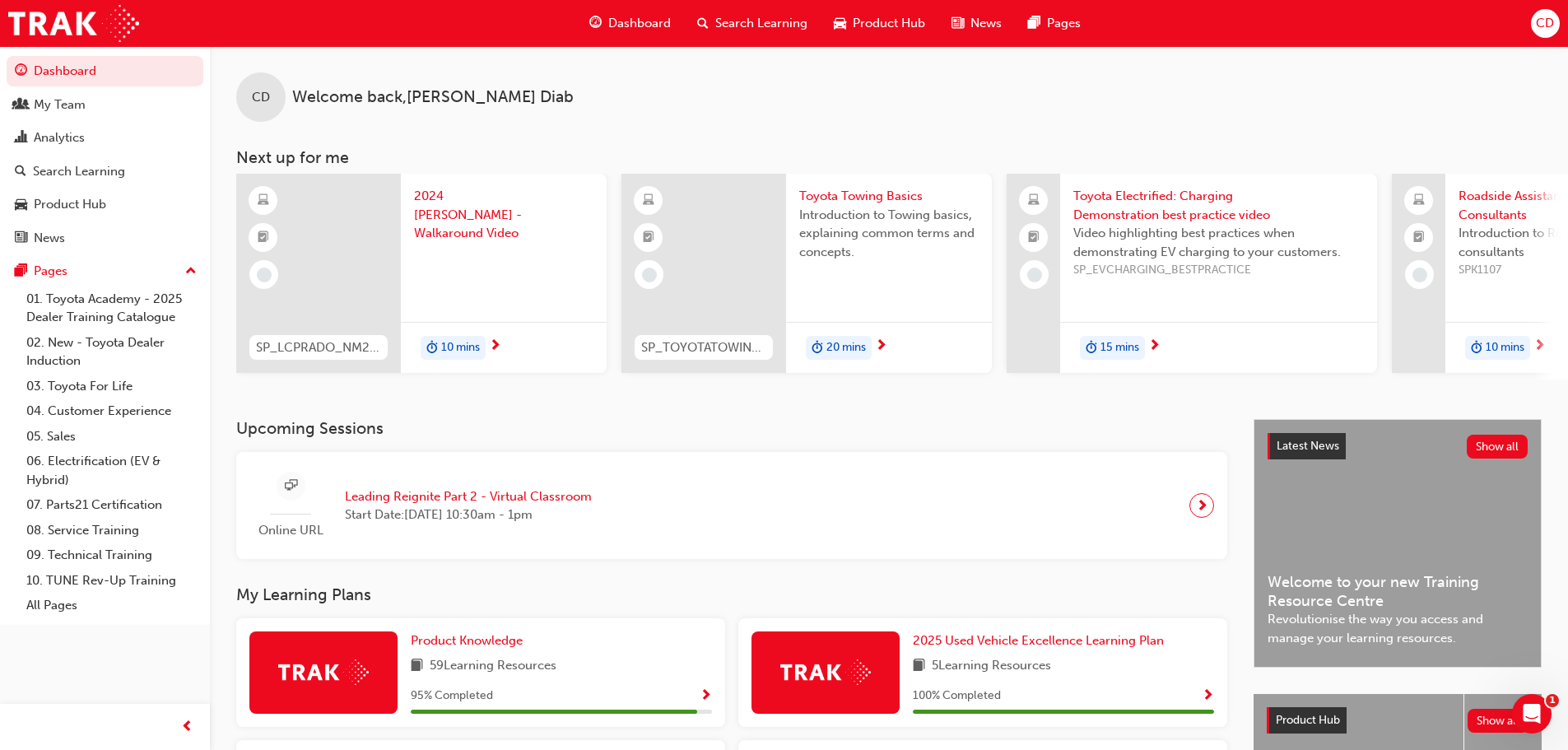
click at [1115, 206] on span "Toyota Electrified: Charging Demonstration best practice video" at bounding box center [1219, 205] width 291 height 37
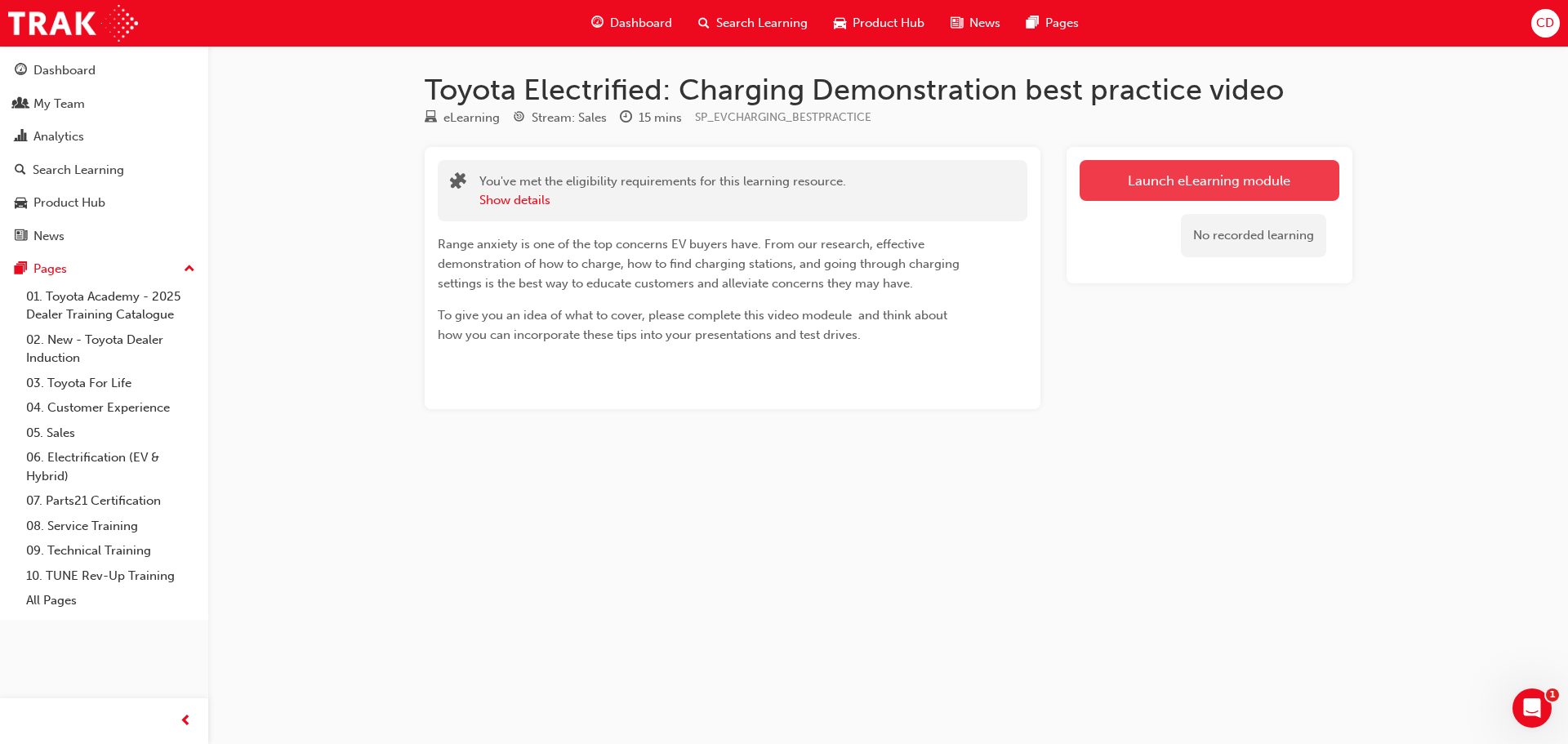
click at [1137, 183] on link "Launch eLearning module" at bounding box center [1209, 180] width 259 height 41
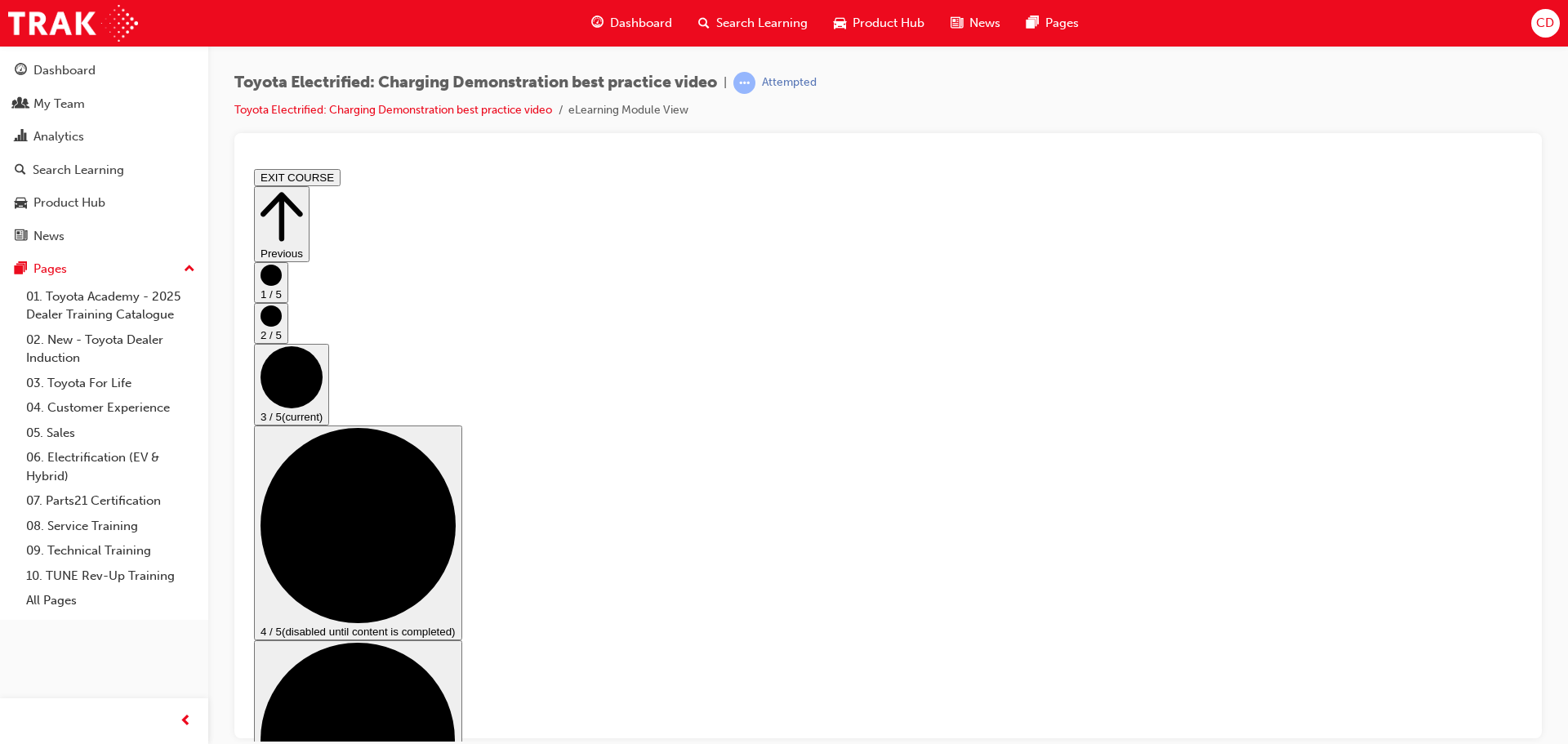
scroll to position [81, 0]
checkbox input "true"
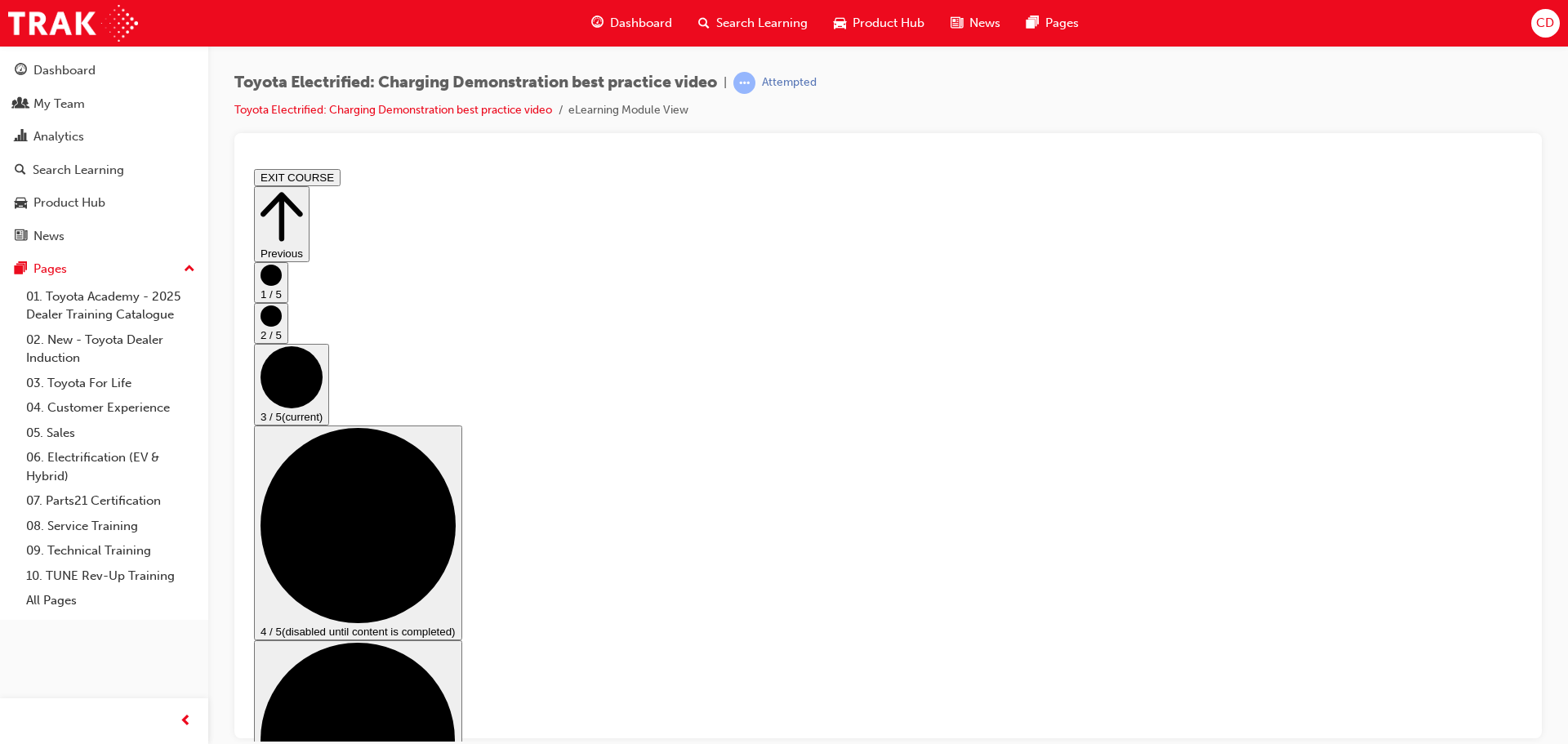
checkbox input "true"
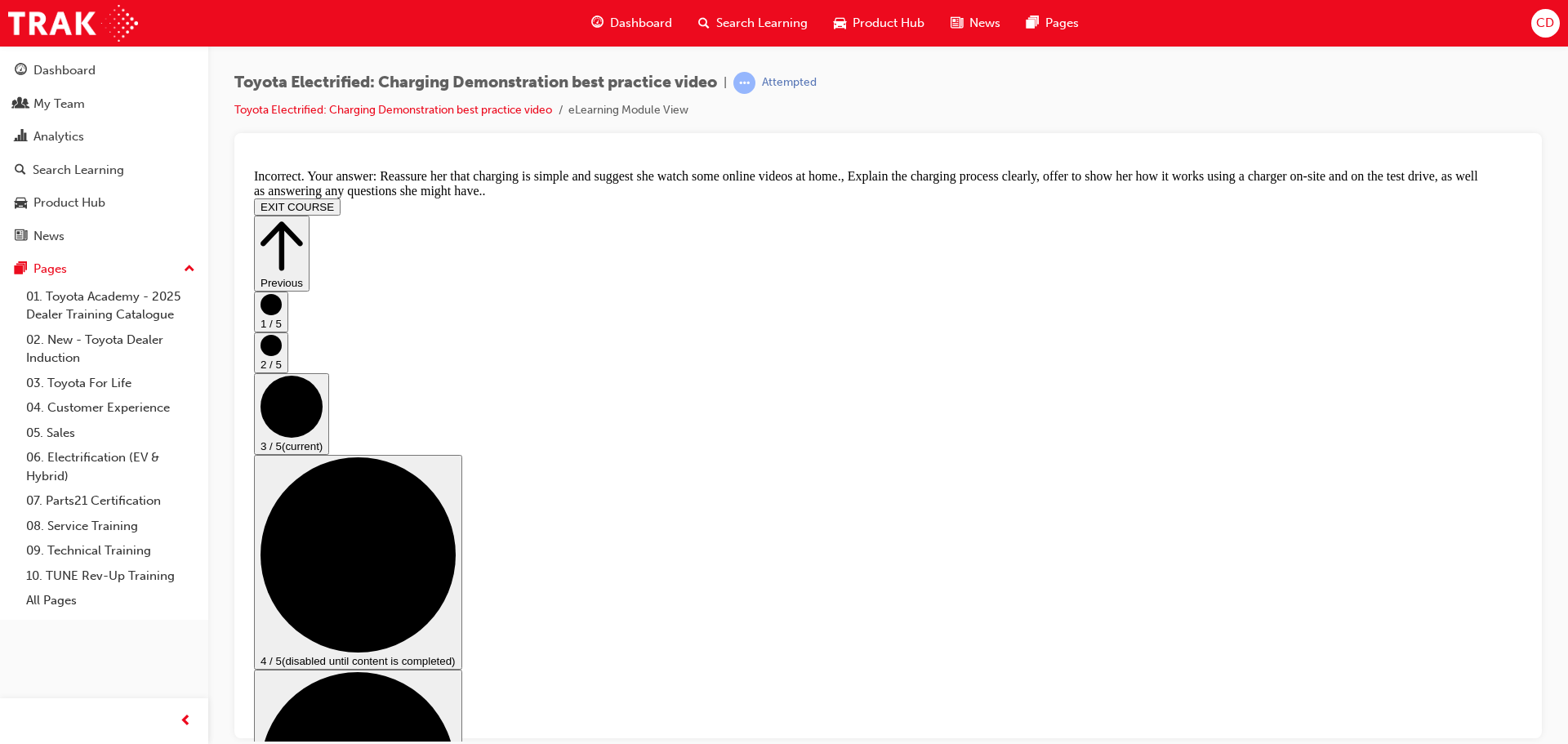
scroll to position [349, 0]
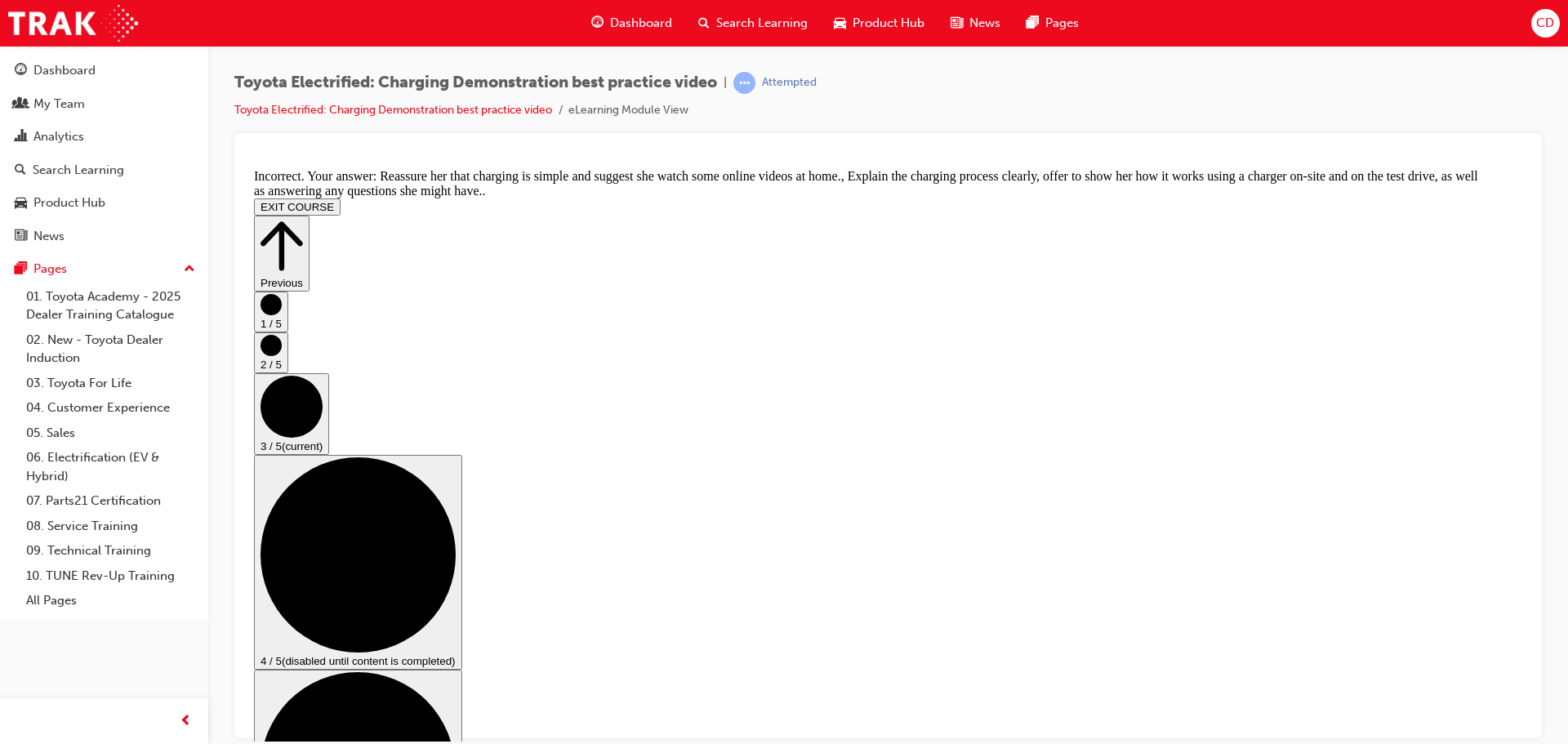
checkbox input "false"
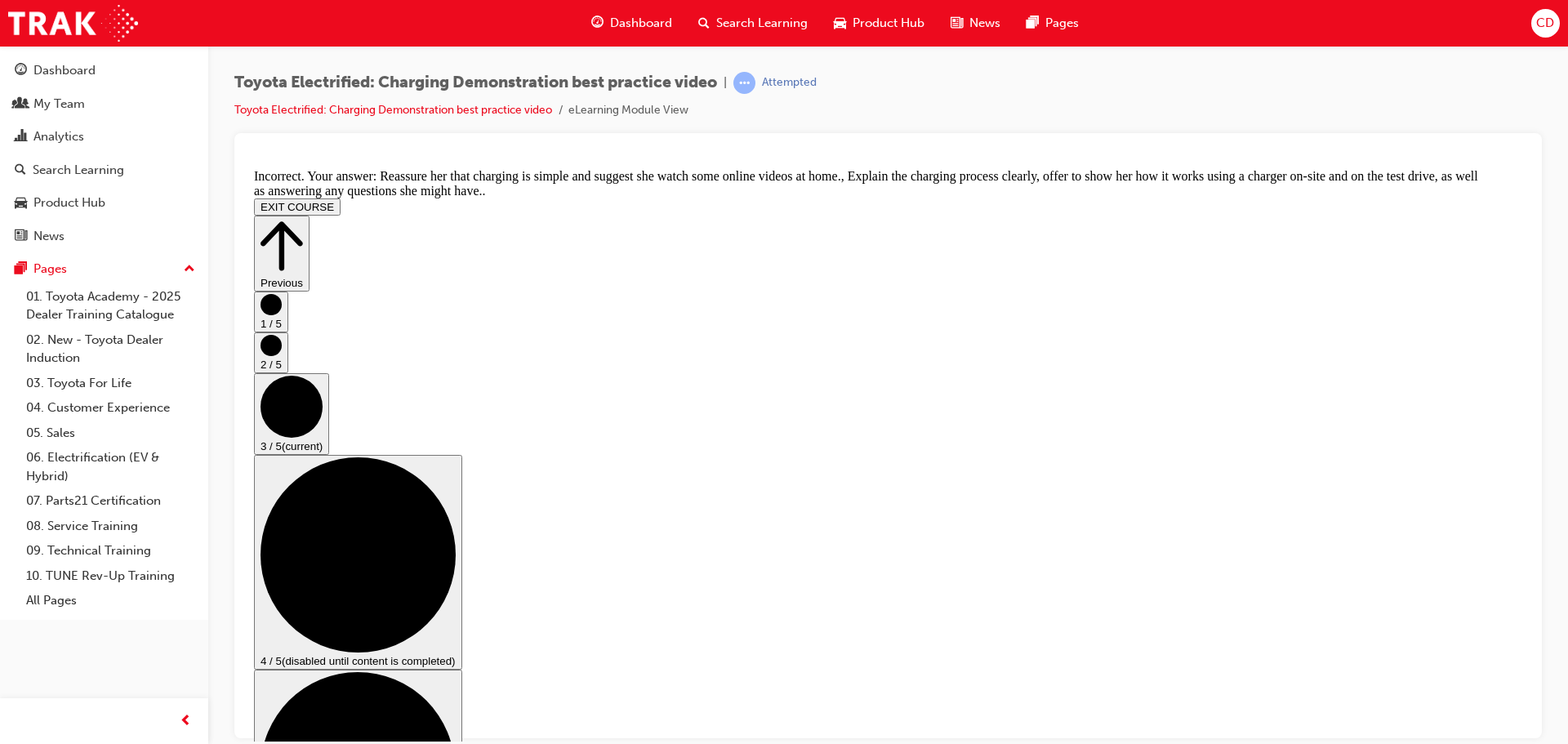
checkbox input "true"
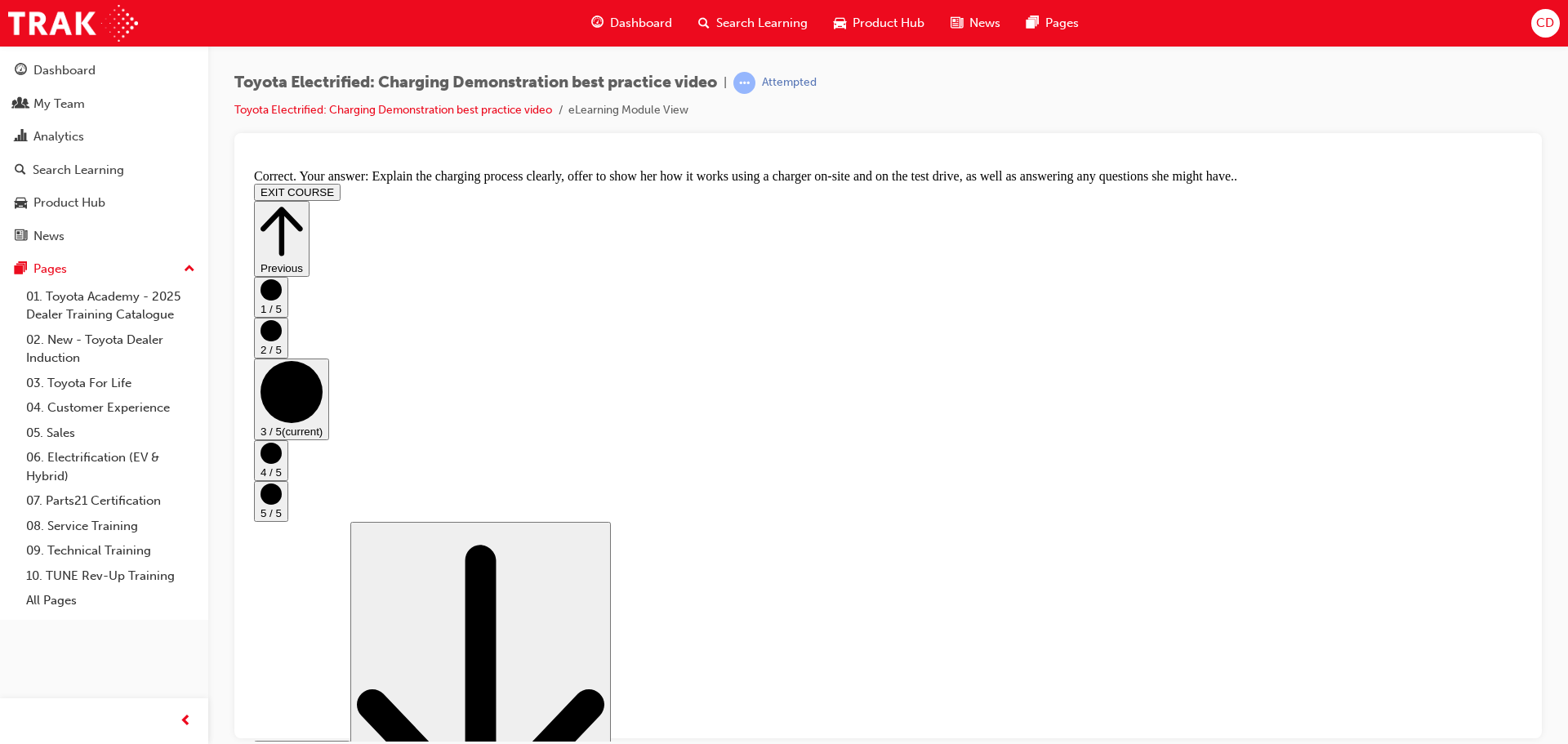
scroll to position [308, 0]
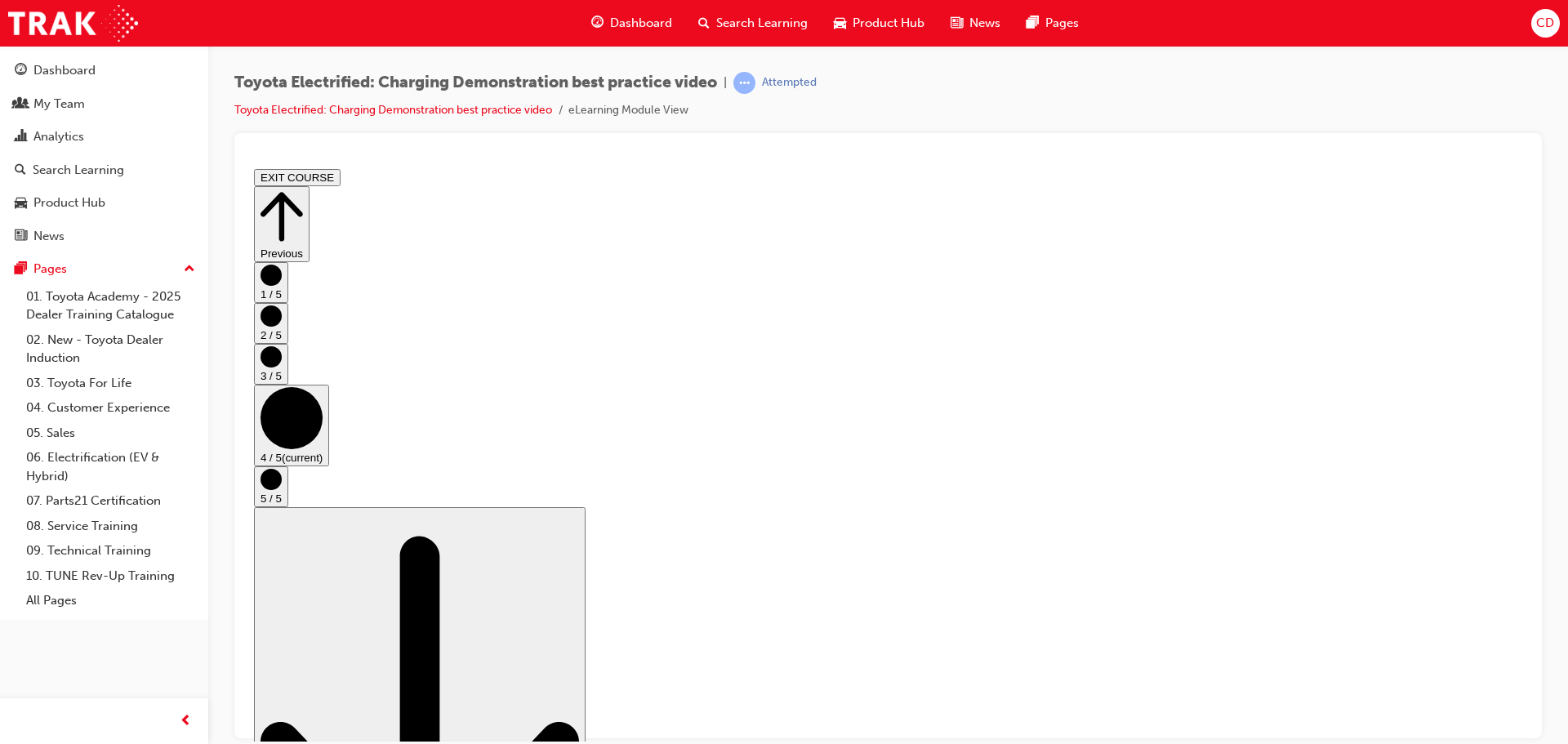
drag, startPoint x: 599, startPoint y: 452, endPoint x: 676, endPoint y: 464, distance: 77.9
drag, startPoint x: 676, startPoint y: 464, endPoint x: 716, endPoint y: 486, distance: 45.7
drag, startPoint x: 734, startPoint y: 517, endPoint x: 749, endPoint y: 531, distance: 20.5
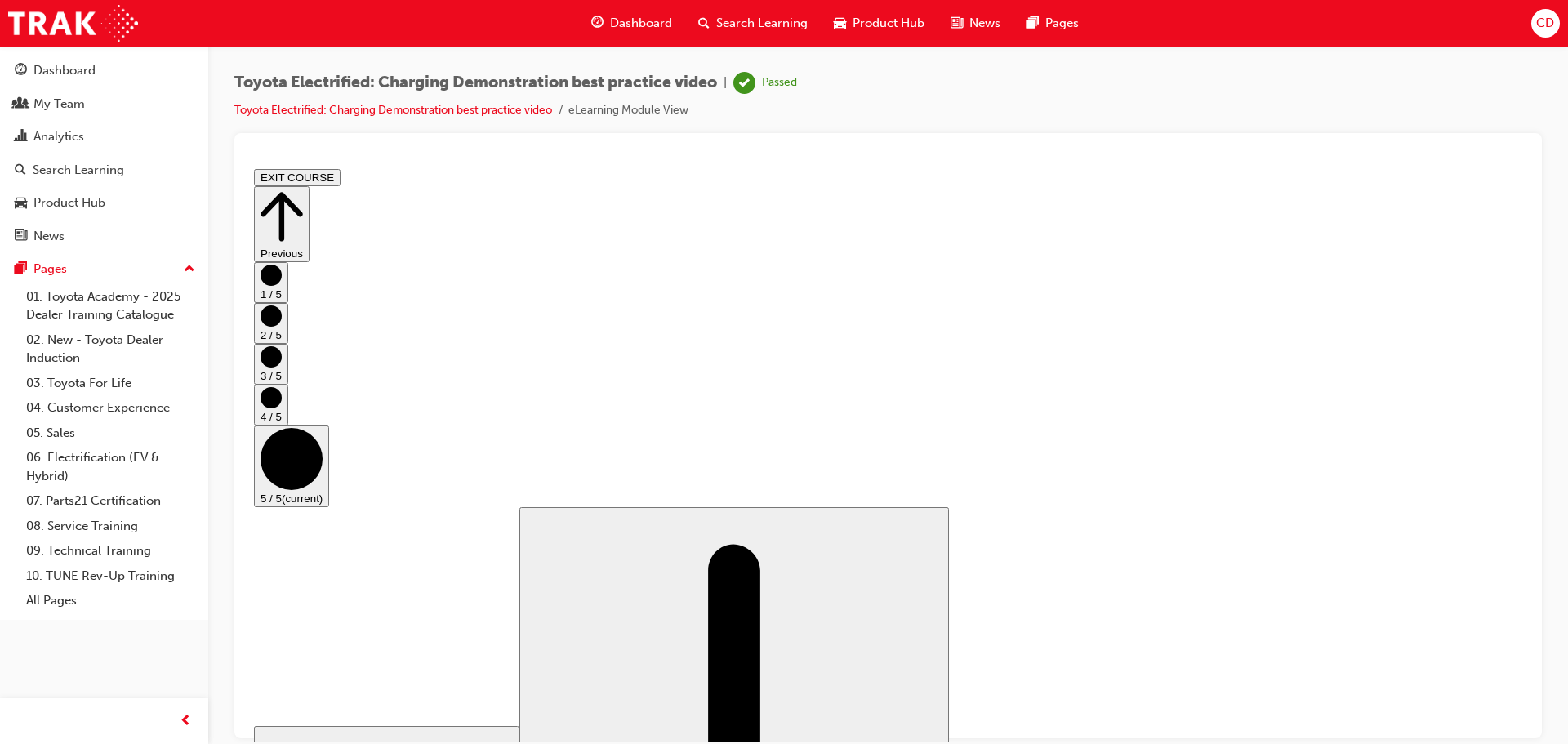
click at [341, 173] on button "EXIT COURSE" at bounding box center [297, 176] width 86 height 17
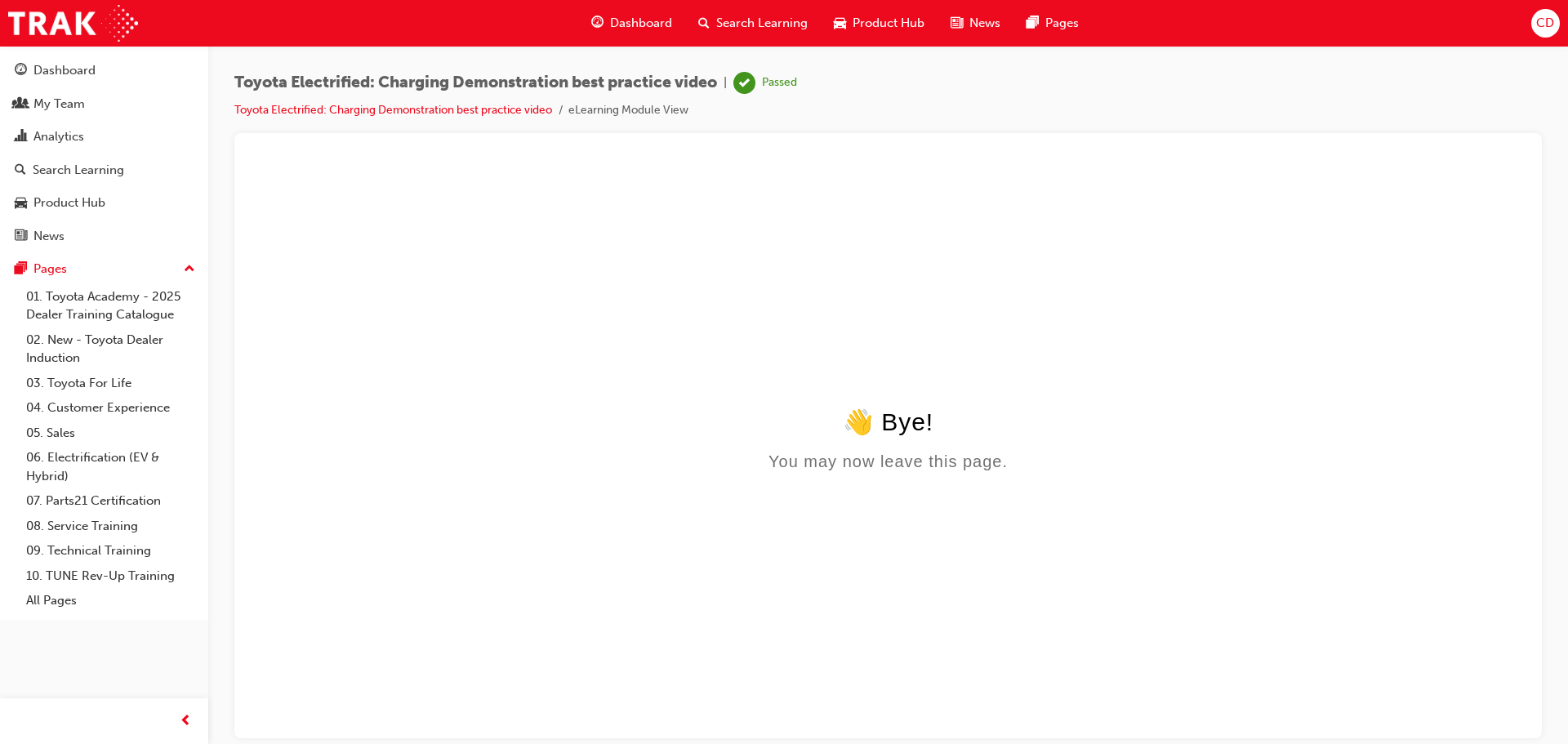
click at [613, 24] on span "Dashboard" at bounding box center [641, 23] width 62 height 19
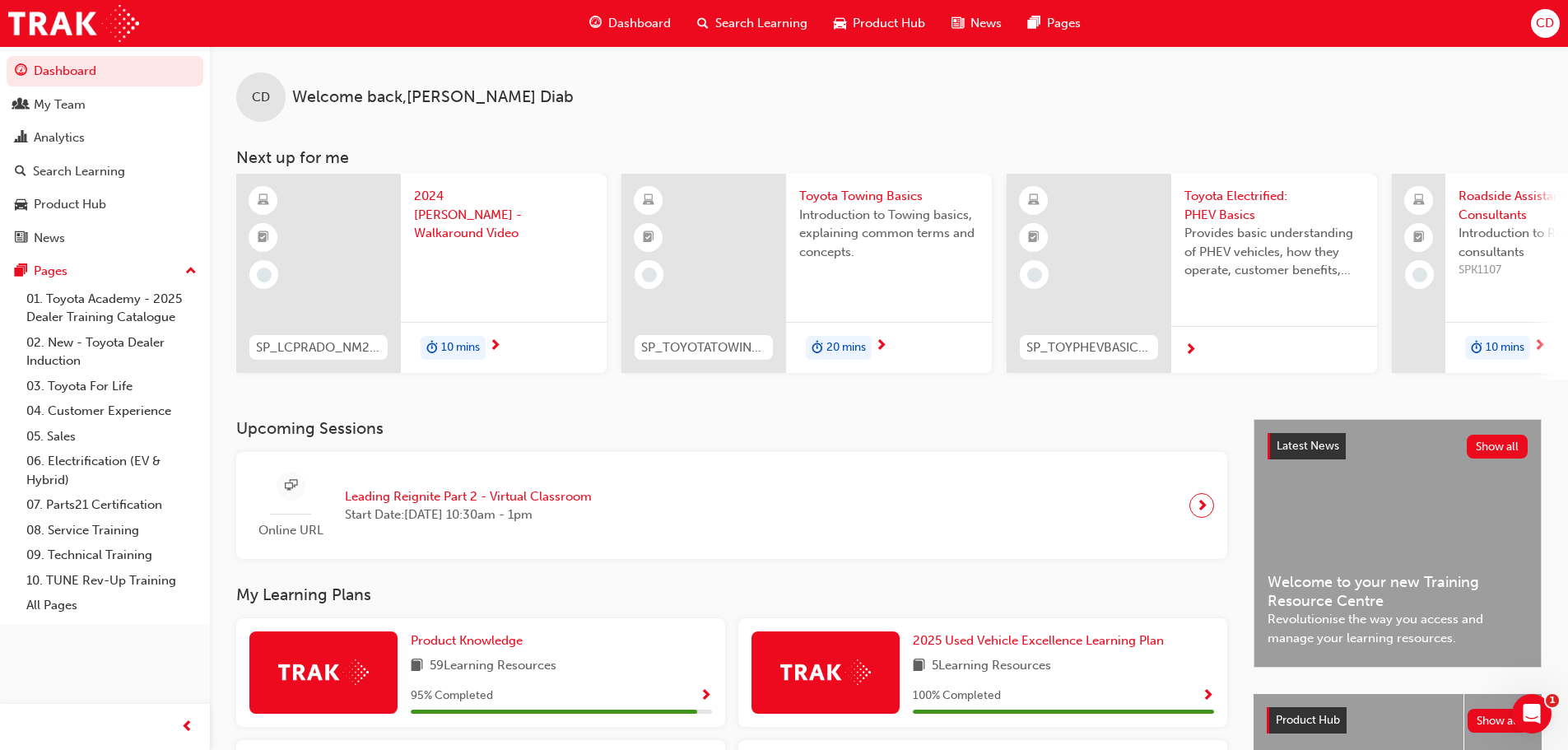
click at [449, 200] on span "2024 LC Prado - Walkaround Video" at bounding box center [504, 215] width 179 height 56
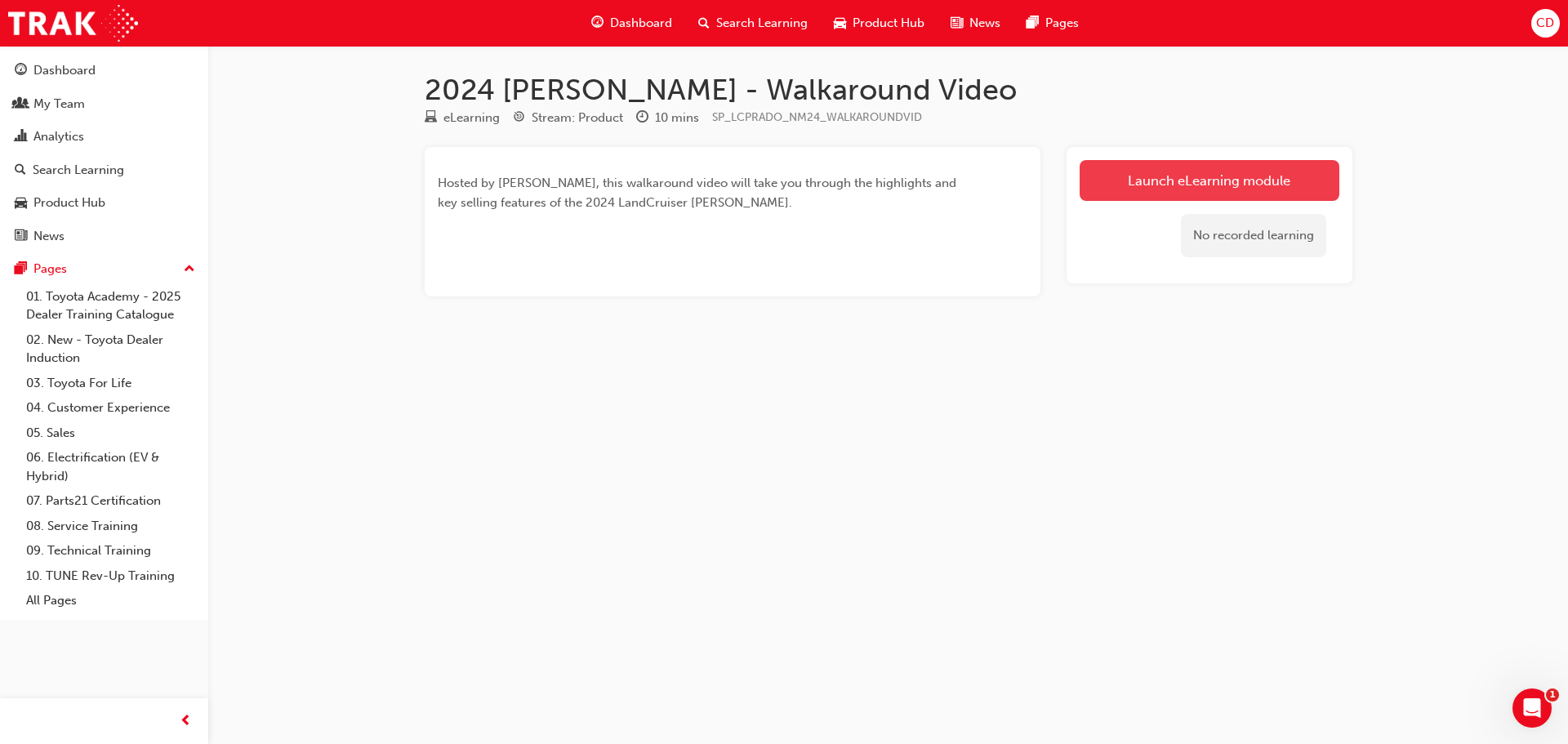
click at [1126, 179] on link "Launch eLearning module" at bounding box center [1209, 180] width 259 height 41
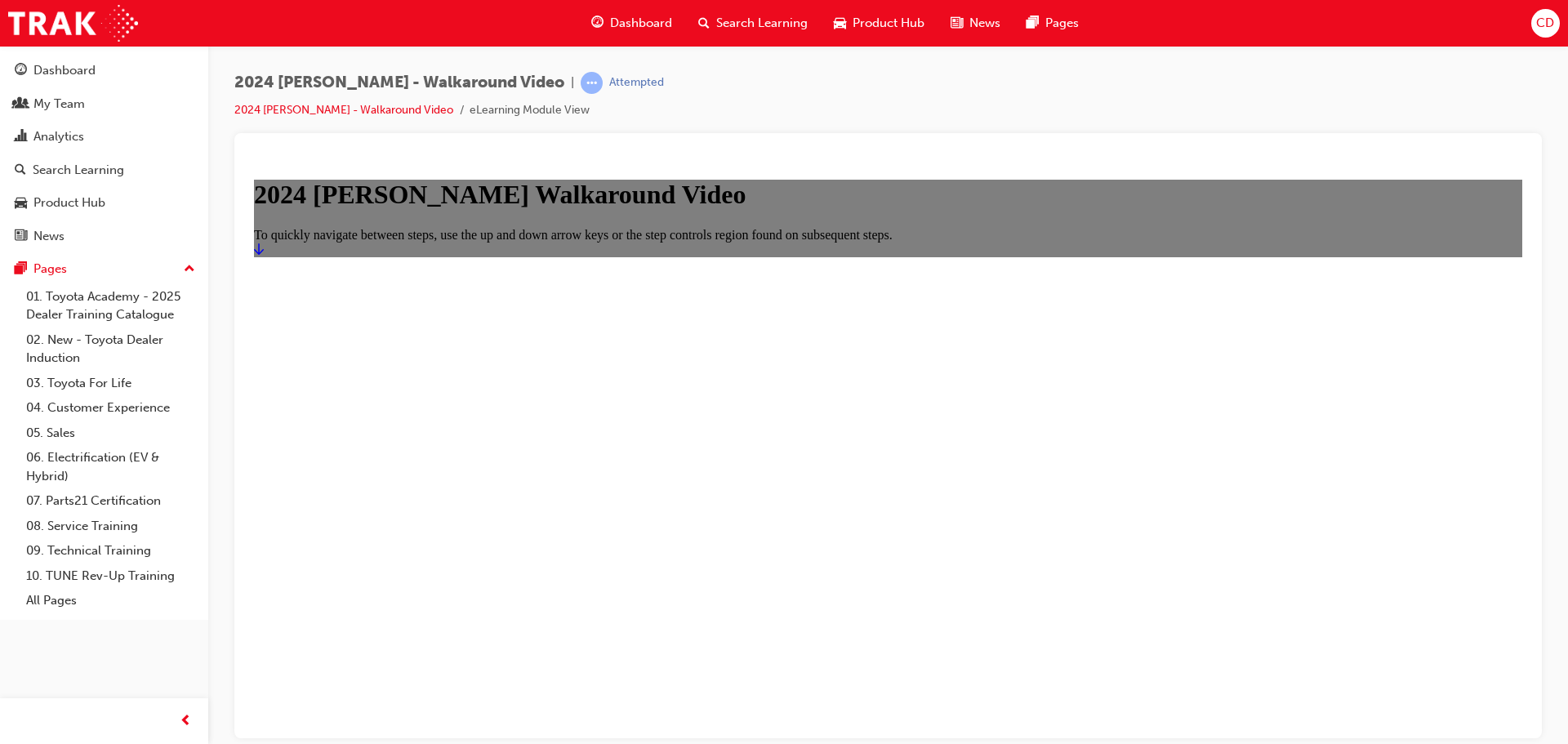
click at [264, 254] on icon "Start" at bounding box center [259, 247] width 10 height 11
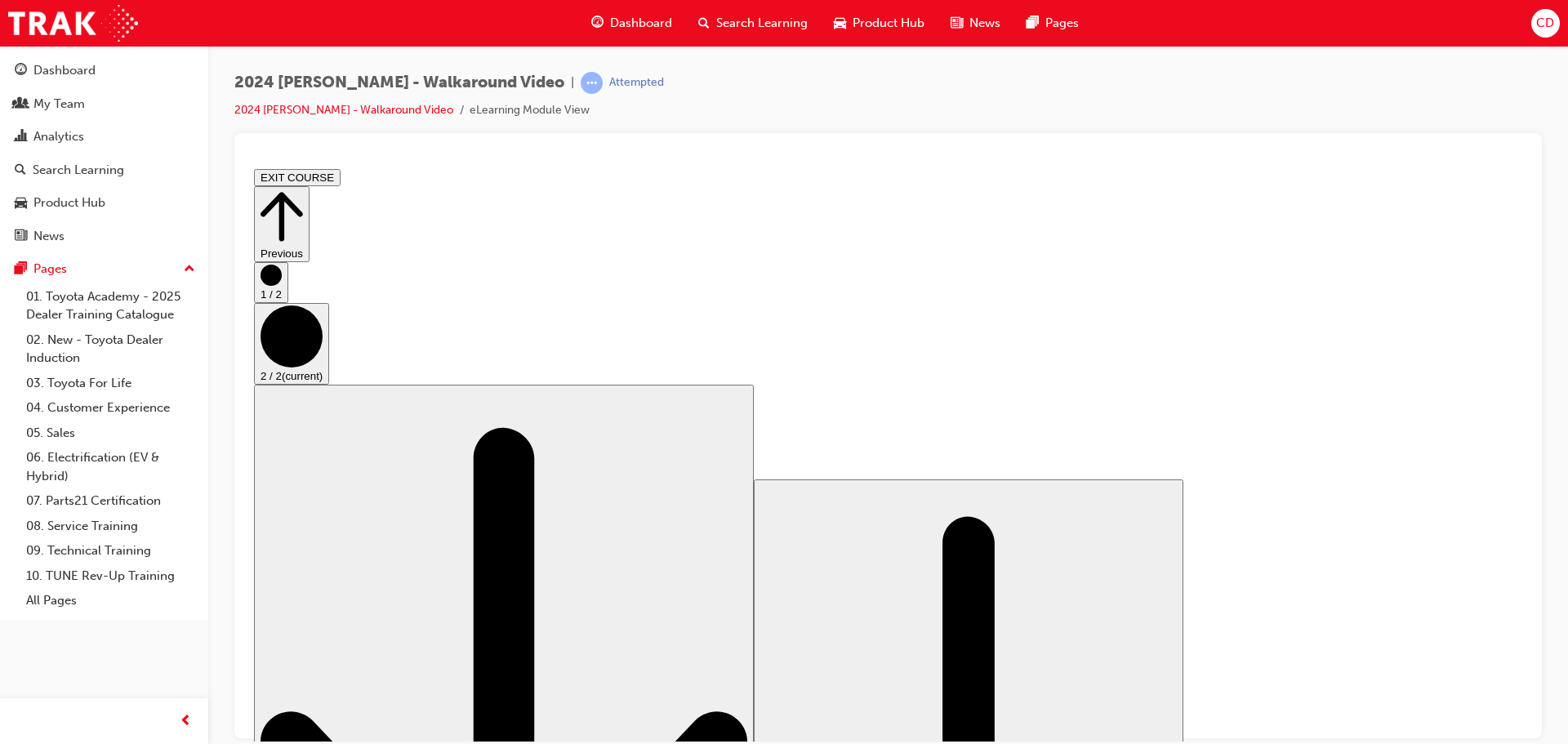
click at [341, 177] on button "EXIT COURSE" at bounding box center [297, 176] width 86 height 17
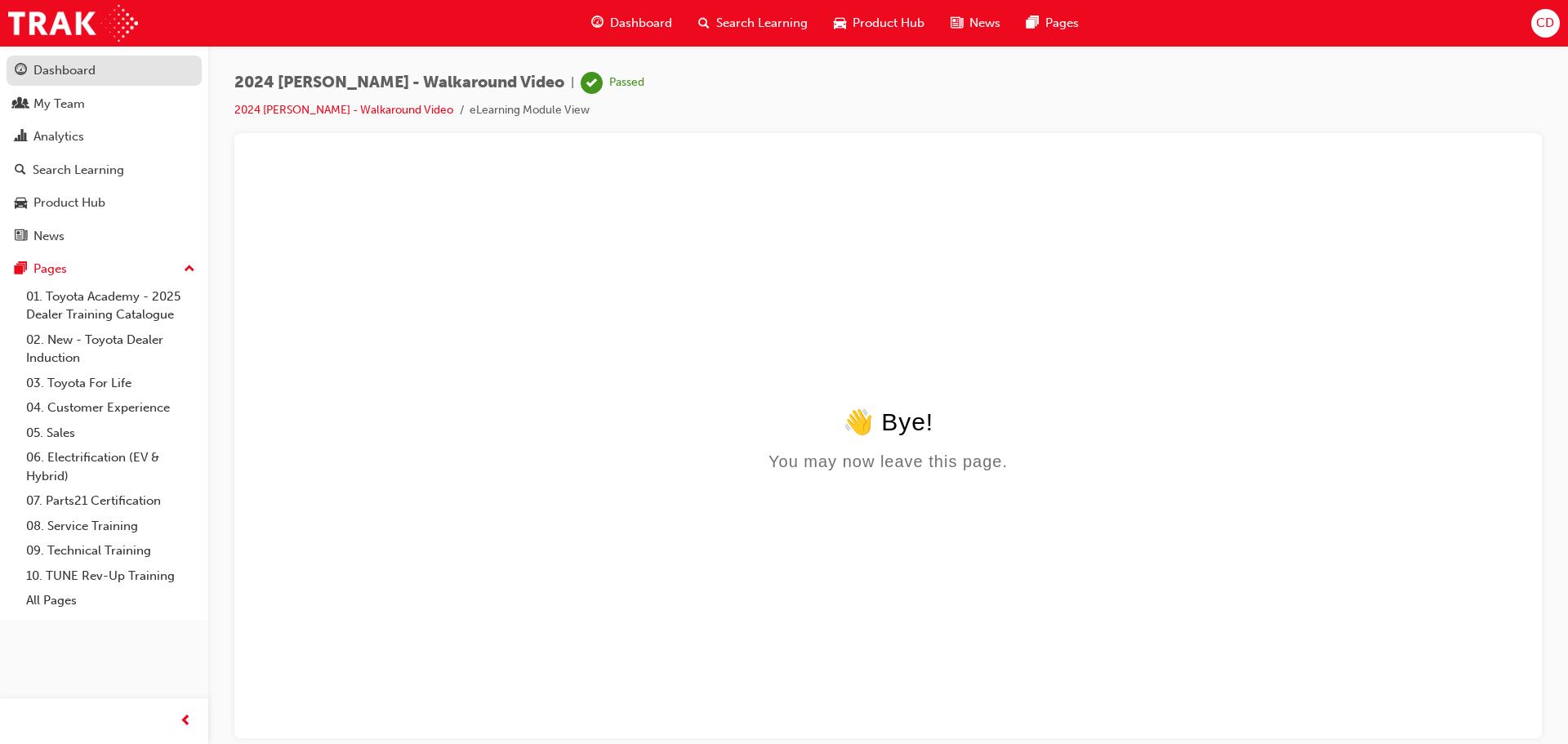
click at [90, 69] on div "Dashboard" at bounding box center [64, 70] width 62 height 19
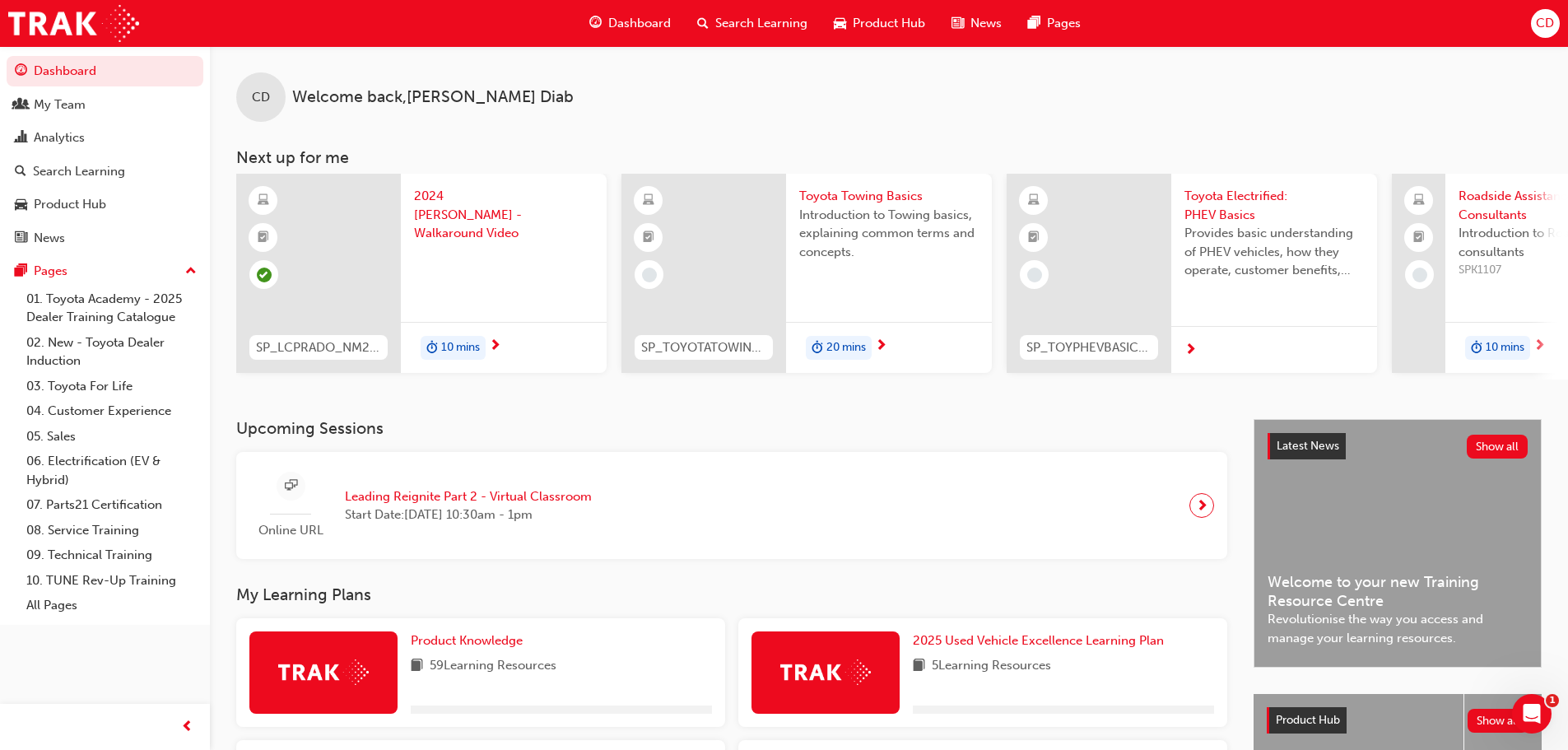
click at [864, 195] on span "Toyota Towing Basics" at bounding box center [889, 196] width 179 height 19
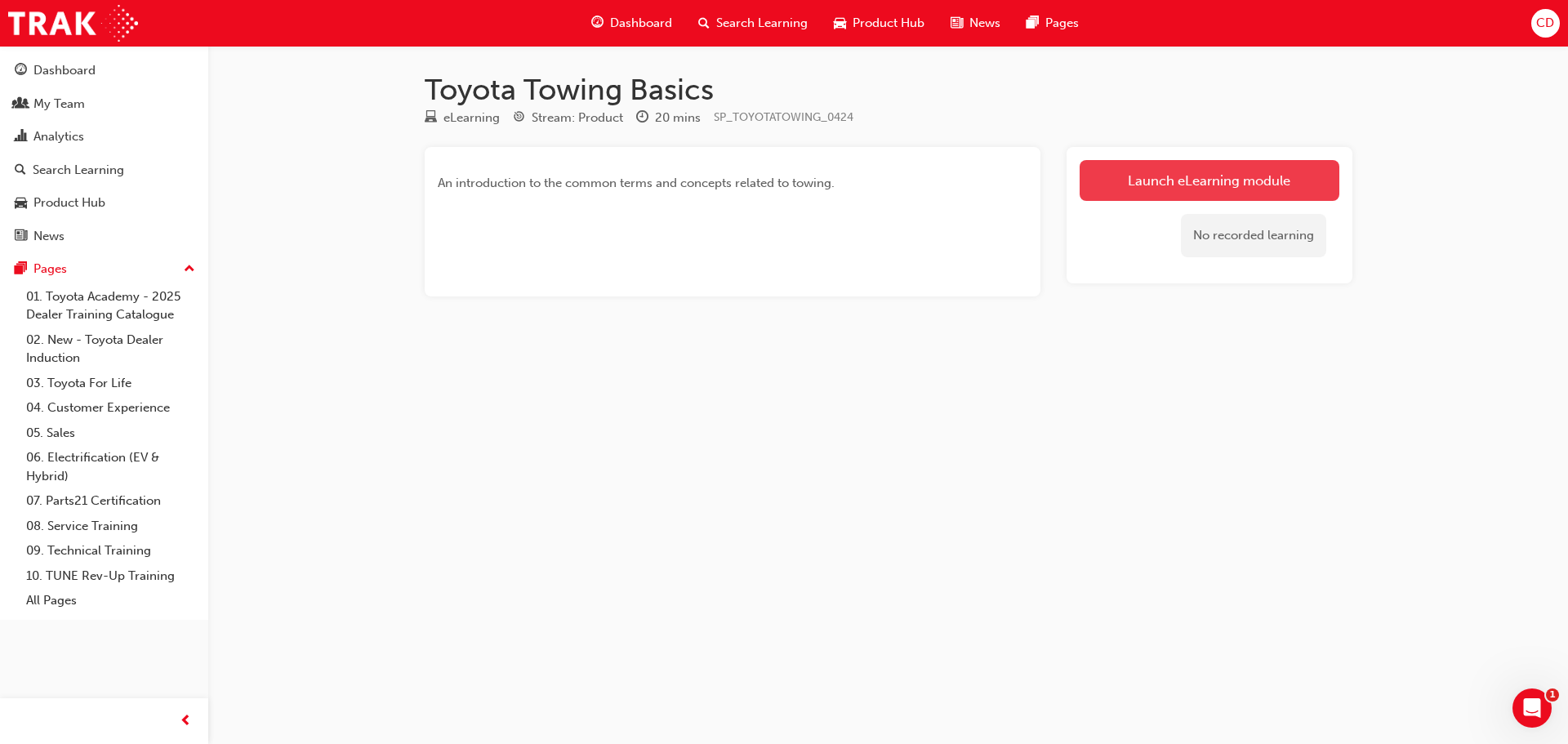
click at [1194, 174] on link "Launch eLearning module" at bounding box center [1209, 180] width 259 height 41
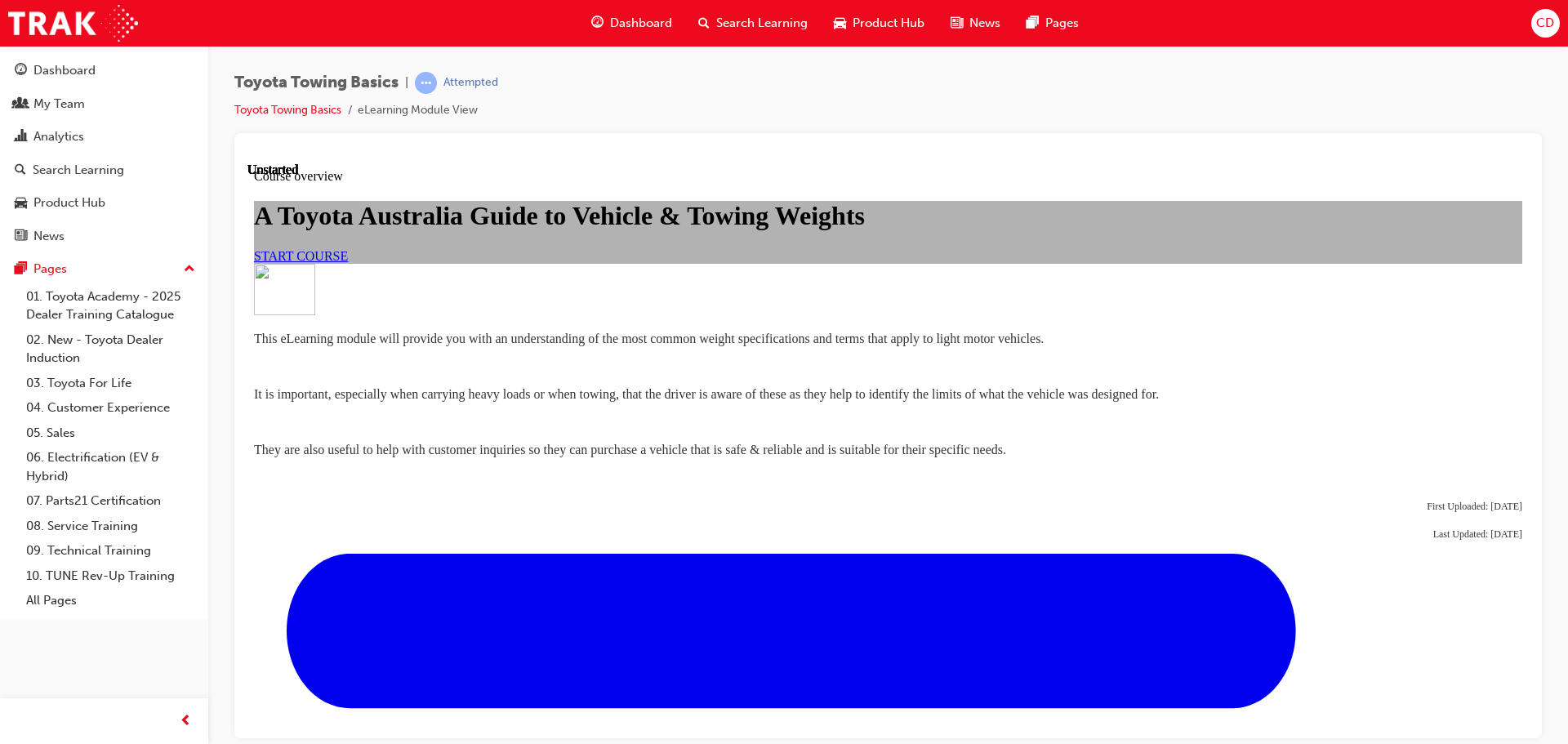
click at [348, 262] on link "START COURSE" at bounding box center [301, 255] width 94 height 14
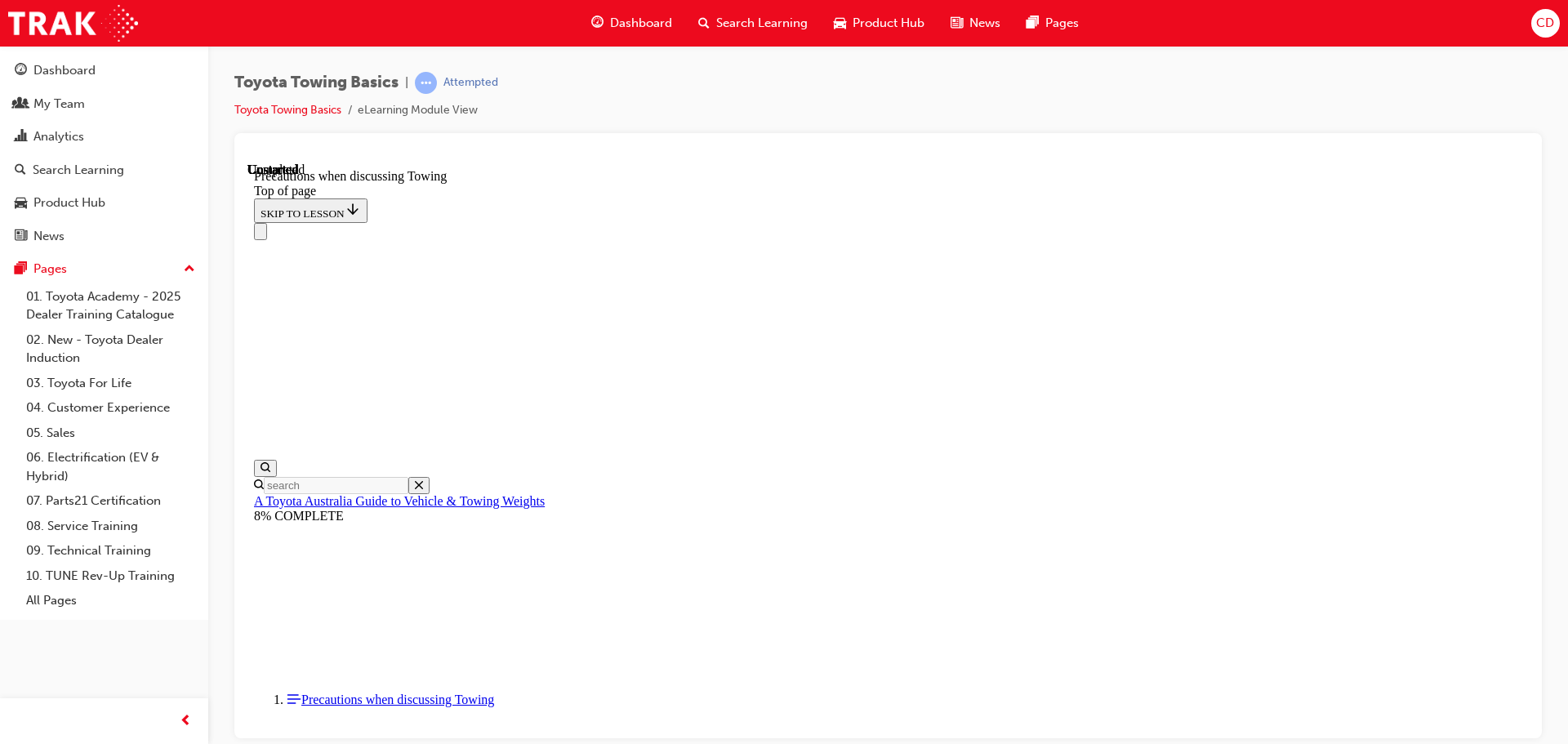
scroll to position [1766, 0]
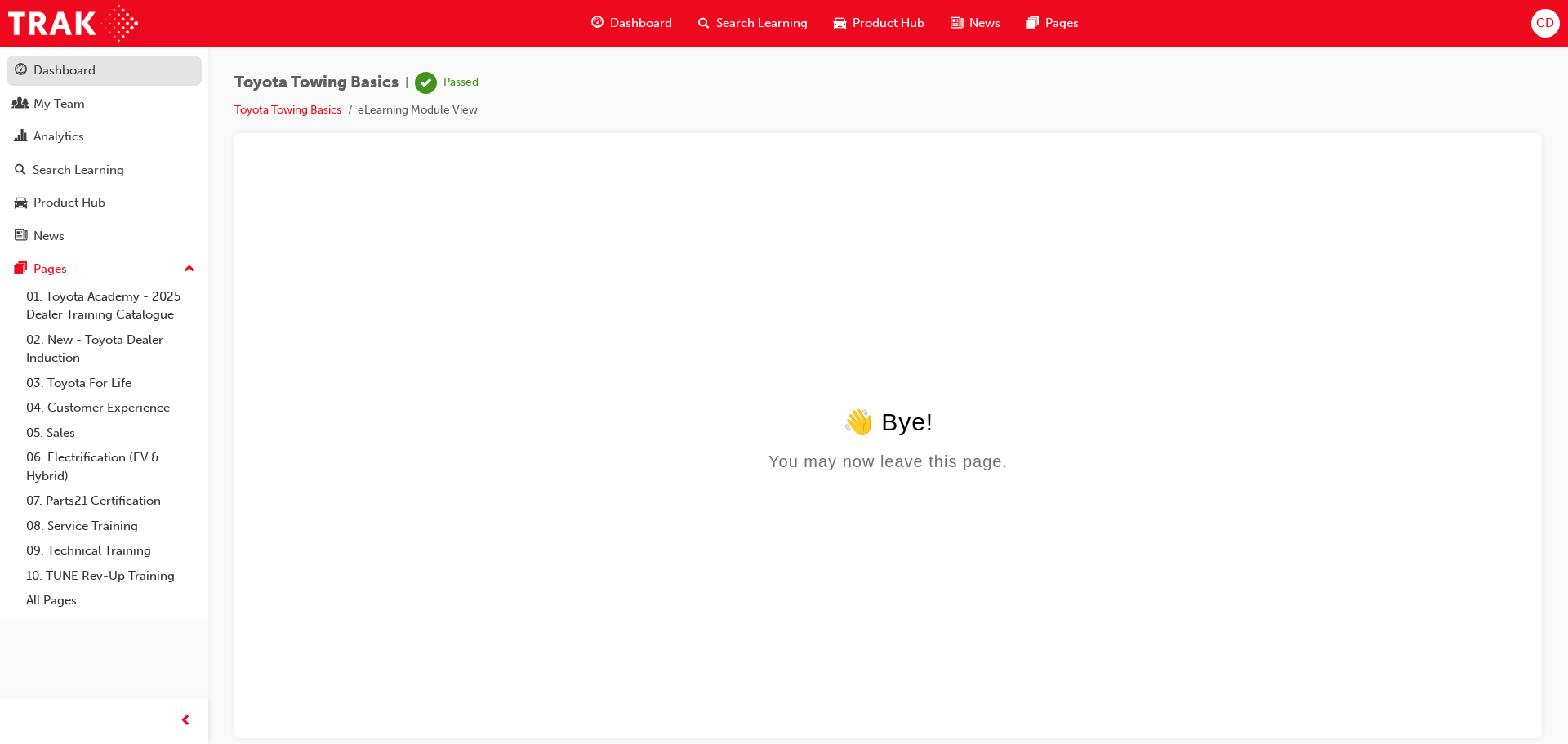
click at [97, 66] on div "Dashboard" at bounding box center [103, 70] width 179 height 20
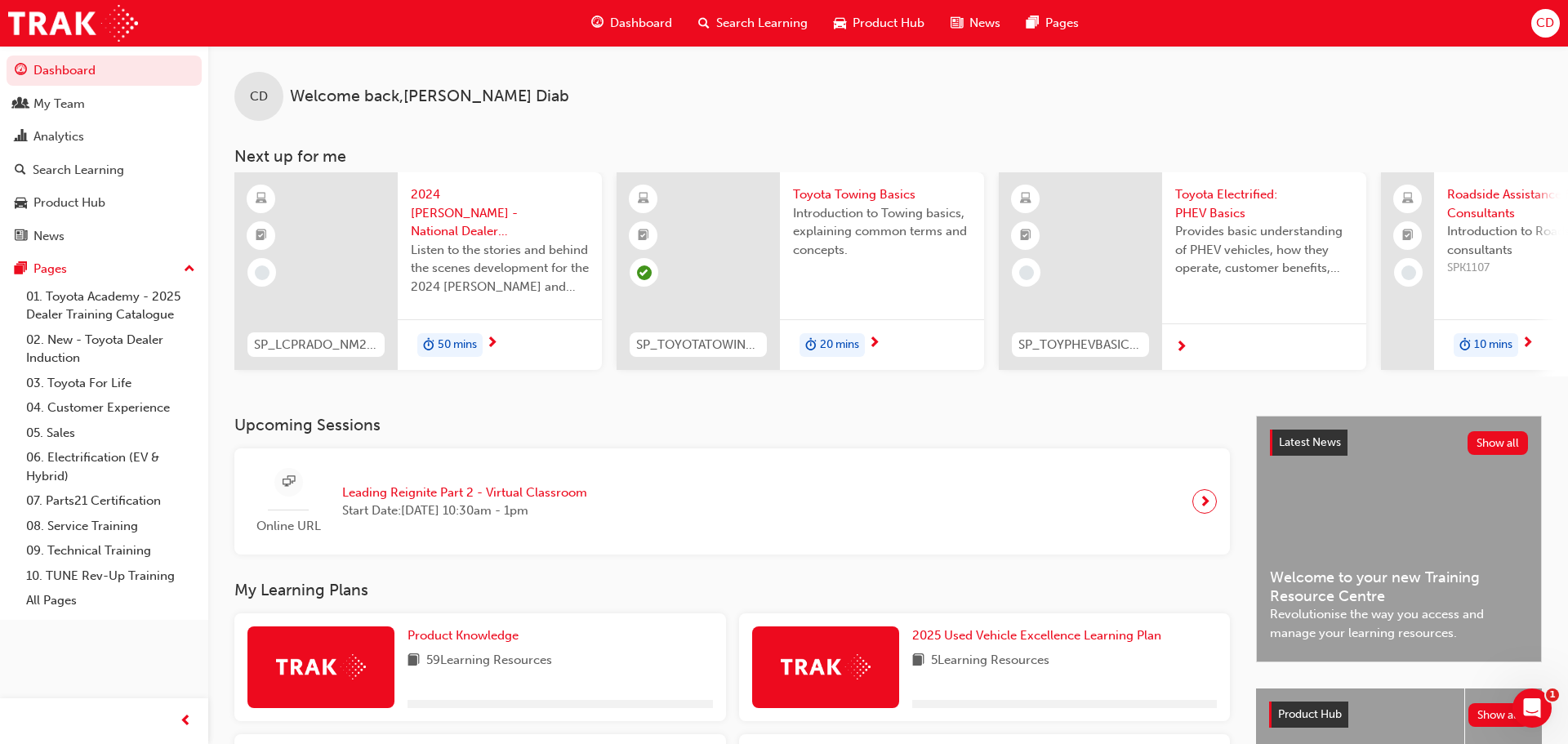
click at [653, 21] on span "Dashboard" at bounding box center [641, 23] width 62 height 19
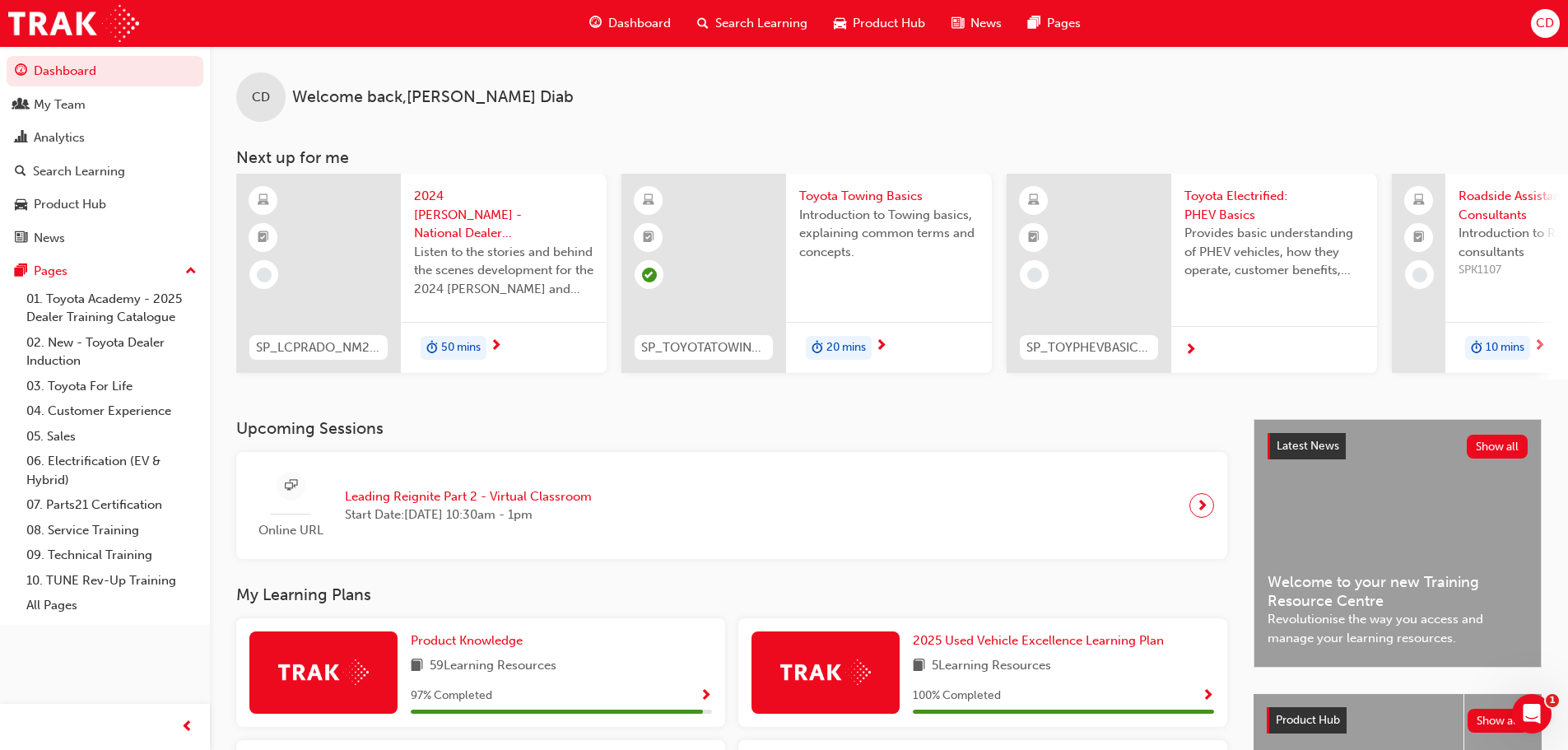
click at [789, 111] on div "CD Welcome back , Claude Diab" at bounding box center [890, 84] width 1359 height 76
